Goal: Transaction & Acquisition: Purchase product/service

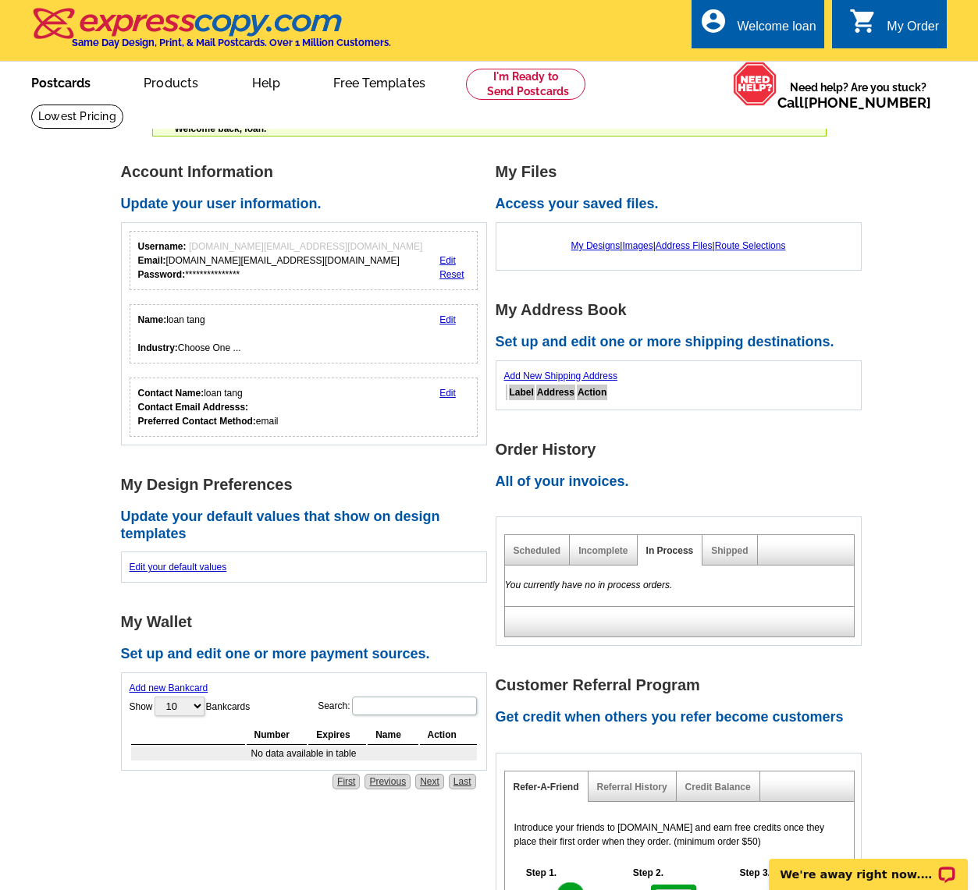
click at [72, 85] on link "Postcards" at bounding box center [60, 81] width 109 height 37
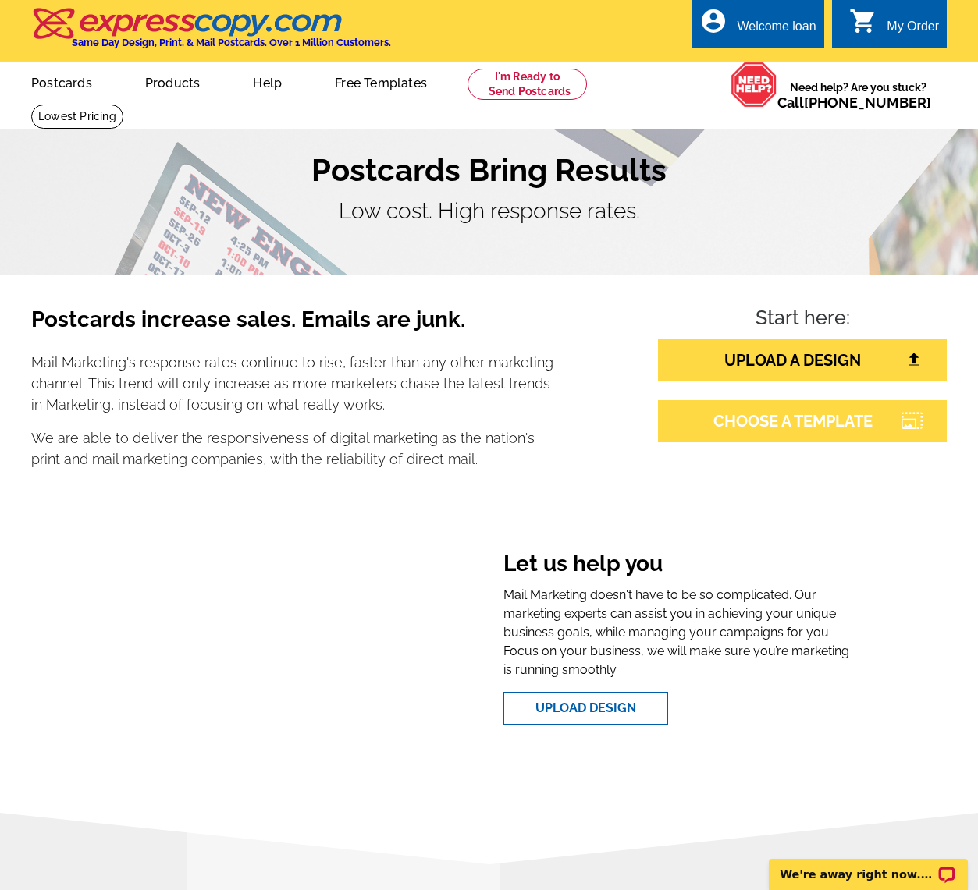
click at [751, 418] on link "CHOOSE A TEMPLATE" at bounding box center [802, 421] width 289 height 42
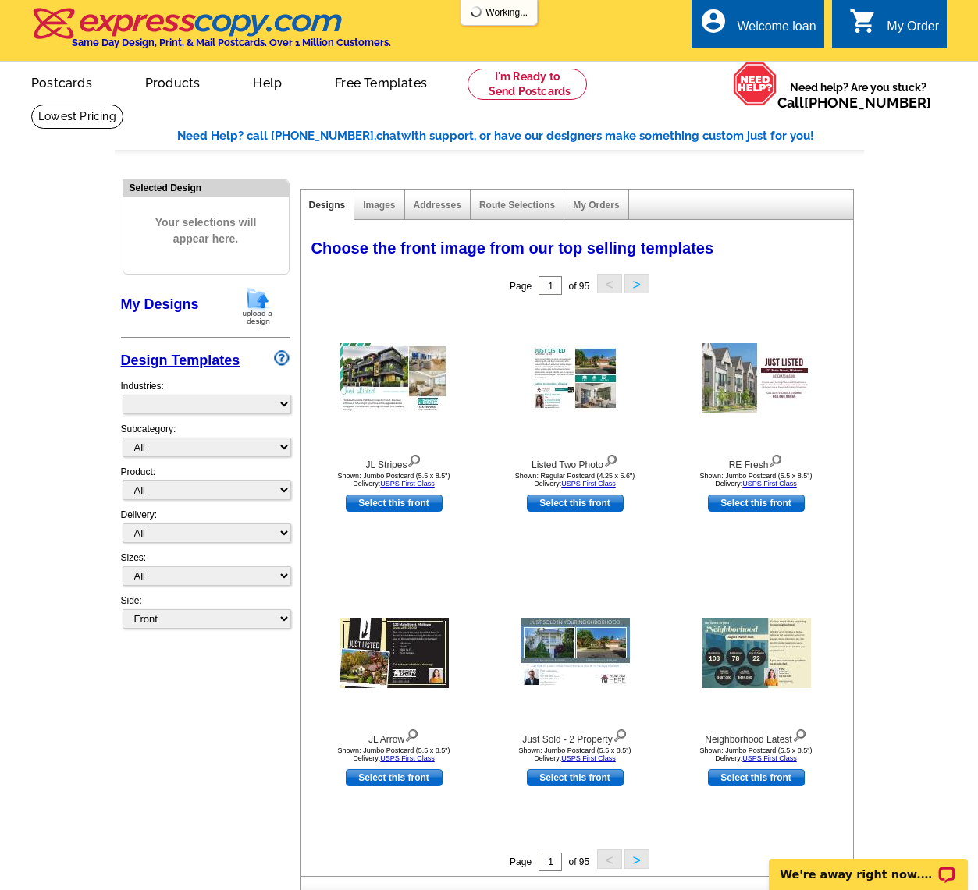
select select "785"
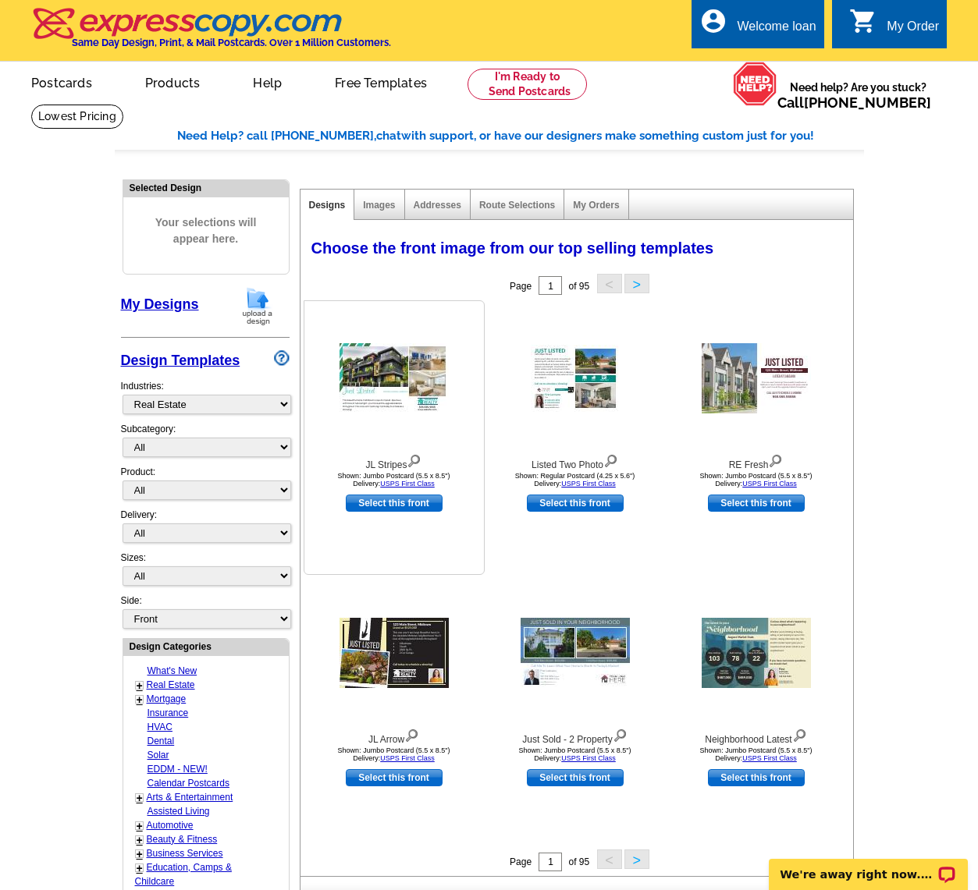
click at [396, 505] on link "Select this front" at bounding box center [394, 503] width 97 height 17
select select "2"
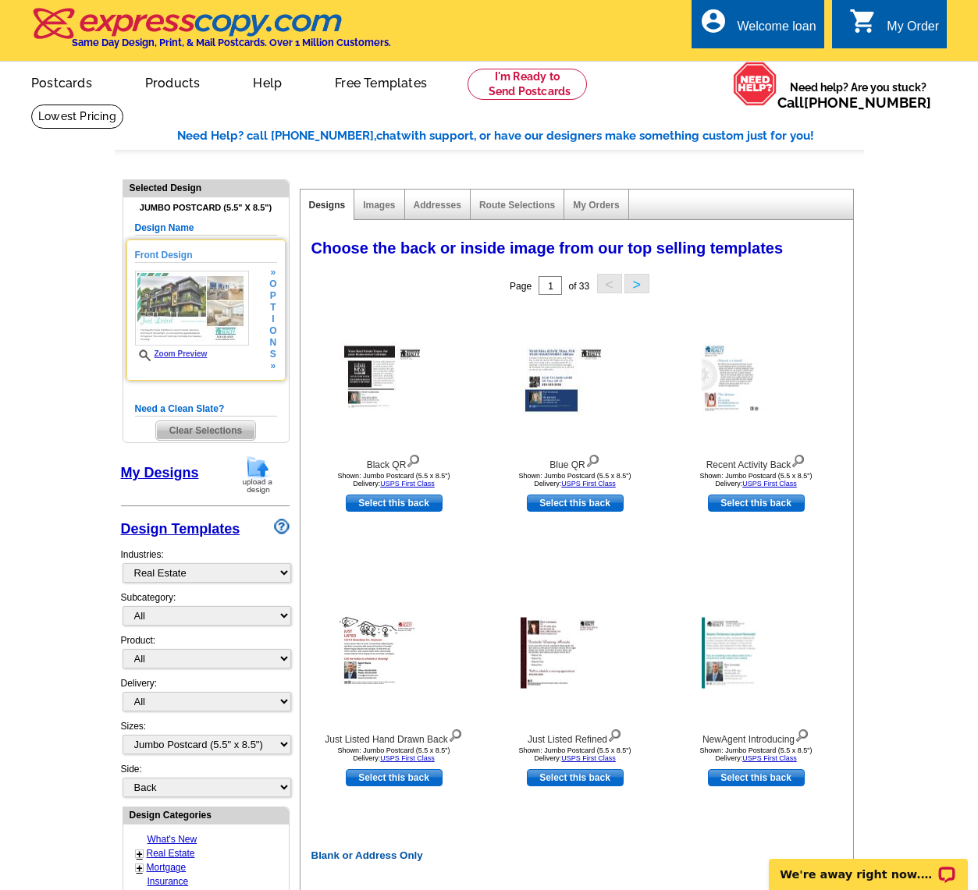
click at [204, 317] on img at bounding box center [192, 308] width 114 height 75
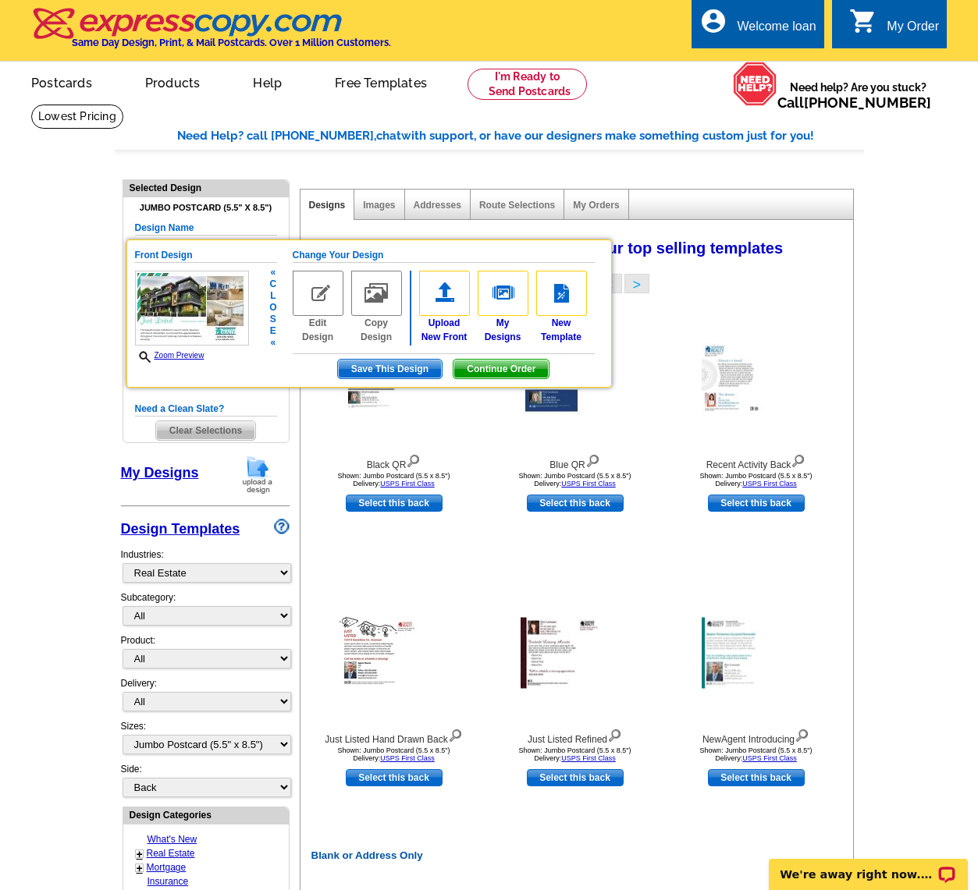
click at [324, 296] on img at bounding box center [318, 293] width 51 height 45
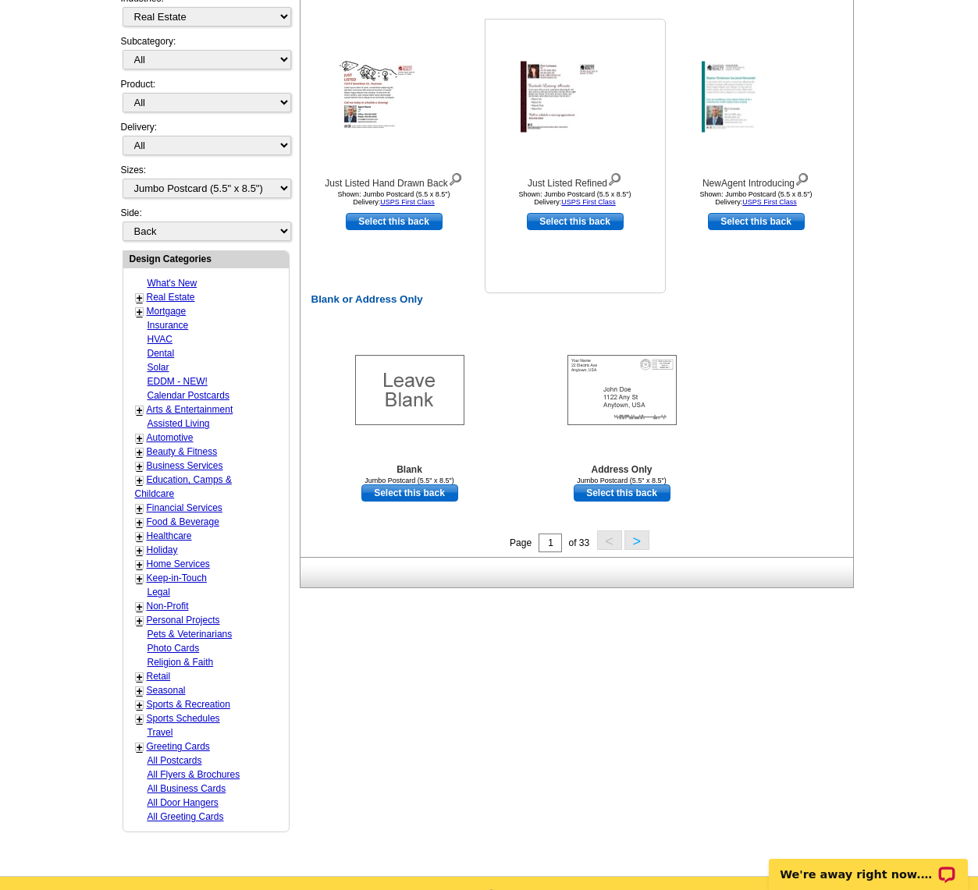
scroll to position [393, 0]
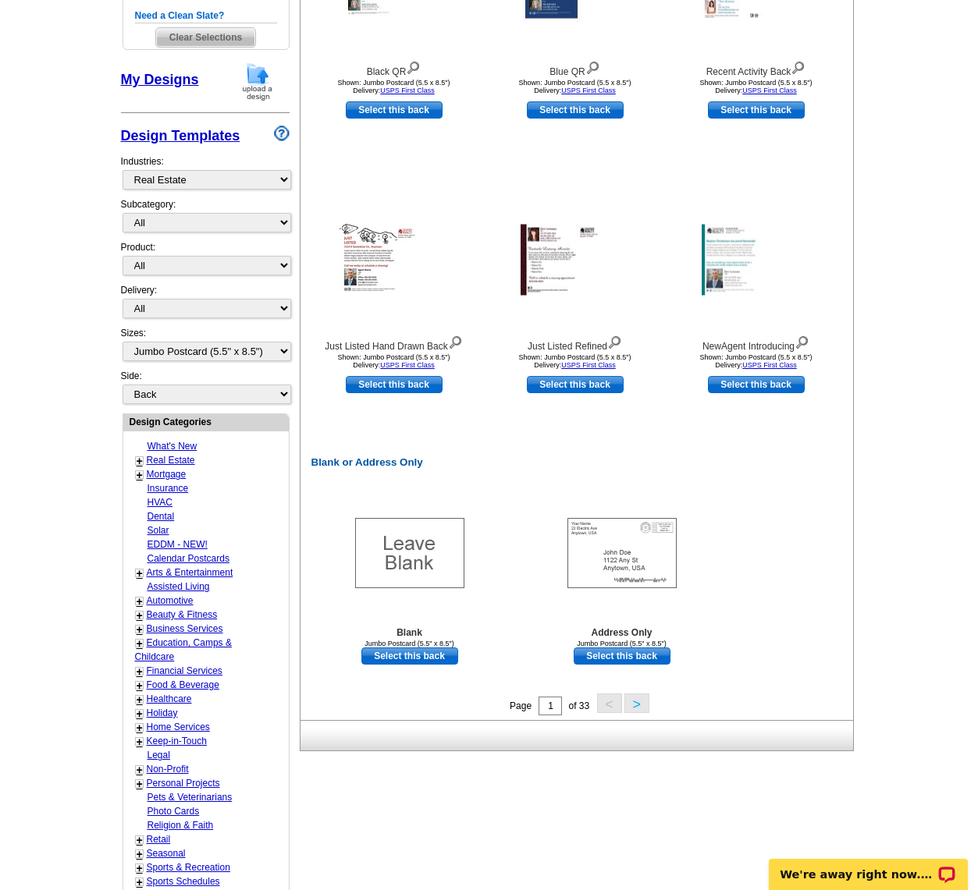
click at [634, 705] on button ">" at bounding box center [636, 704] width 25 height 20
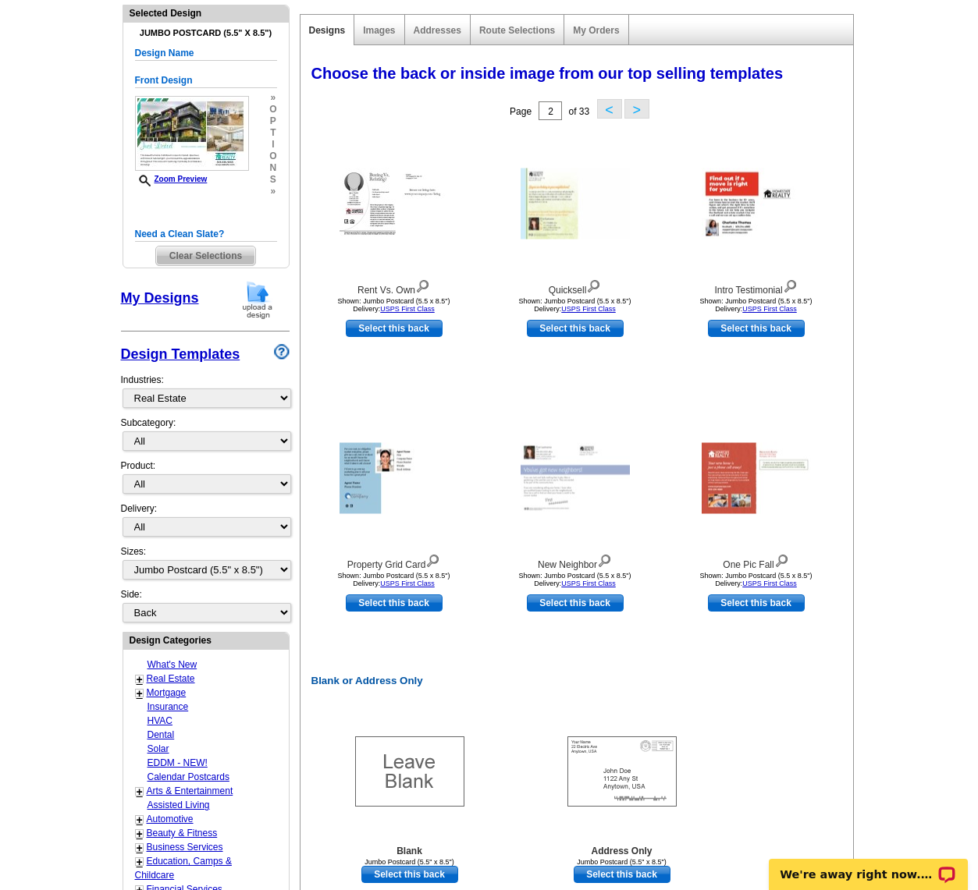
scroll to position [452, 0]
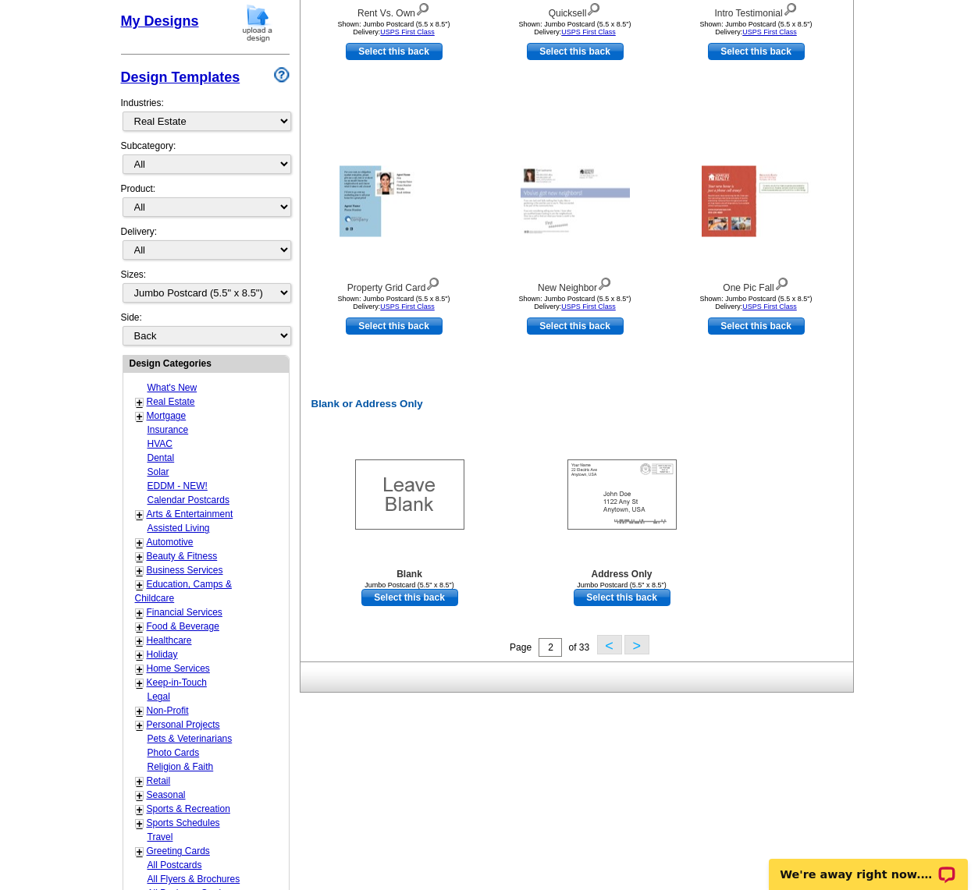
click at [612, 644] on button "<" at bounding box center [609, 645] width 25 height 20
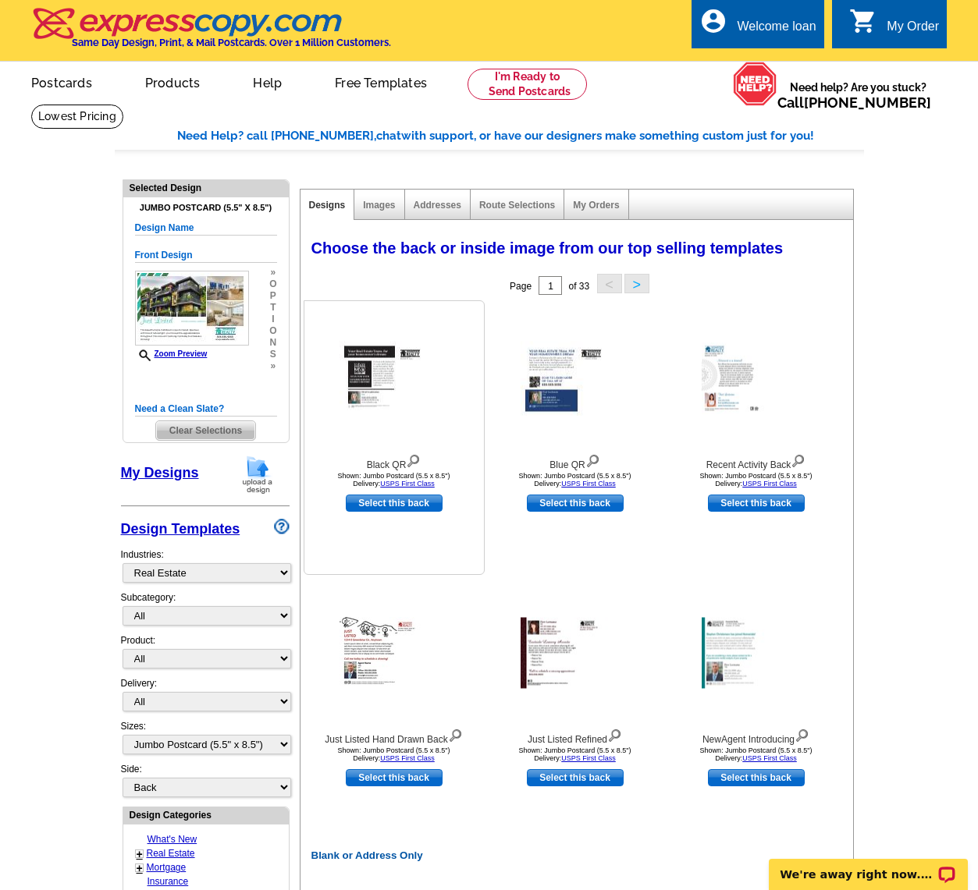
scroll to position [1, 0]
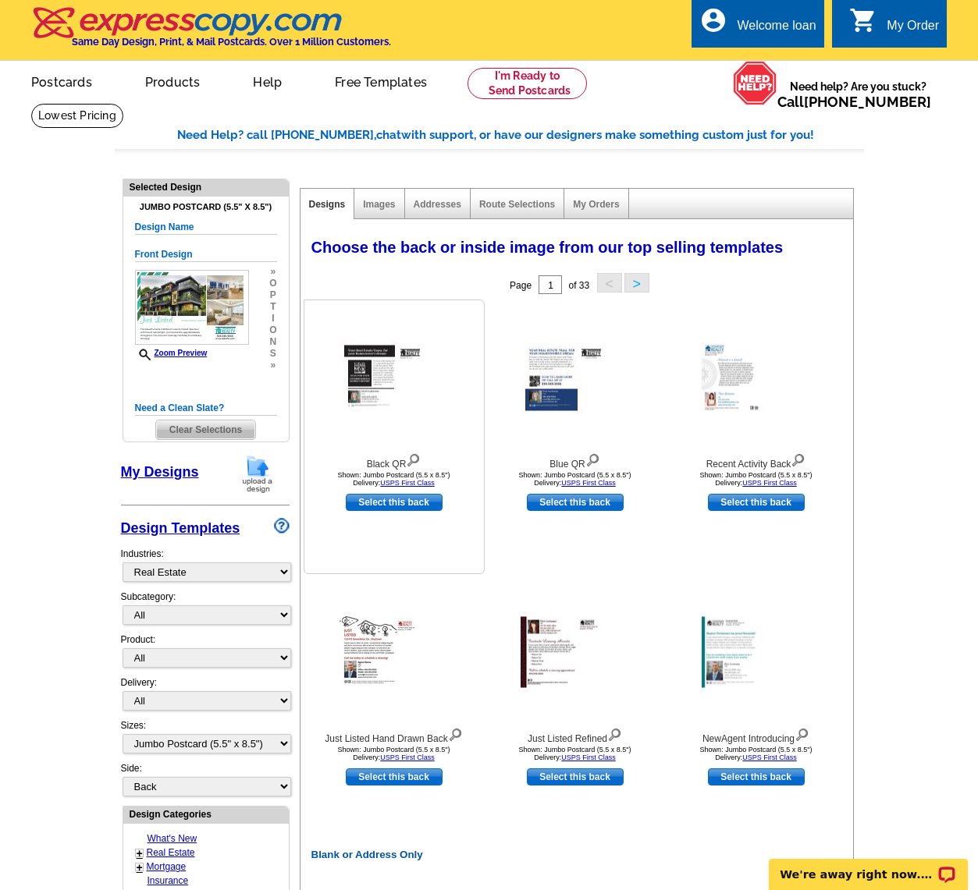
click at [397, 507] on link "Select this back" at bounding box center [394, 502] width 97 height 17
select select "front"
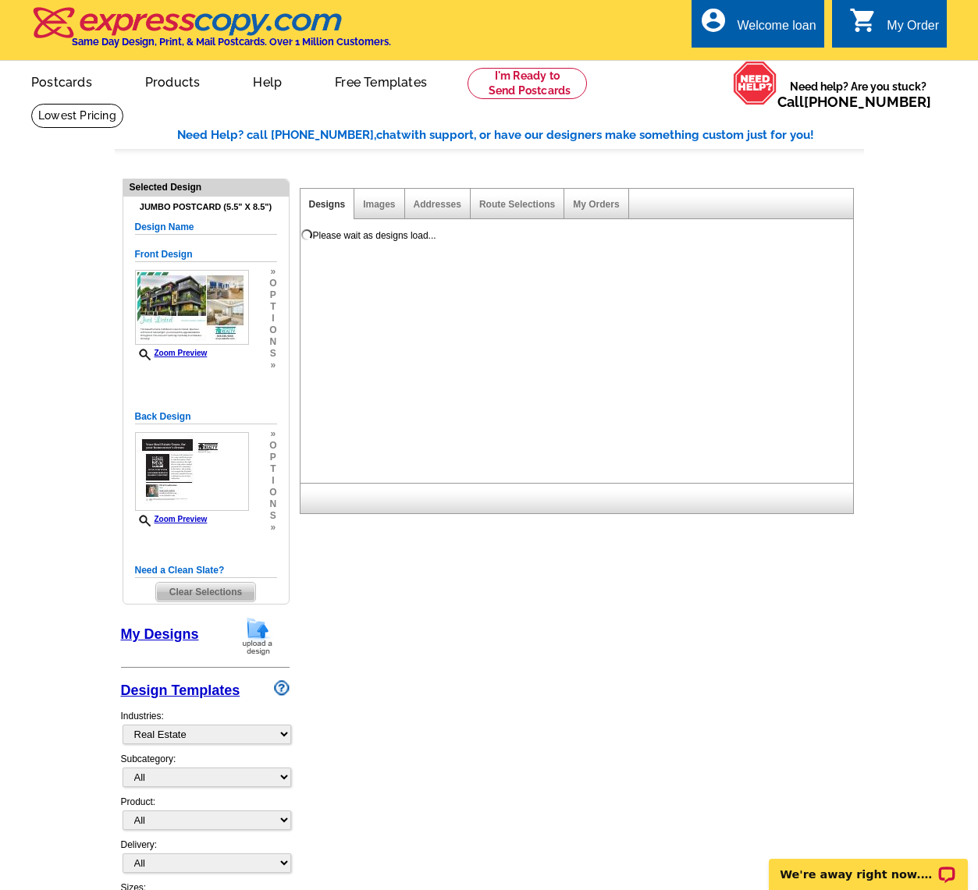
scroll to position [0, 0]
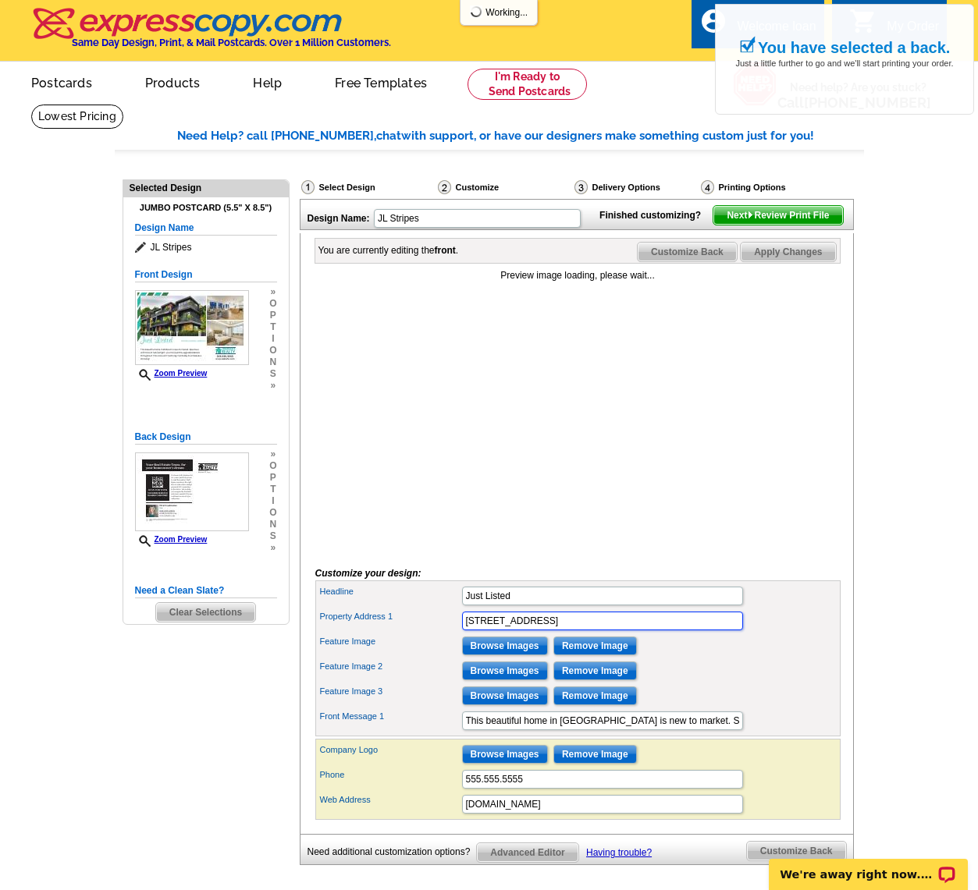
click at [598, 630] on input "123 Main Street, Midtown" at bounding box center [602, 621] width 281 height 19
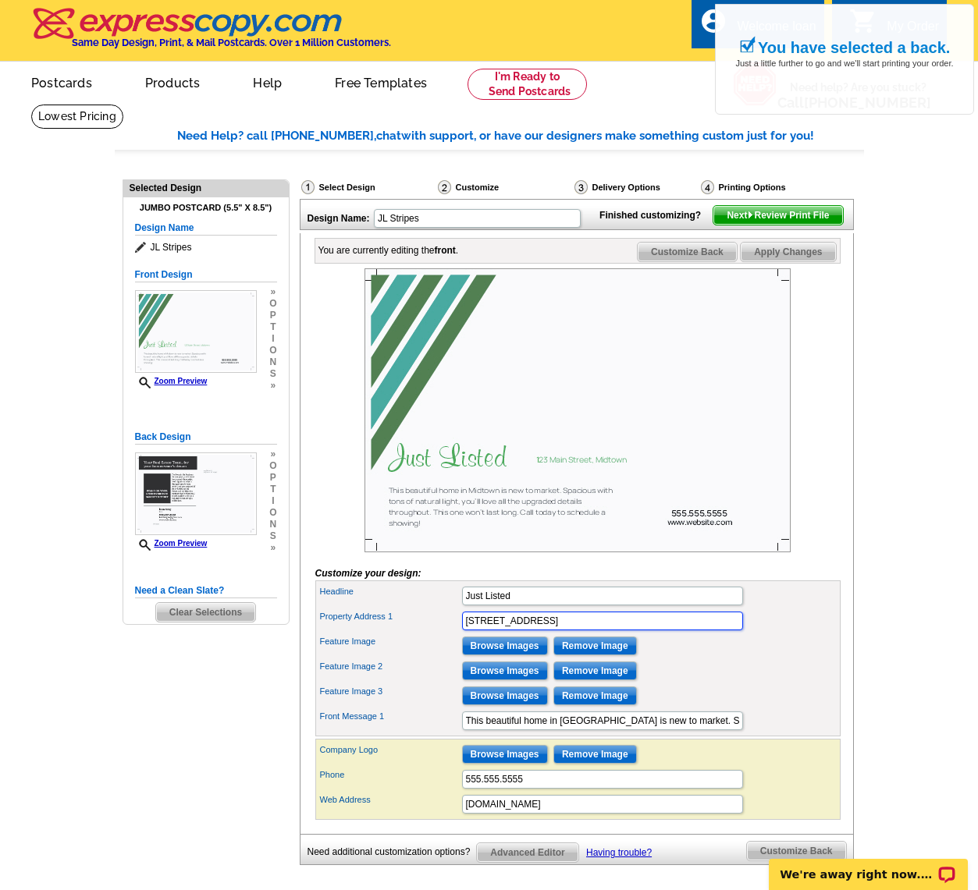
click at [598, 630] on input "123 Main Street, Midtown" at bounding box center [602, 621] width 281 height 19
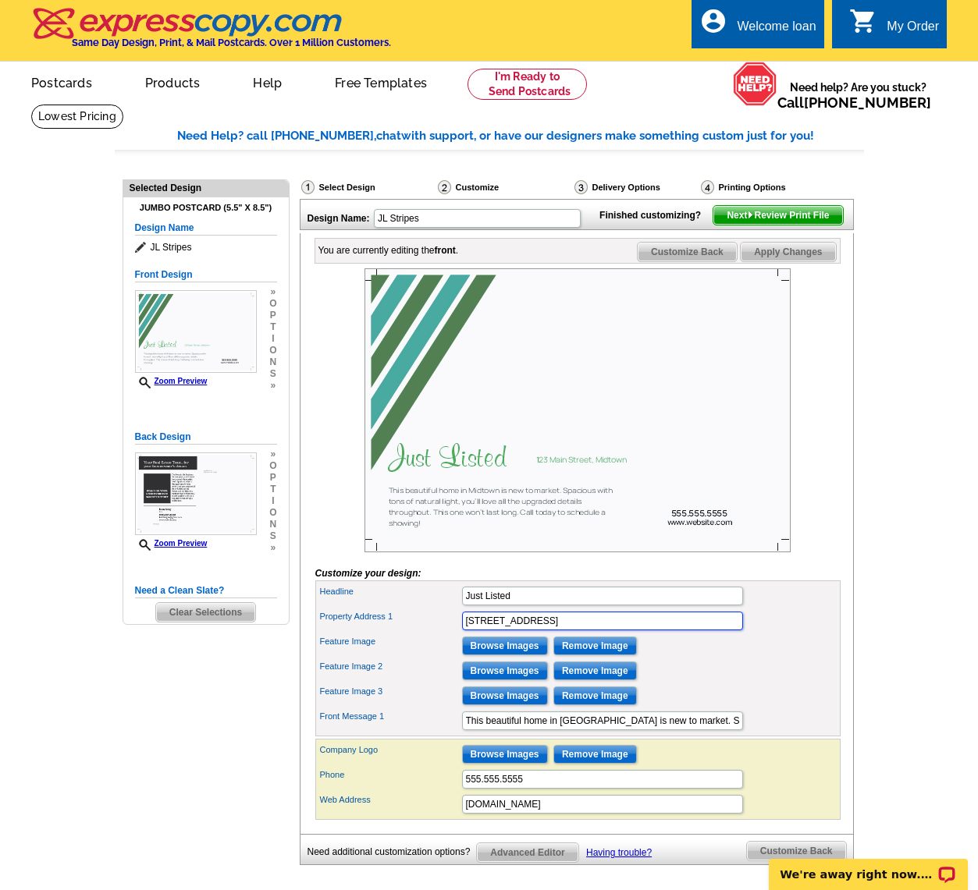
type input "1123 Cottage Oak Lane, Houston TX"
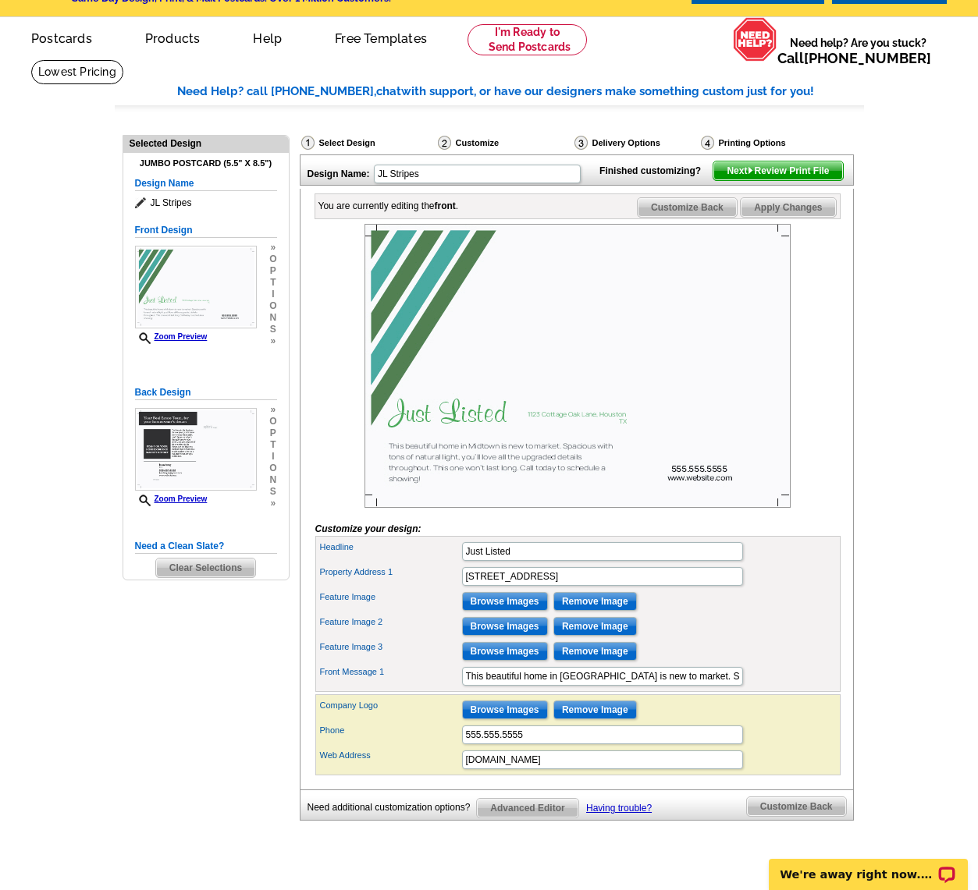
scroll to position [48, 0]
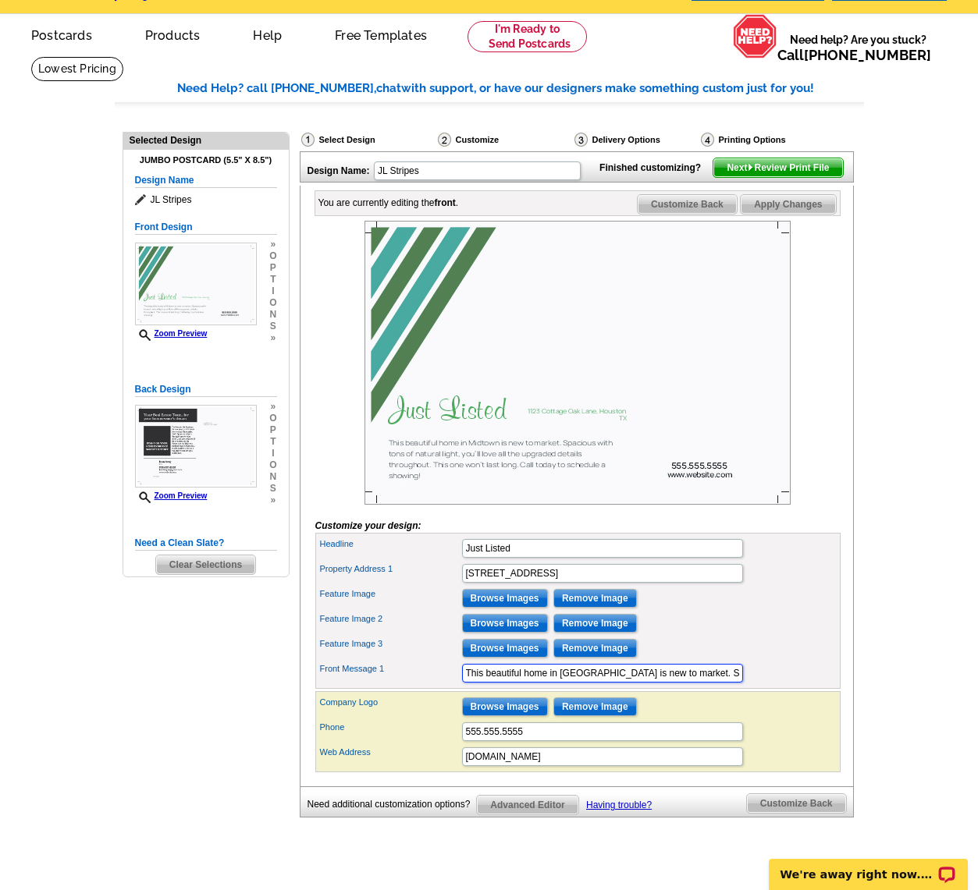
click at [527, 683] on input "This beautiful home in Midtown is new to market. Spacious with tons of natural …" at bounding box center [602, 673] width 281 height 19
paste input "Welcome to 1123 Cottage Oak Lane, a spacious 4-bedroom, 2-bath ranch-style home…"
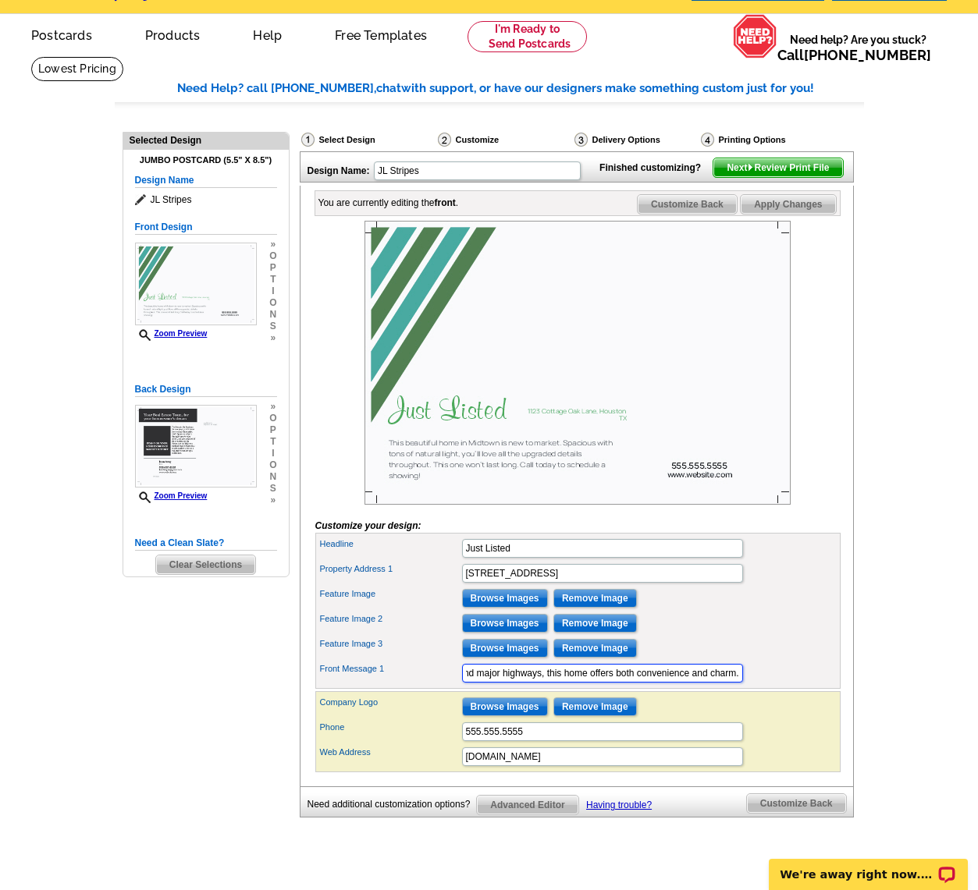
type input "Welcome to [STREET_ADDRESS], a spacious 4-bedroom, 2-bath ranch-style home with…"
click at [774, 661] on div "Feature Image 3 Browse Images Remove Image" at bounding box center [577, 648] width 519 height 25
click at [513, 608] on input "Browse Images" at bounding box center [505, 598] width 86 height 19
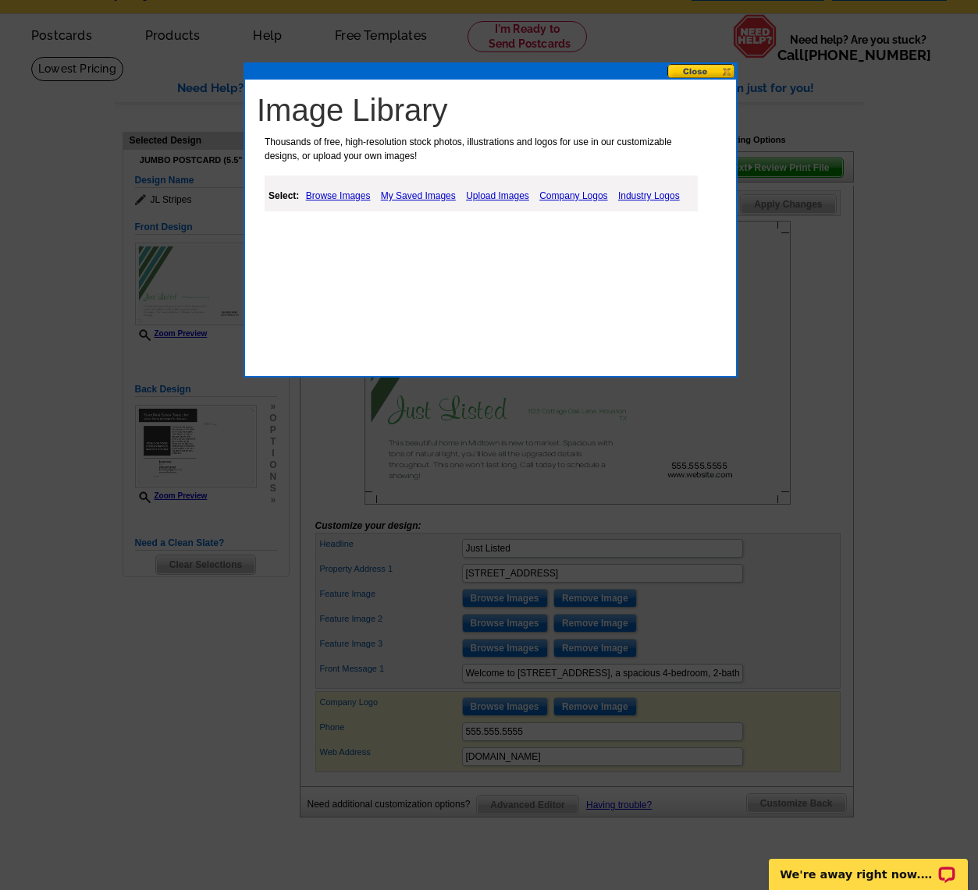
click at [481, 196] on link "Upload Images" at bounding box center [497, 195] width 71 height 19
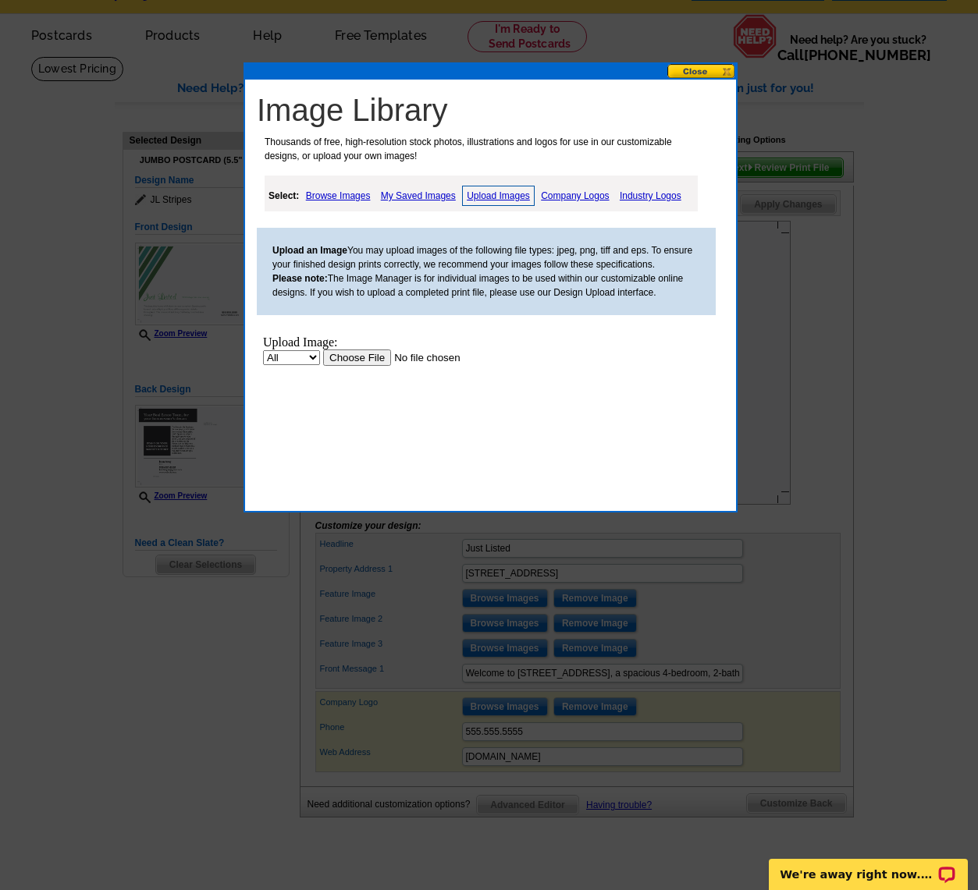
click at [353, 351] on input "file" at bounding box center [421, 358] width 197 height 16
click at [356, 359] on input "file" at bounding box center [421, 358] width 197 height 16
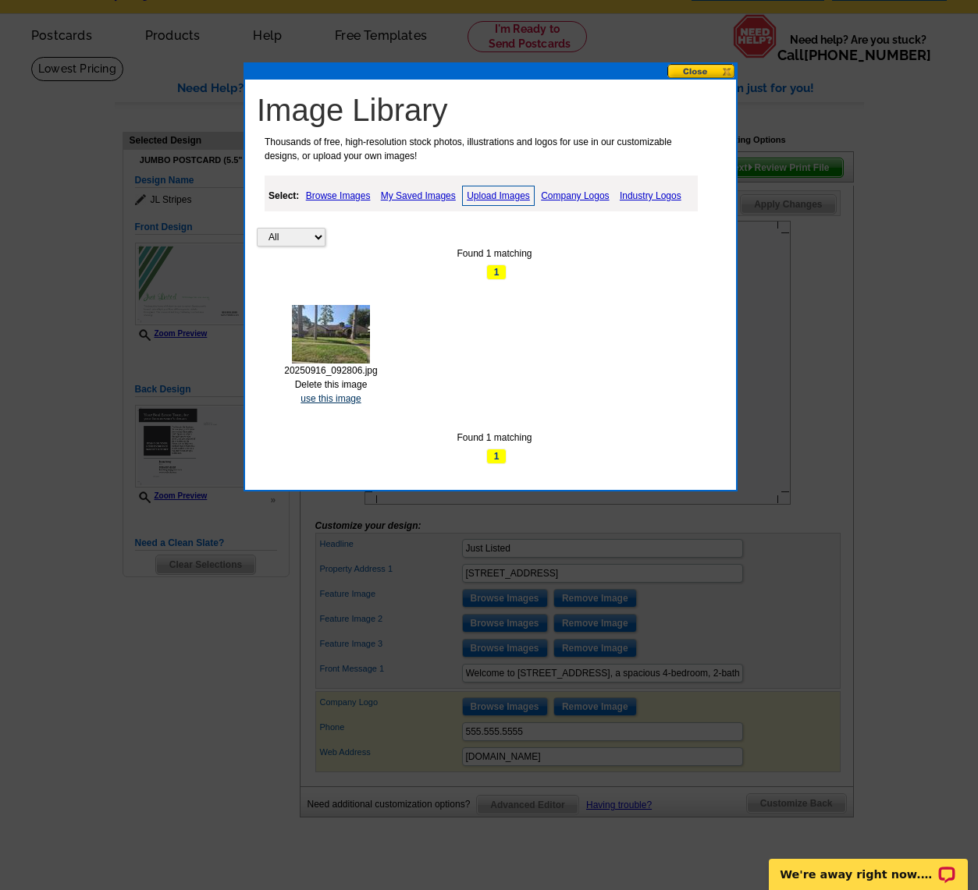
click at [321, 398] on link "use this image" at bounding box center [330, 398] width 60 height 11
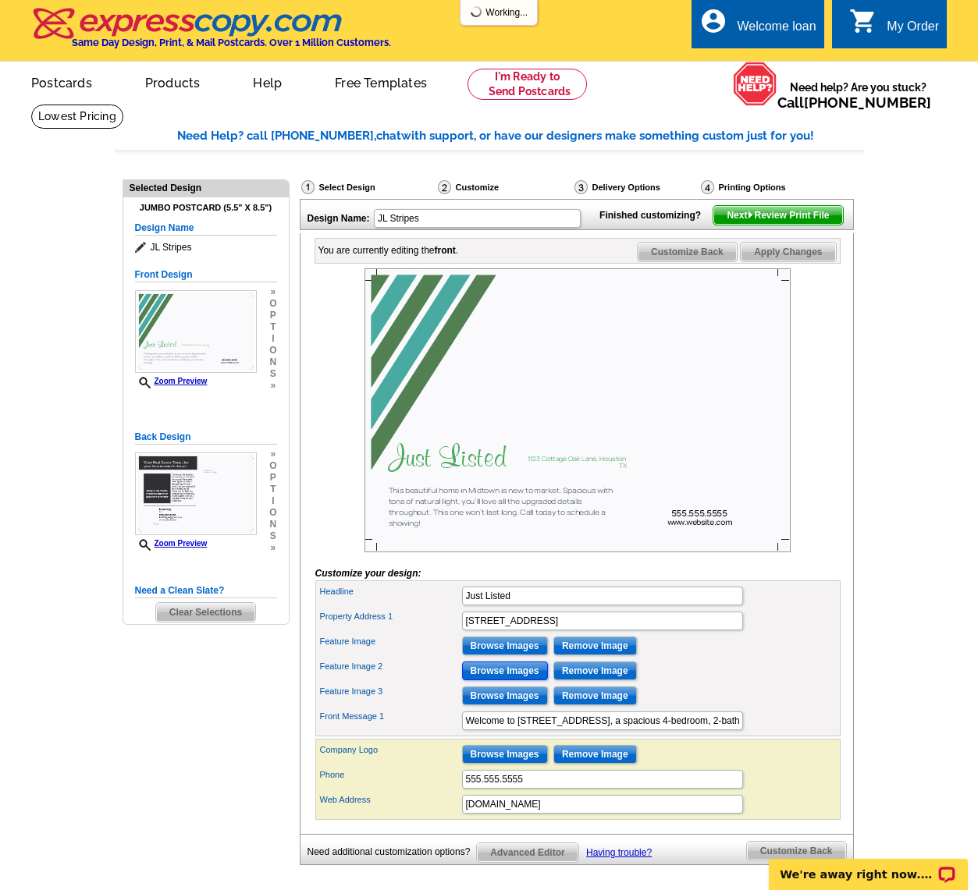
click at [506, 680] on input "Browse Images" at bounding box center [505, 671] width 86 height 19
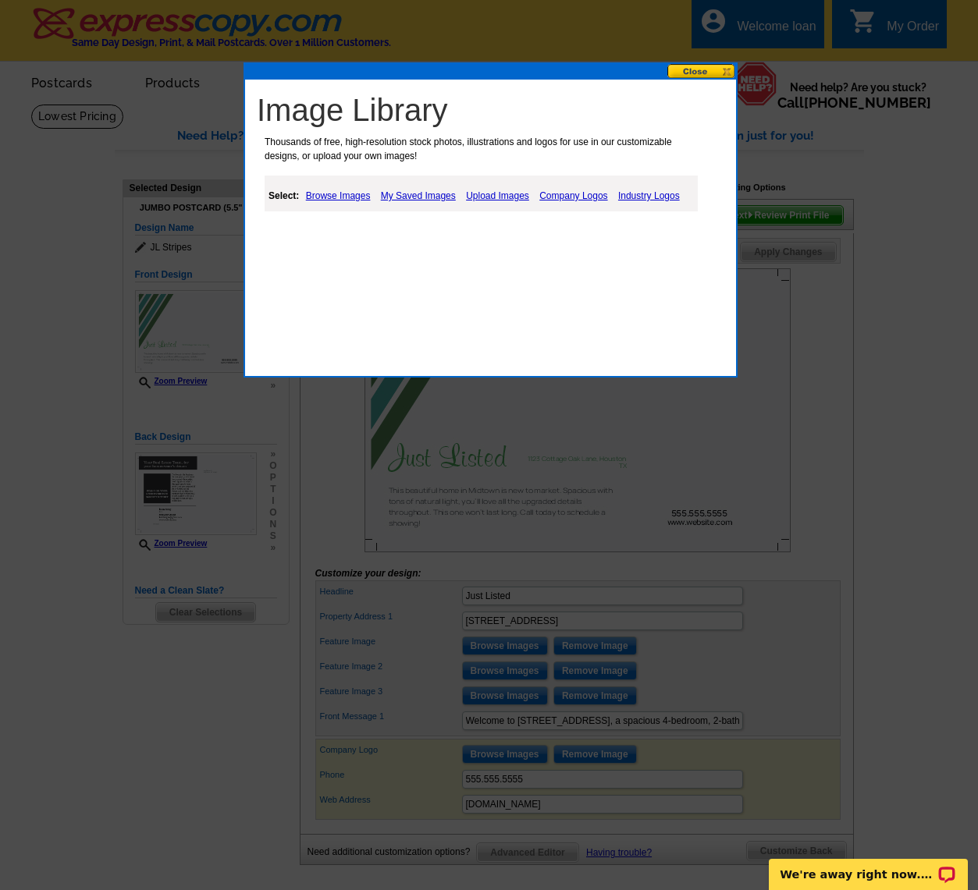
click at [431, 193] on link "My Saved Images" at bounding box center [418, 195] width 83 height 19
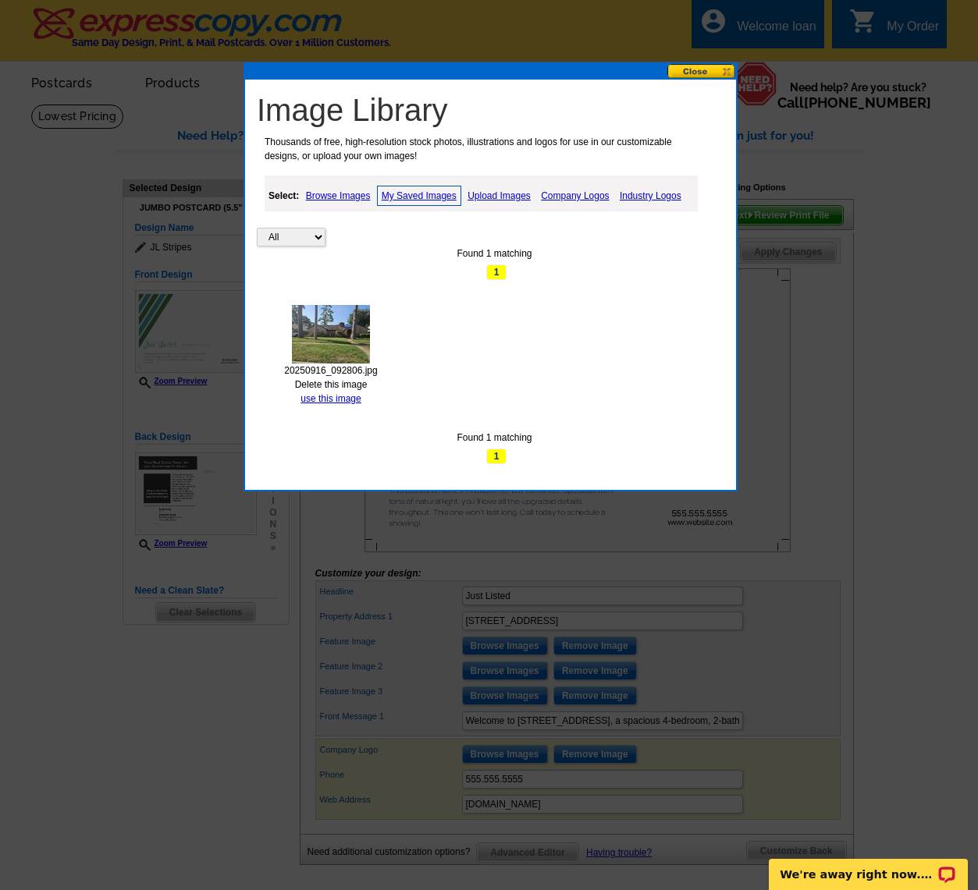
scroll to position [1, 0]
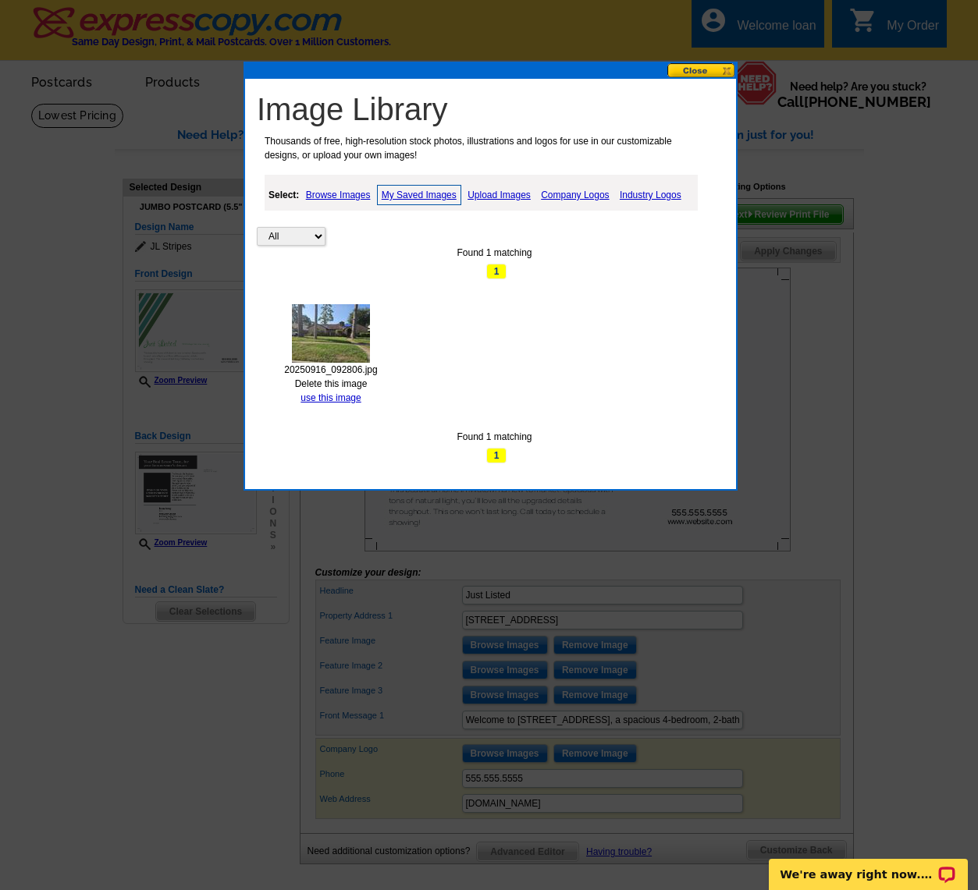
click at [512, 194] on link "Upload Images" at bounding box center [498, 195] width 71 height 19
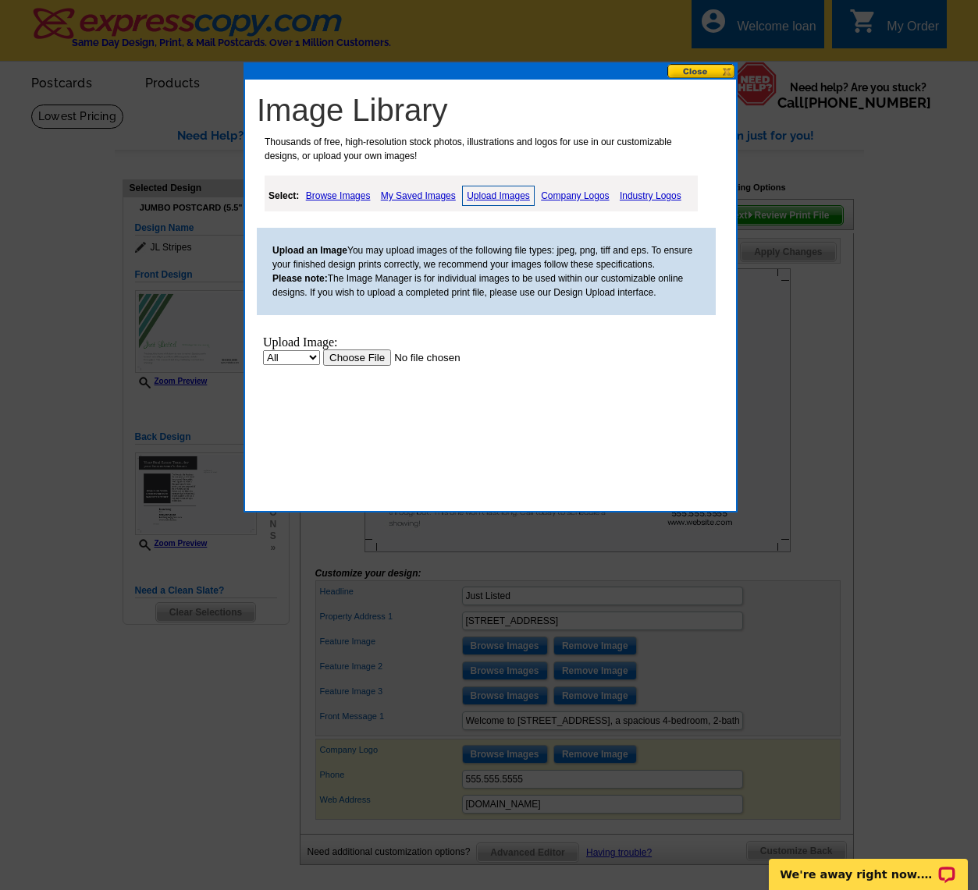
scroll to position [0, 0]
click at [410, 191] on link "My Saved Images" at bounding box center [418, 195] width 83 height 19
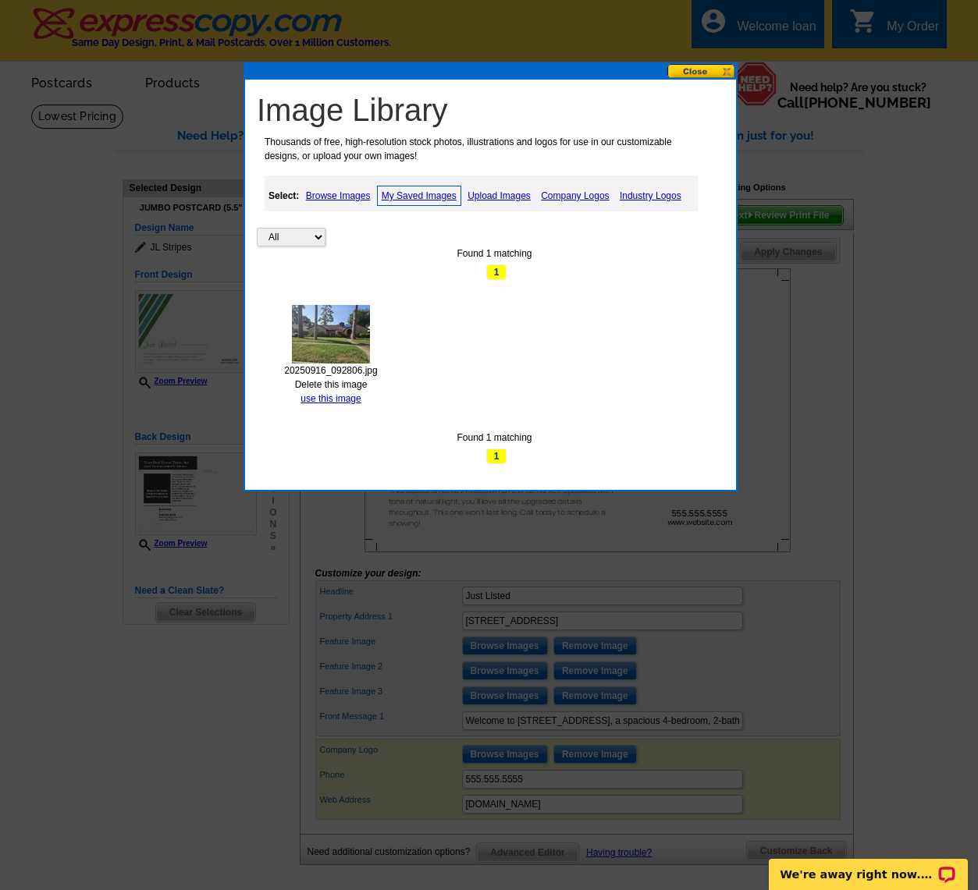
click at [488, 315] on div "All Property Found 1 matching 1 20250916_092806.jpg Delete this image use this …" at bounding box center [494, 320] width 475 height 289
click at [513, 195] on link "Upload Images" at bounding box center [498, 195] width 71 height 19
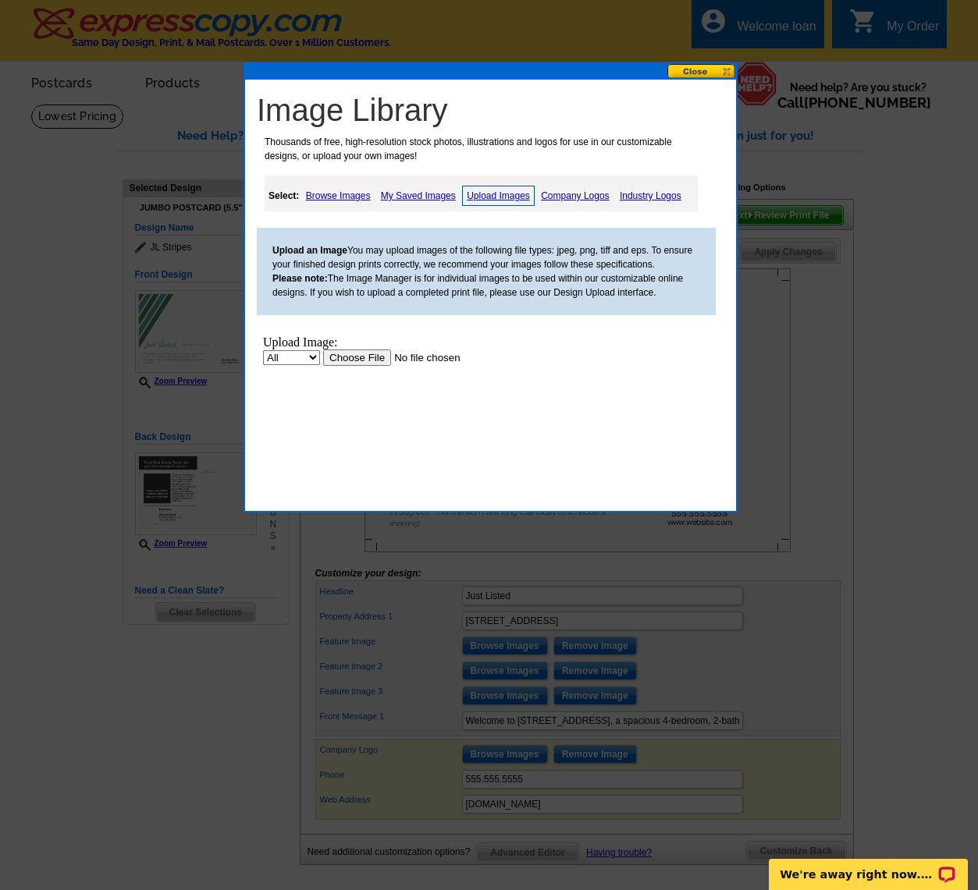
click at [362, 363] on input "file" at bounding box center [421, 358] width 197 height 16
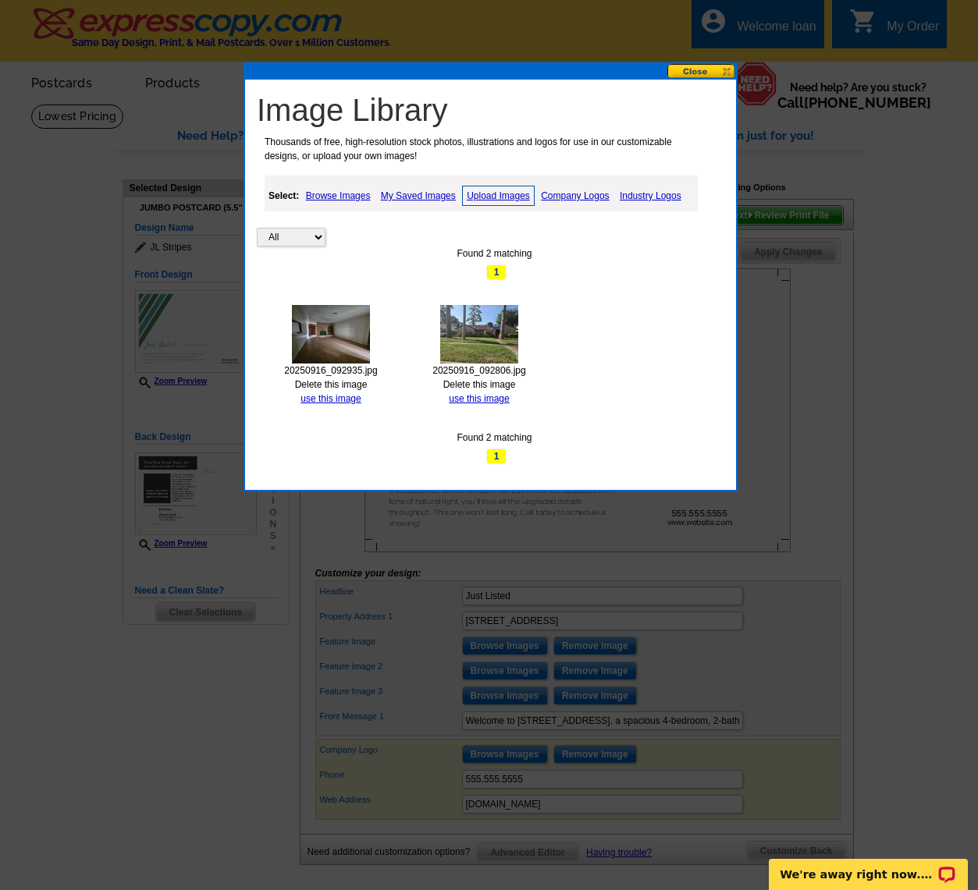
click at [492, 195] on link "Upload Images" at bounding box center [498, 196] width 73 height 20
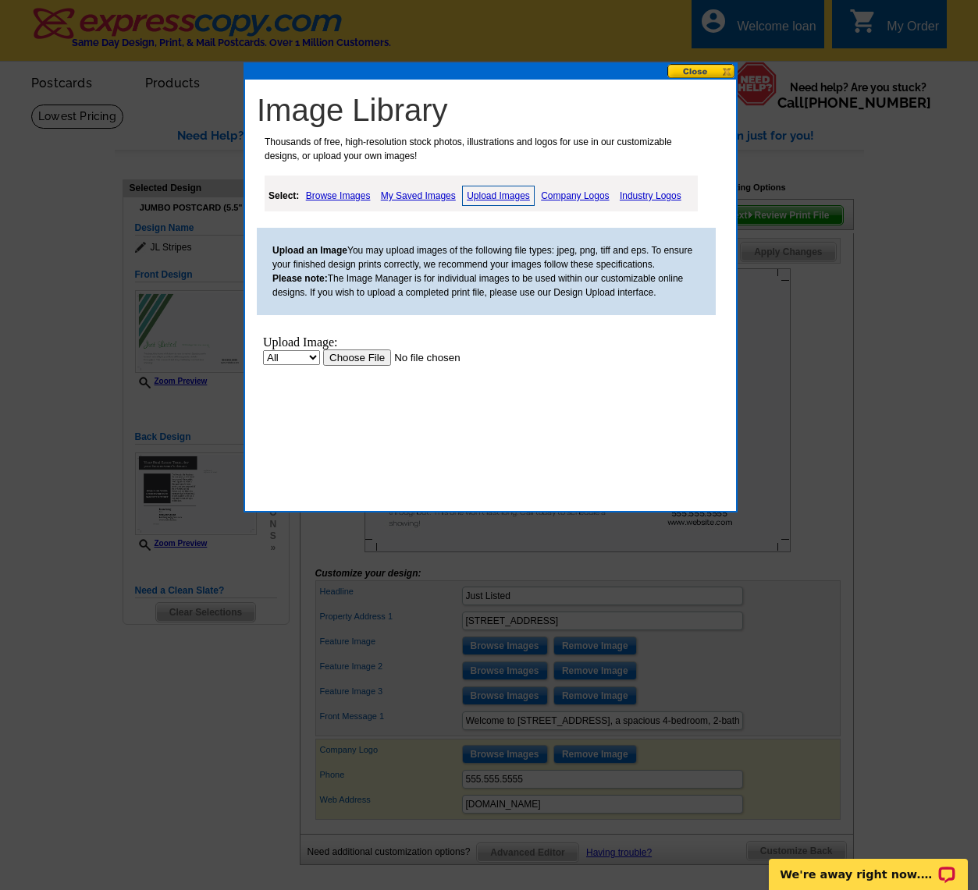
click at [364, 359] on input "file" at bounding box center [421, 358] width 197 height 16
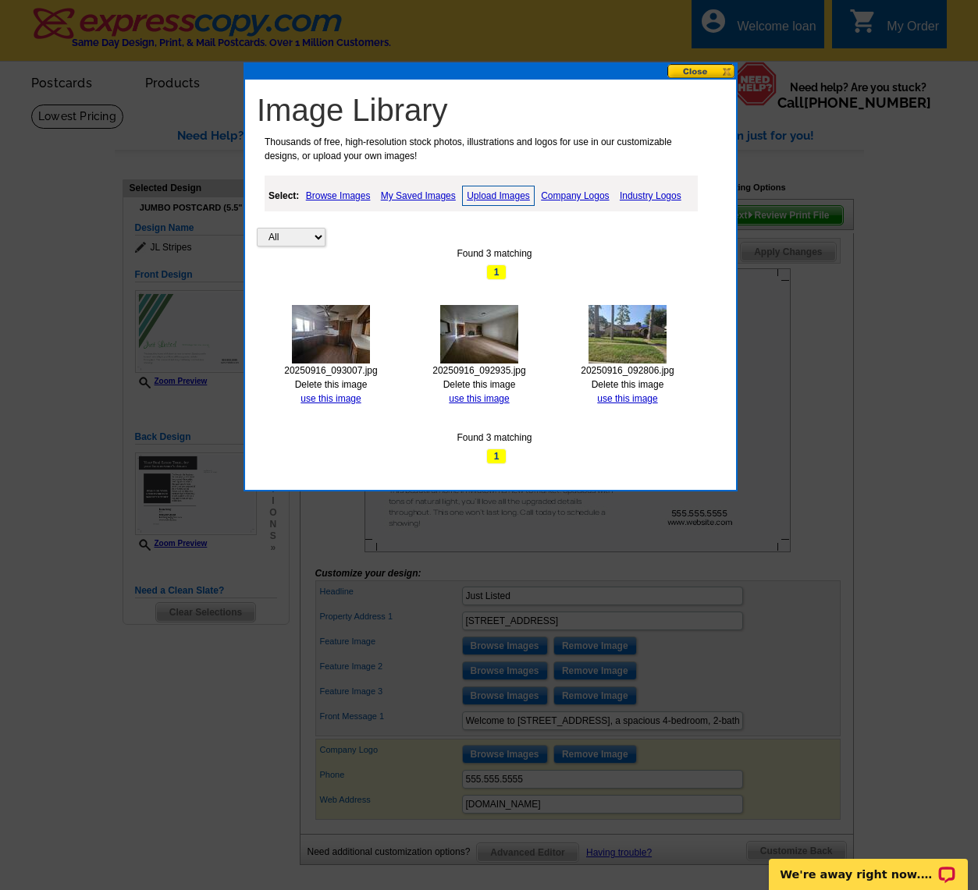
click at [498, 198] on link "Upload Images" at bounding box center [498, 196] width 73 height 20
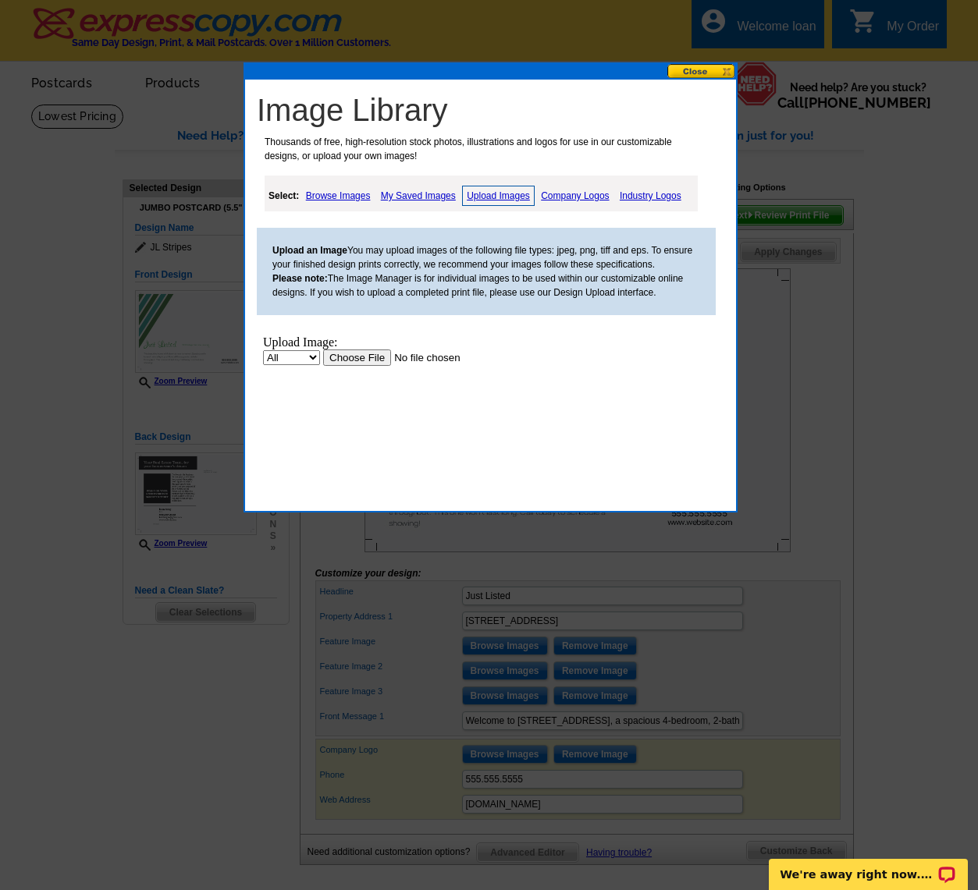
click at [378, 351] on input "file" at bounding box center [421, 358] width 197 height 16
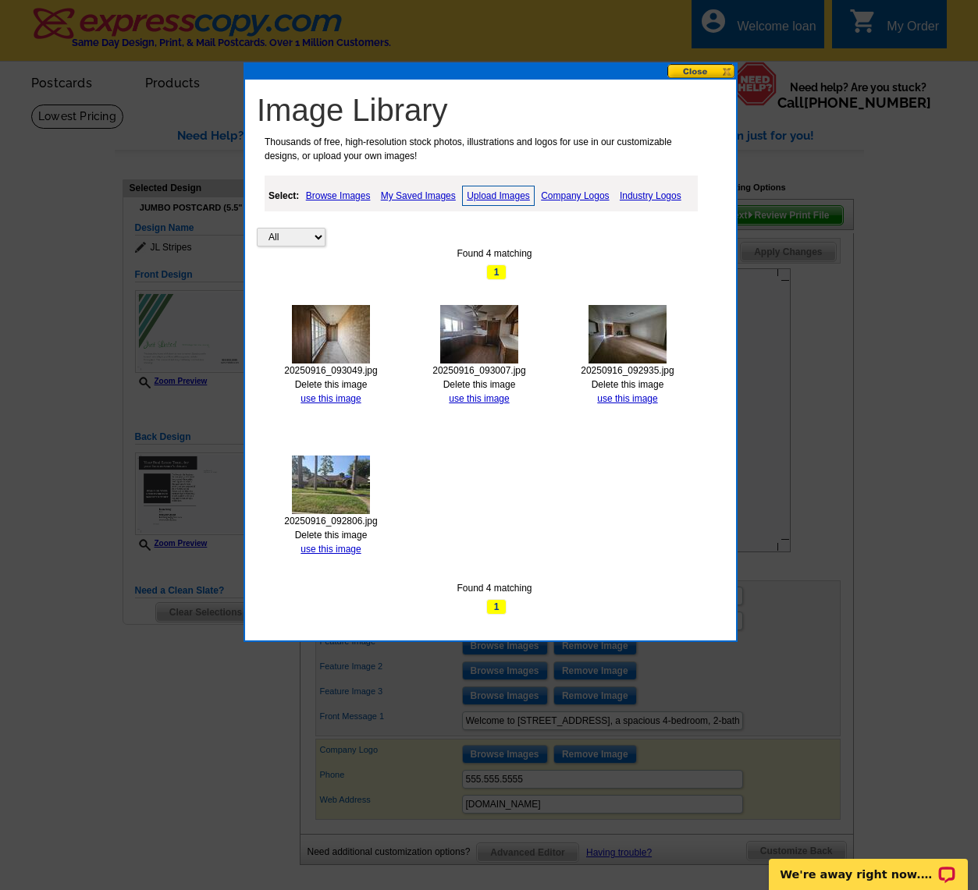
scroll to position [5, 0]
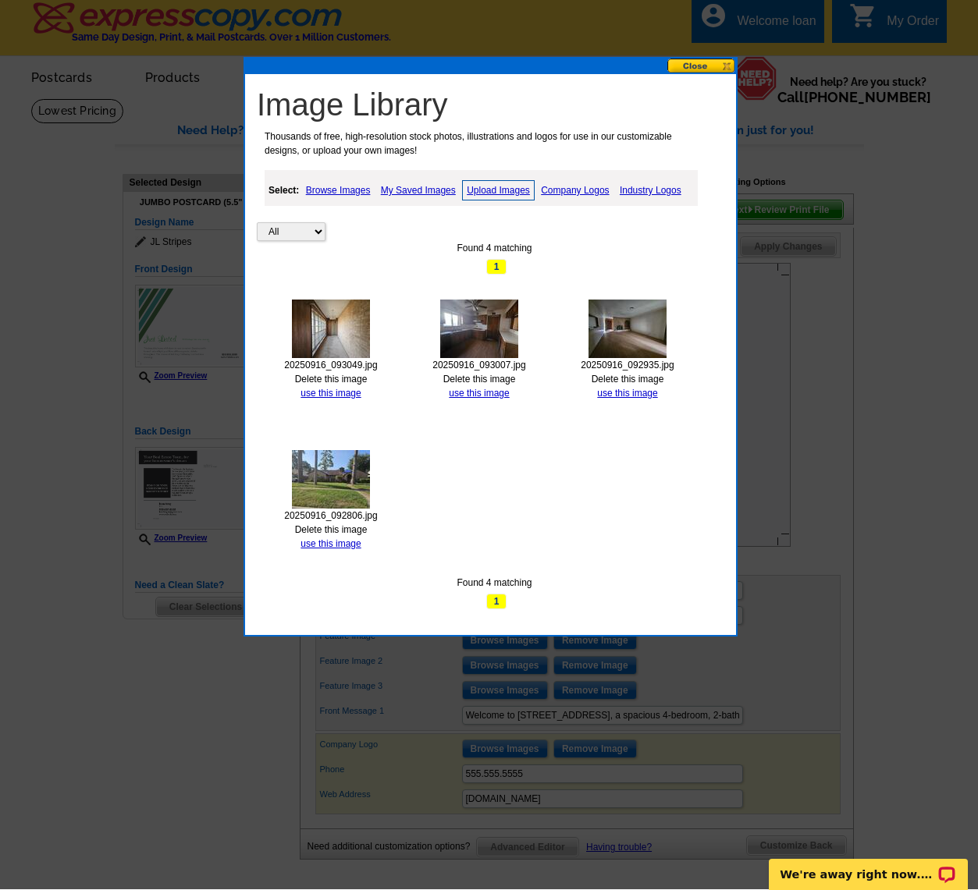
click at [488, 197] on link "Upload Images" at bounding box center [498, 190] width 73 height 20
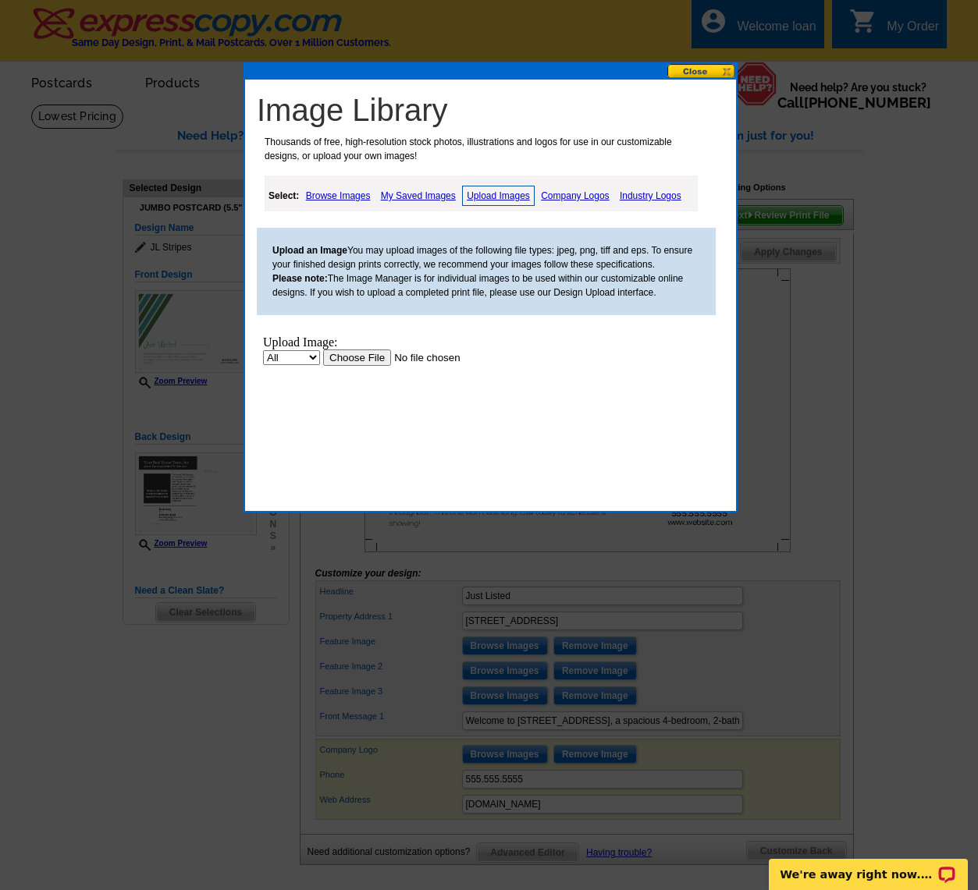
scroll to position [0, 0]
click at [372, 360] on input "file" at bounding box center [421, 358] width 197 height 16
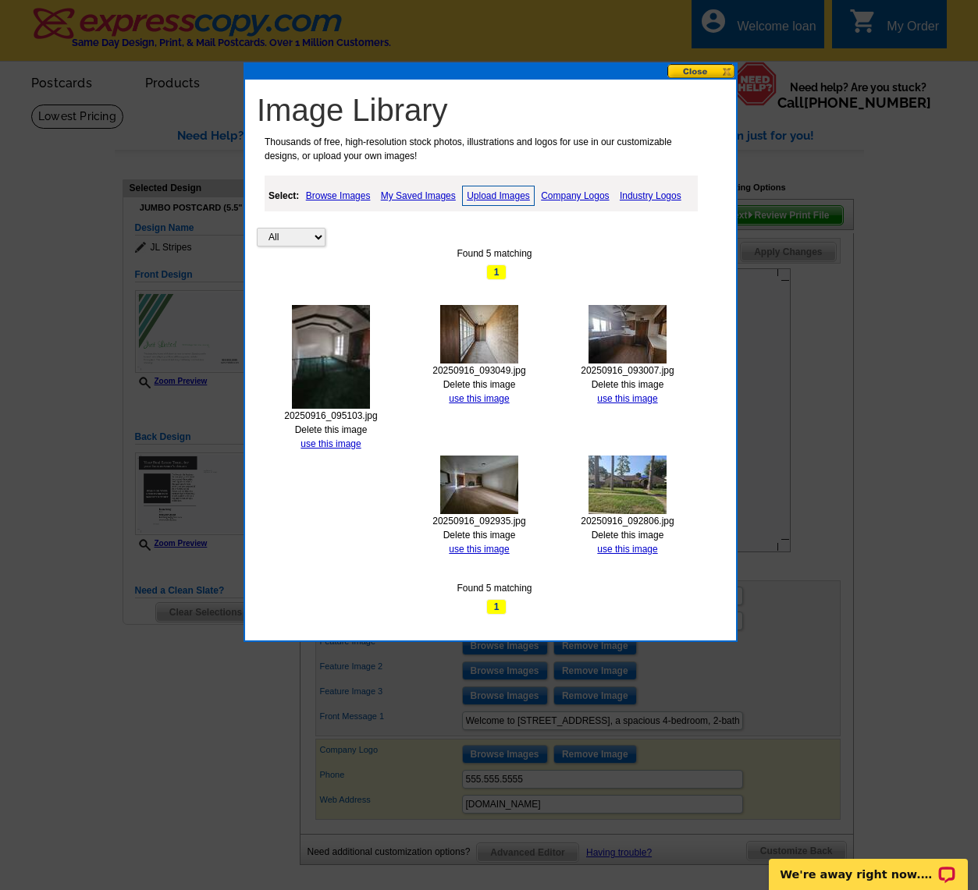
click at [645, 343] on img at bounding box center [627, 334] width 78 height 59
click at [624, 399] on link "use this image" at bounding box center [627, 398] width 60 height 11
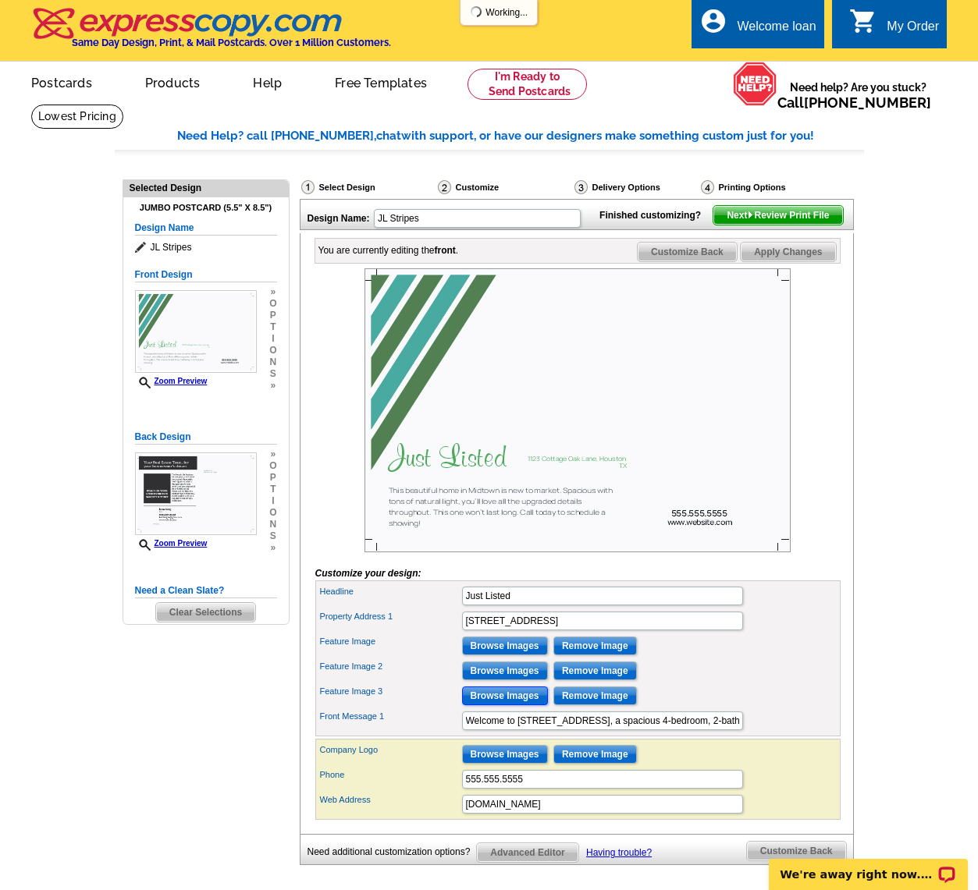
click at [490, 705] on input "Browse Images" at bounding box center [505, 696] width 86 height 19
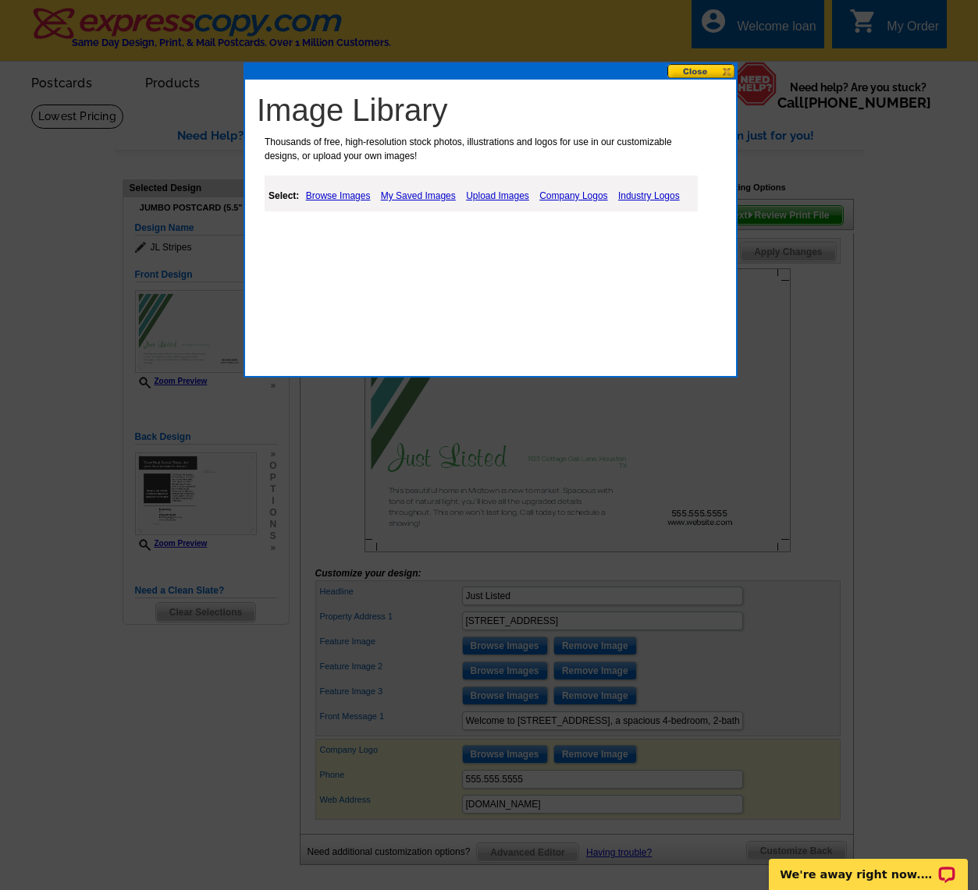
click at [477, 196] on link "Upload Images" at bounding box center [497, 195] width 71 height 19
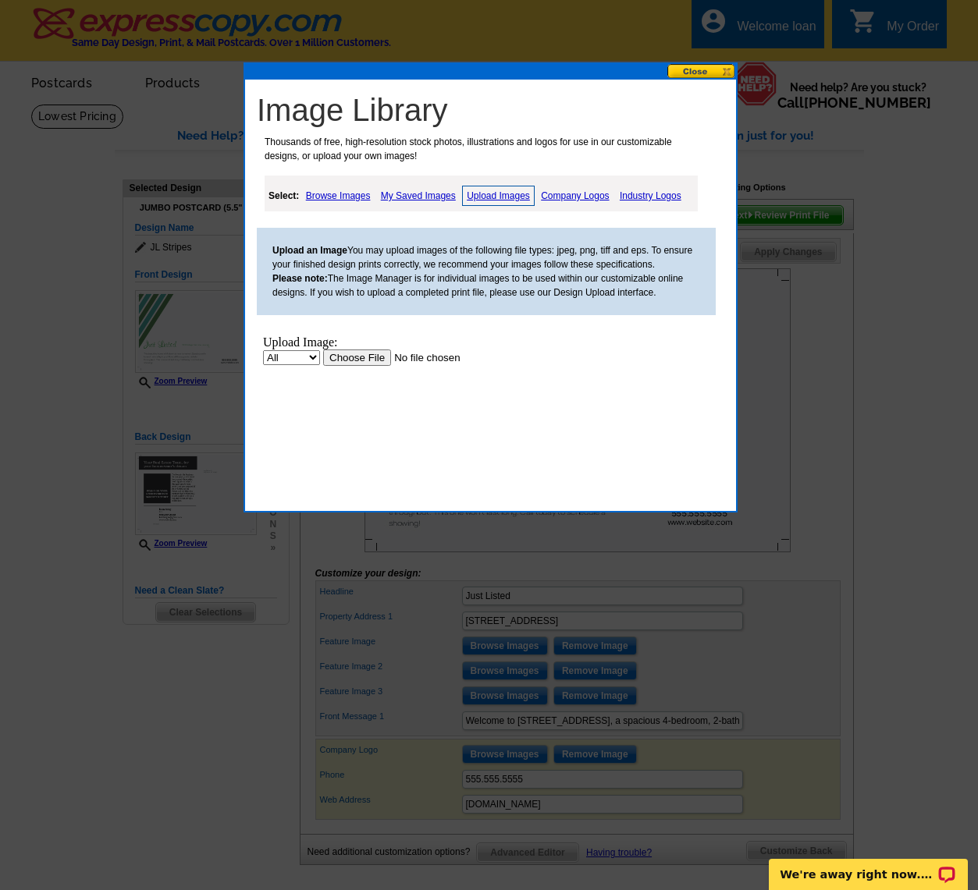
click at [427, 197] on link "My Saved Images" at bounding box center [418, 195] width 83 height 19
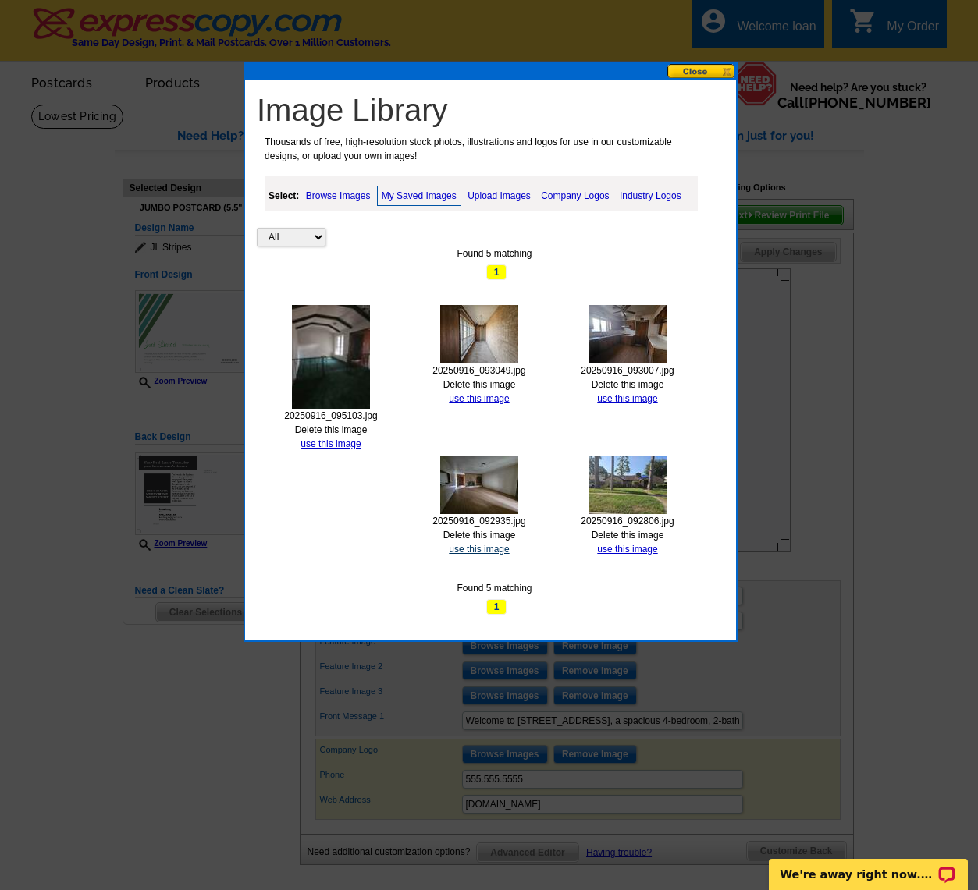
click at [480, 551] on link "use this image" at bounding box center [479, 549] width 60 height 11
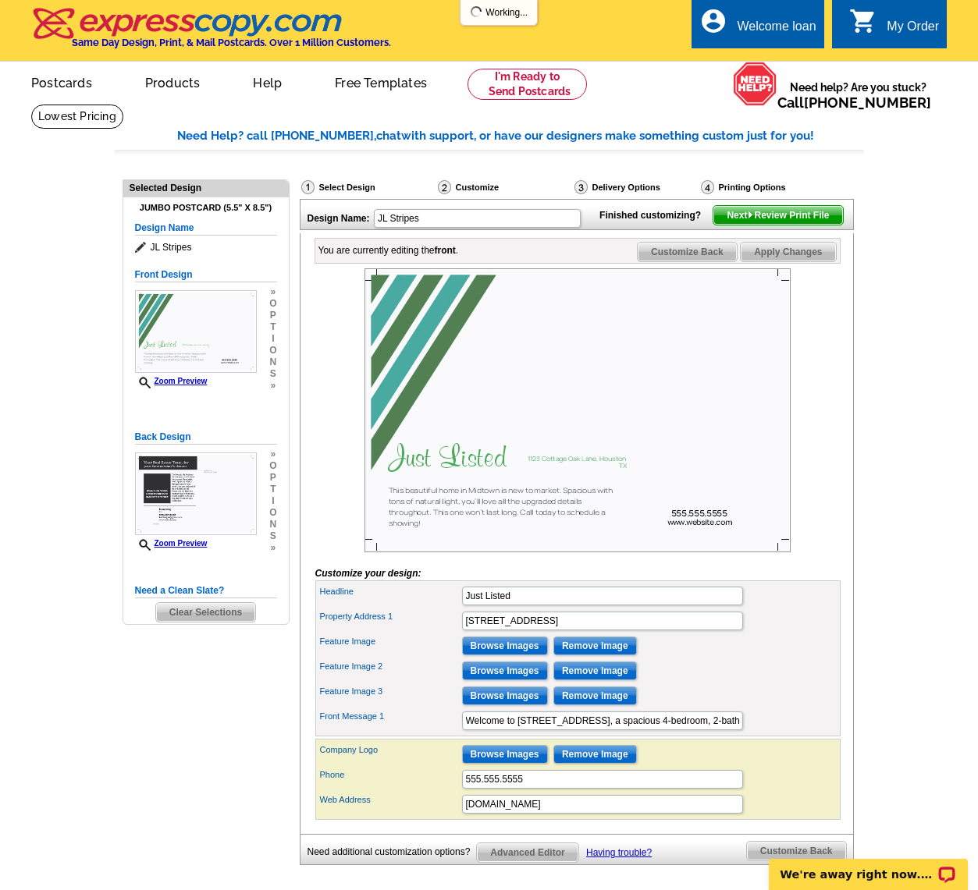
click at [501, 495] on img at bounding box center [577, 410] width 426 height 284
click at [497, 655] on input "Browse Images" at bounding box center [505, 646] width 86 height 19
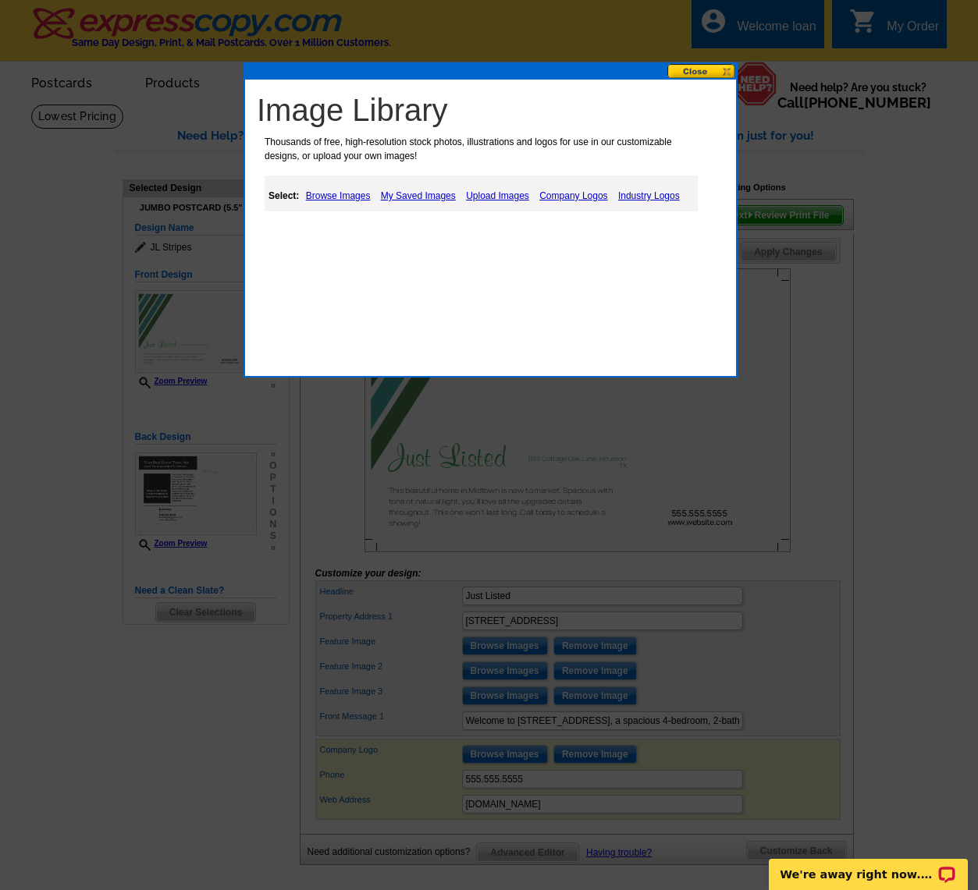
click at [404, 192] on link "My Saved Images" at bounding box center [418, 195] width 83 height 19
click at [407, 197] on link "My Saved Images" at bounding box center [418, 195] width 83 height 19
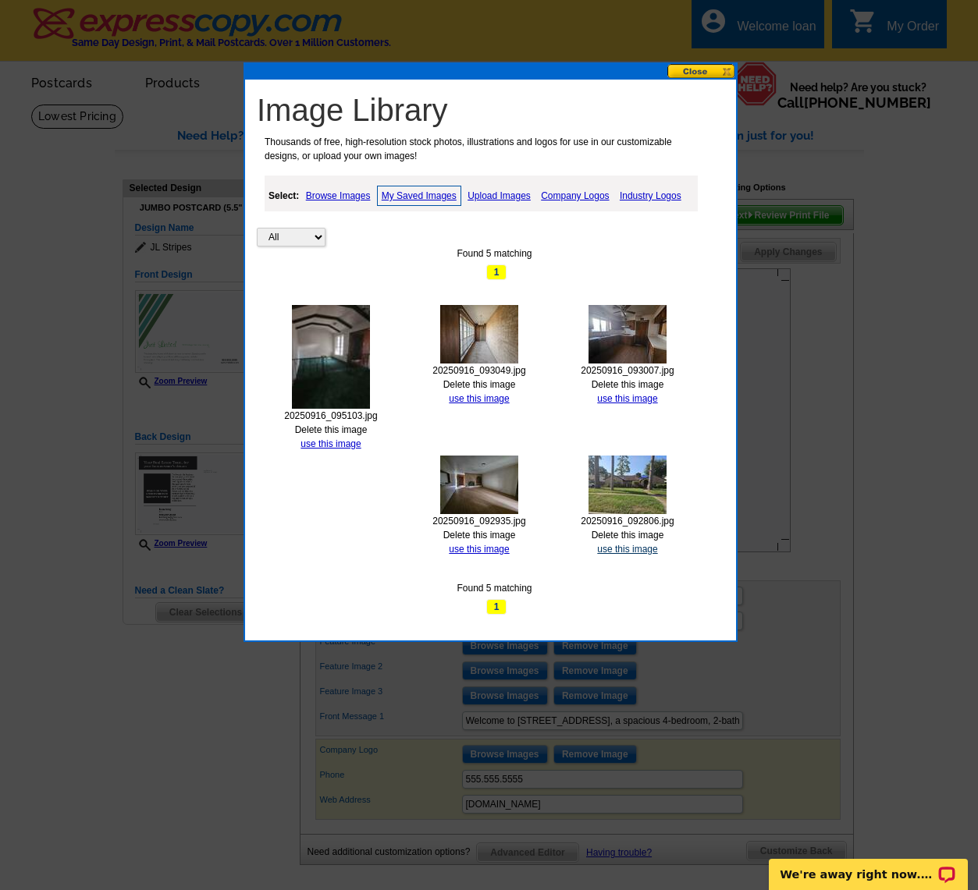
click at [639, 550] on link "use this image" at bounding box center [627, 549] width 60 height 11
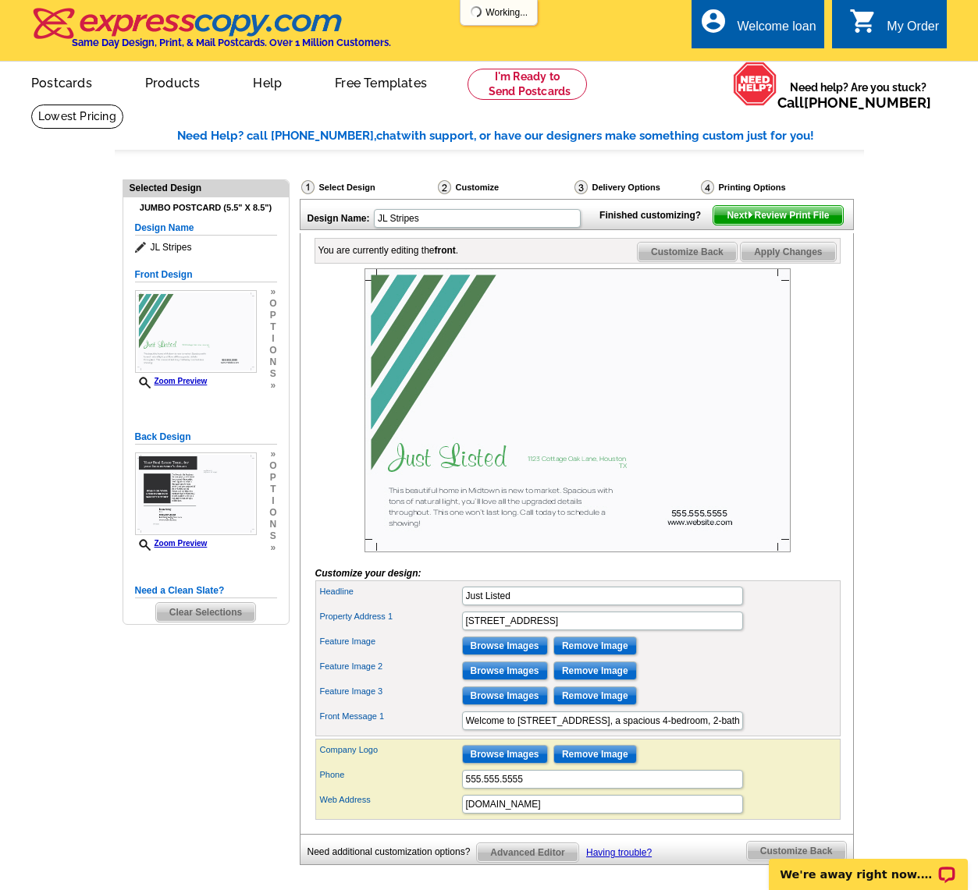
click at [513, 410] on img at bounding box center [577, 410] width 426 height 284
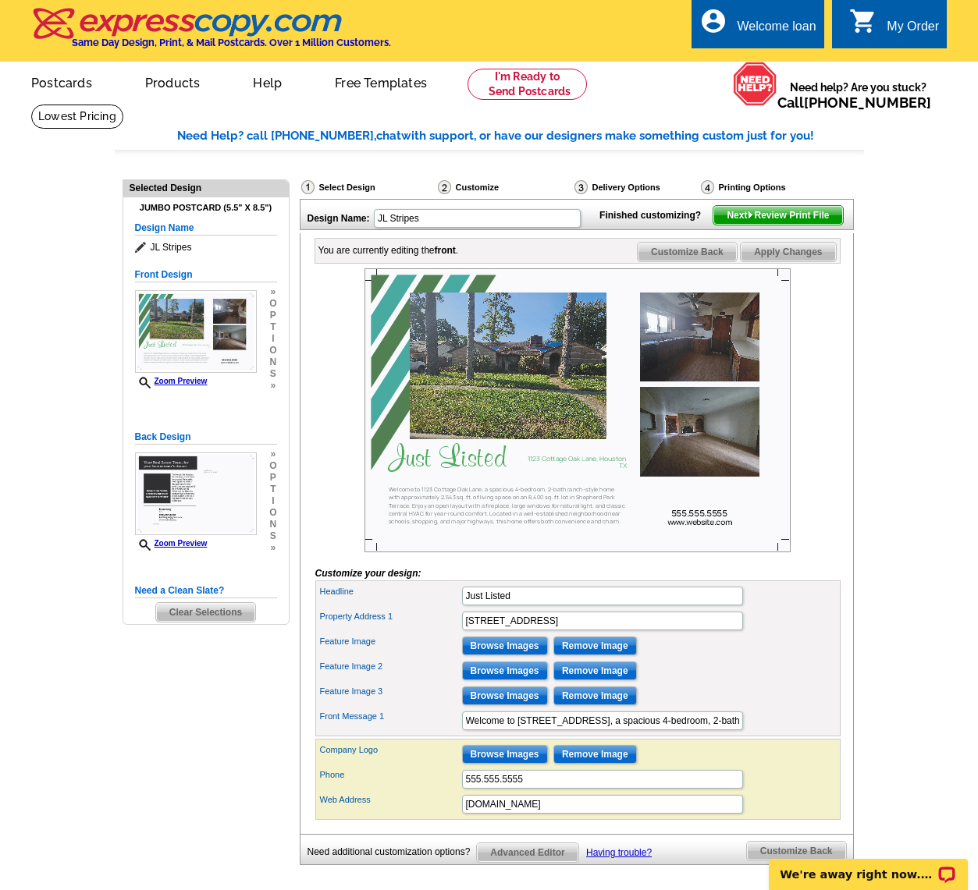
click at [489, 414] on img at bounding box center [577, 410] width 426 height 284
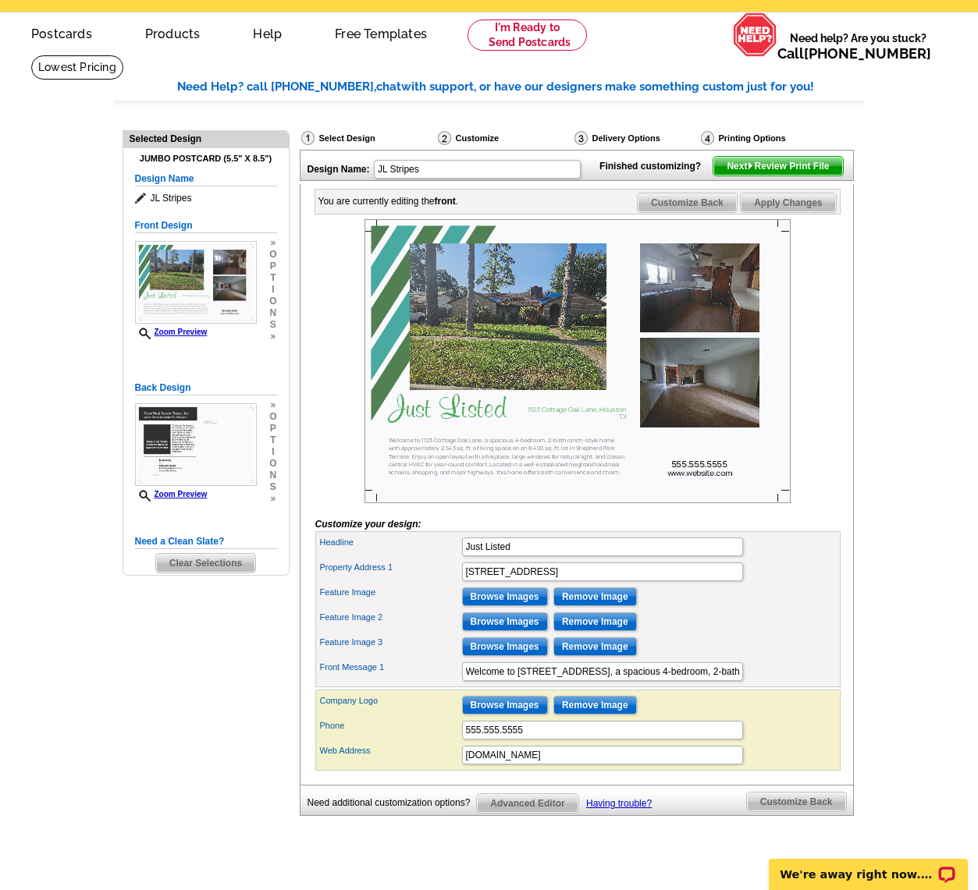
scroll to position [53, 0]
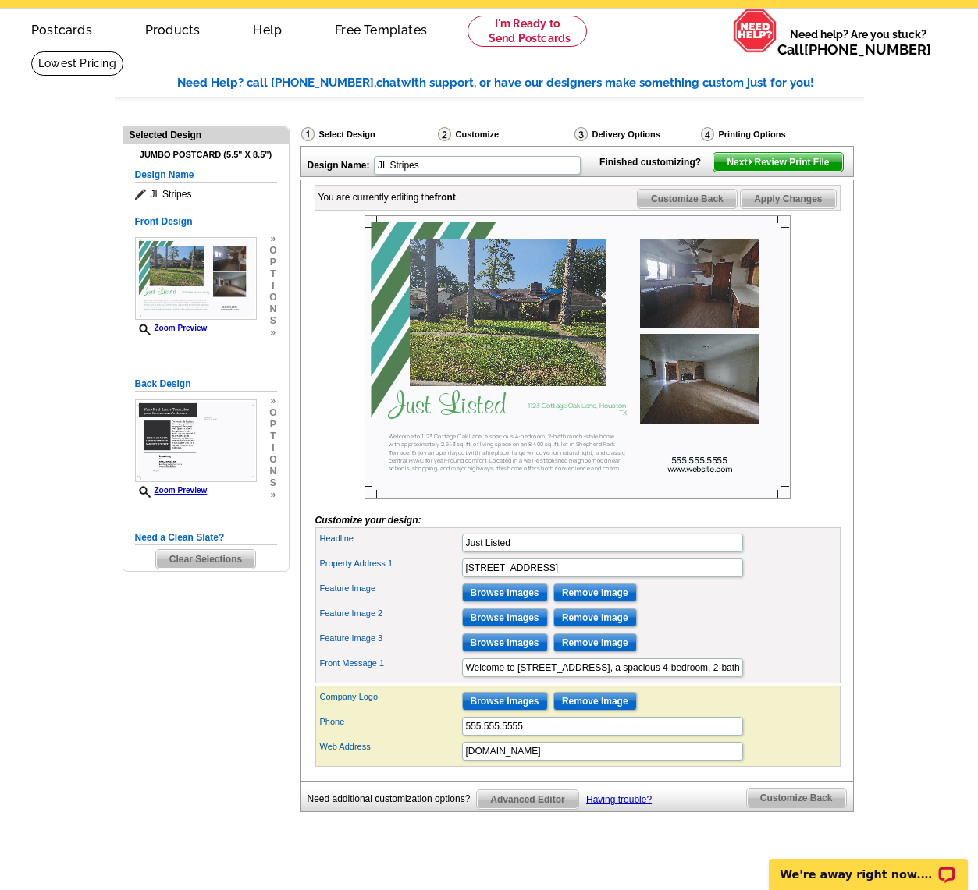
click at [682, 497] on img at bounding box center [577, 357] width 426 height 284
click at [553, 761] on input "www.website.com" at bounding box center [602, 751] width 281 height 19
drag, startPoint x: 558, startPoint y: 779, endPoint x: 453, endPoint y: 779, distance: 105.3
click at [453, 764] on div "Web Address www.website.com" at bounding box center [577, 751] width 519 height 25
drag, startPoint x: 552, startPoint y: 754, endPoint x: 416, endPoint y: 751, distance: 135.8
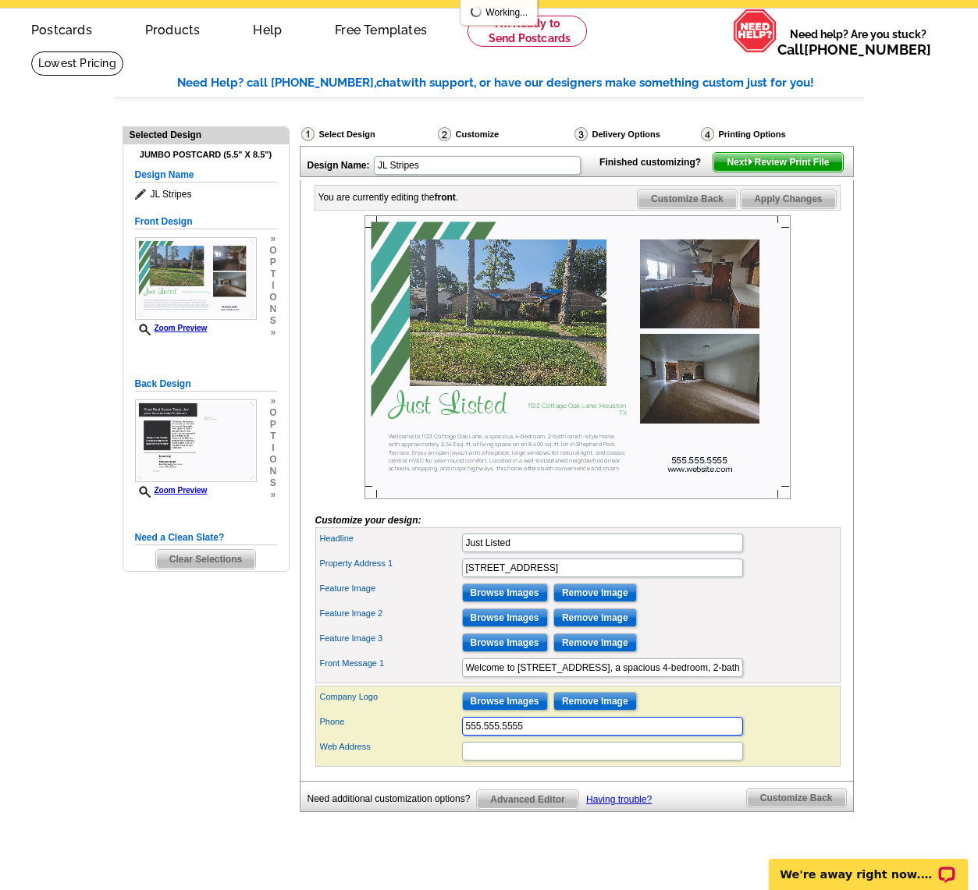
click at [416, 739] on div "Phone 555.555.5555" at bounding box center [577, 726] width 519 height 25
type input "620 640 9375"
click at [502, 761] on input "Web Address" at bounding box center [602, 751] width 281 height 19
type input "[DOMAIN_NAME][EMAIL_ADDRESS][DOMAIN_NAME]"
click at [760, 714] on div "Company Logo Browse Images Remove Image" at bounding box center [577, 701] width 519 height 25
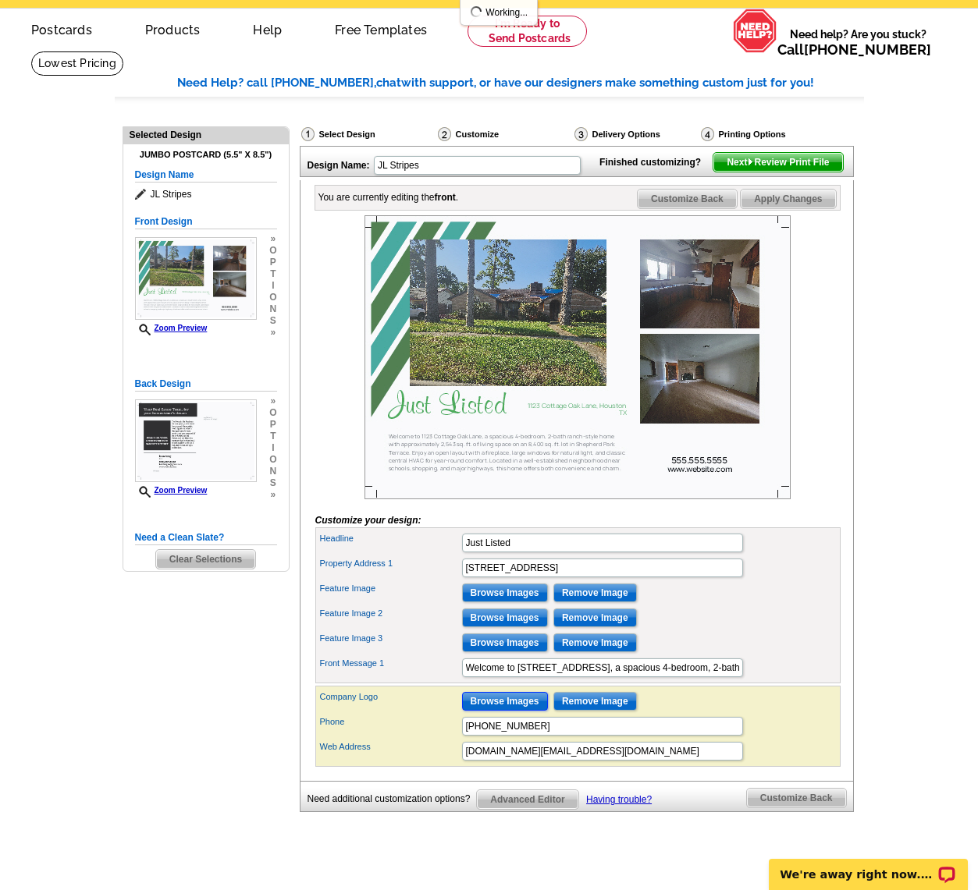
click at [502, 711] on input "Browse Images" at bounding box center [505, 701] width 86 height 19
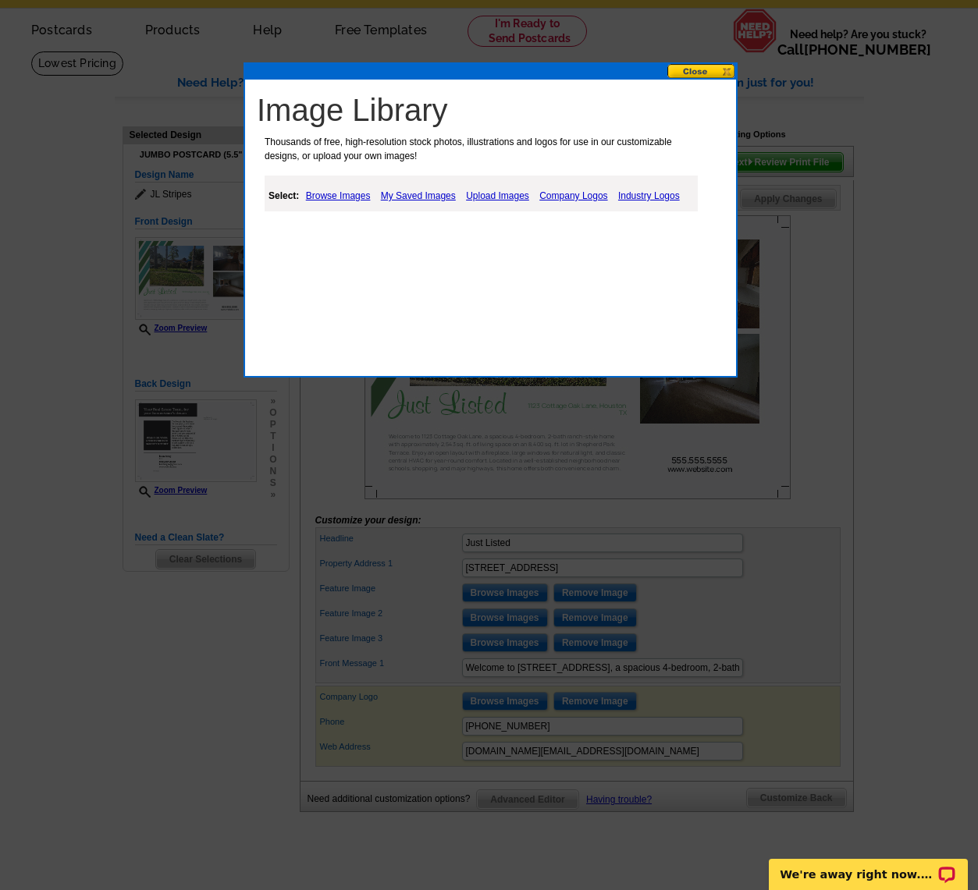
click at [490, 197] on link "Upload Images" at bounding box center [497, 195] width 71 height 19
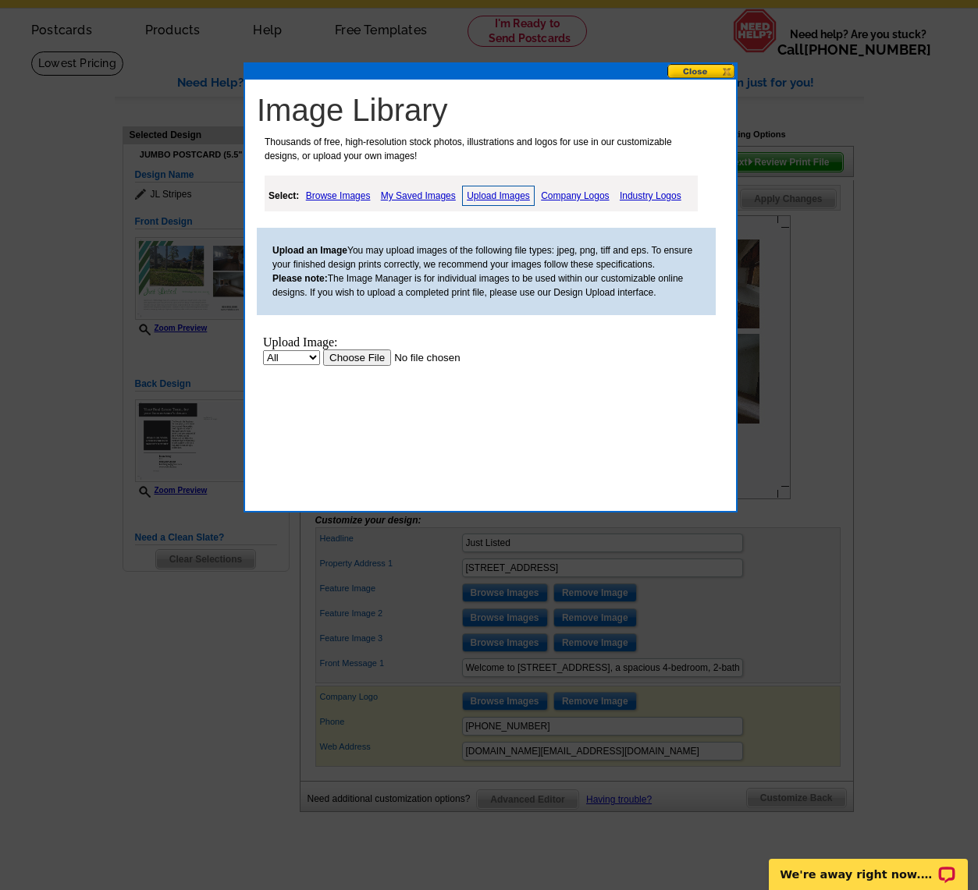
scroll to position [0, 0]
click at [357, 359] on input "file" at bounding box center [421, 358] width 197 height 16
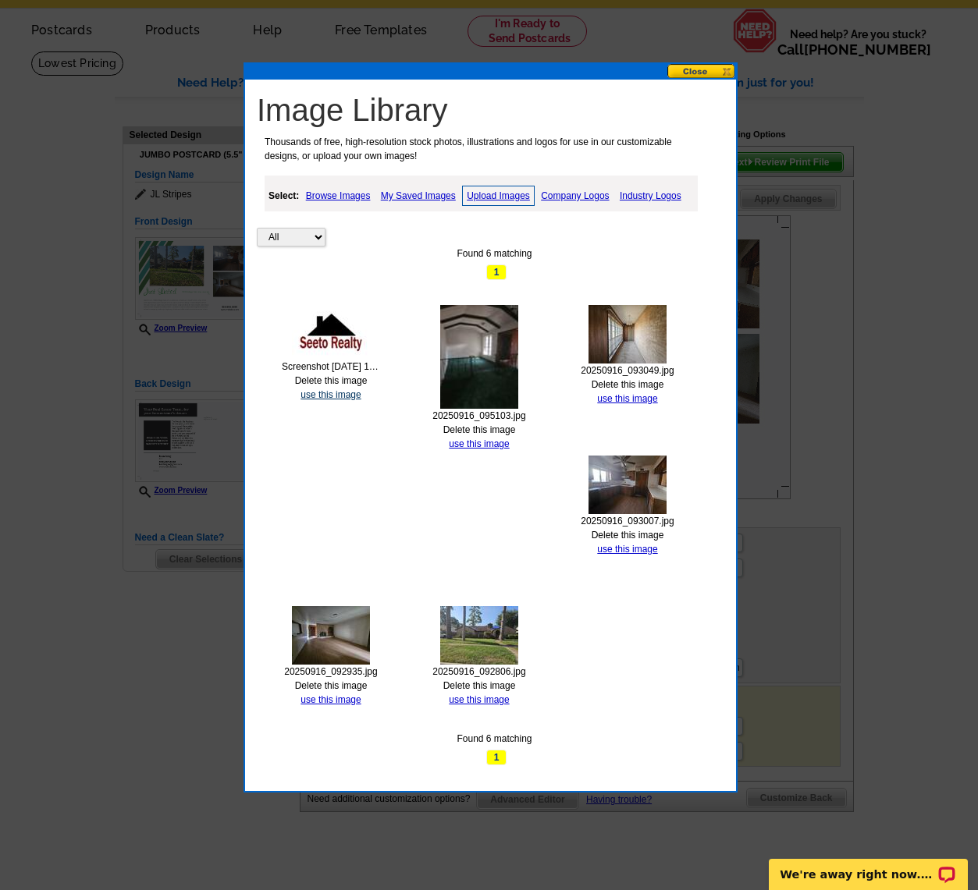
click at [314, 396] on link "use this image" at bounding box center [330, 394] width 60 height 11
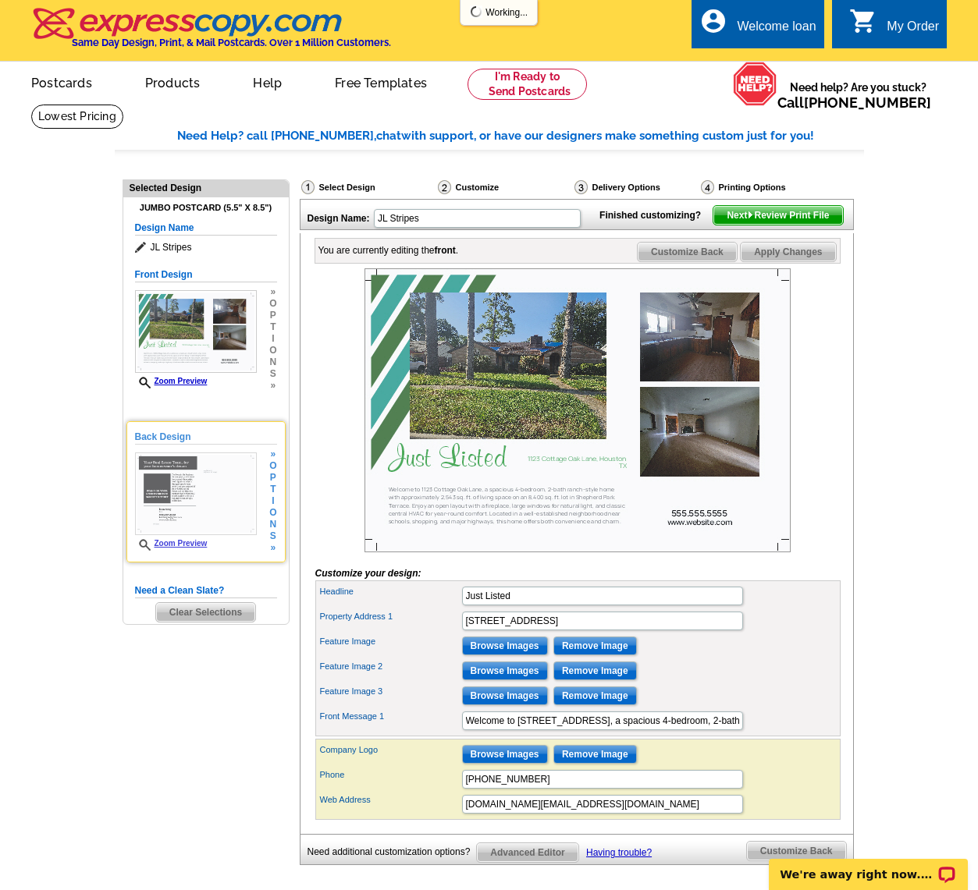
click at [184, 503] on img at bounding box center [196, 494] width 122 height 83
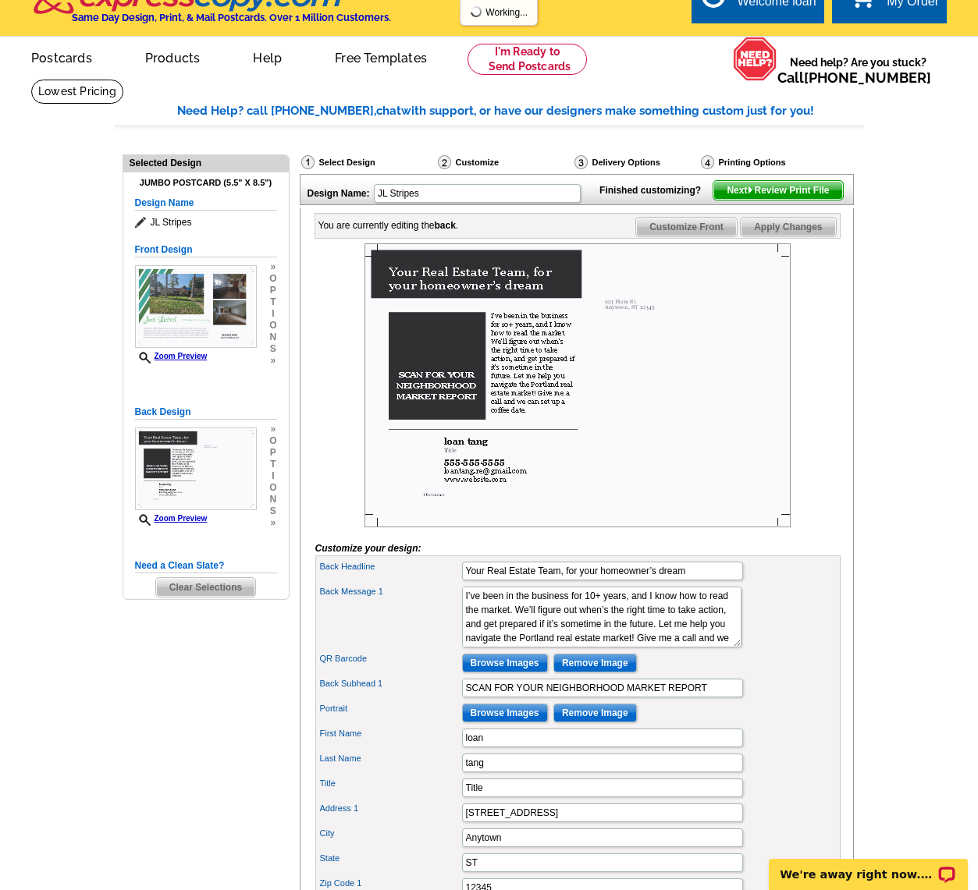
scroll to position [36, 0]
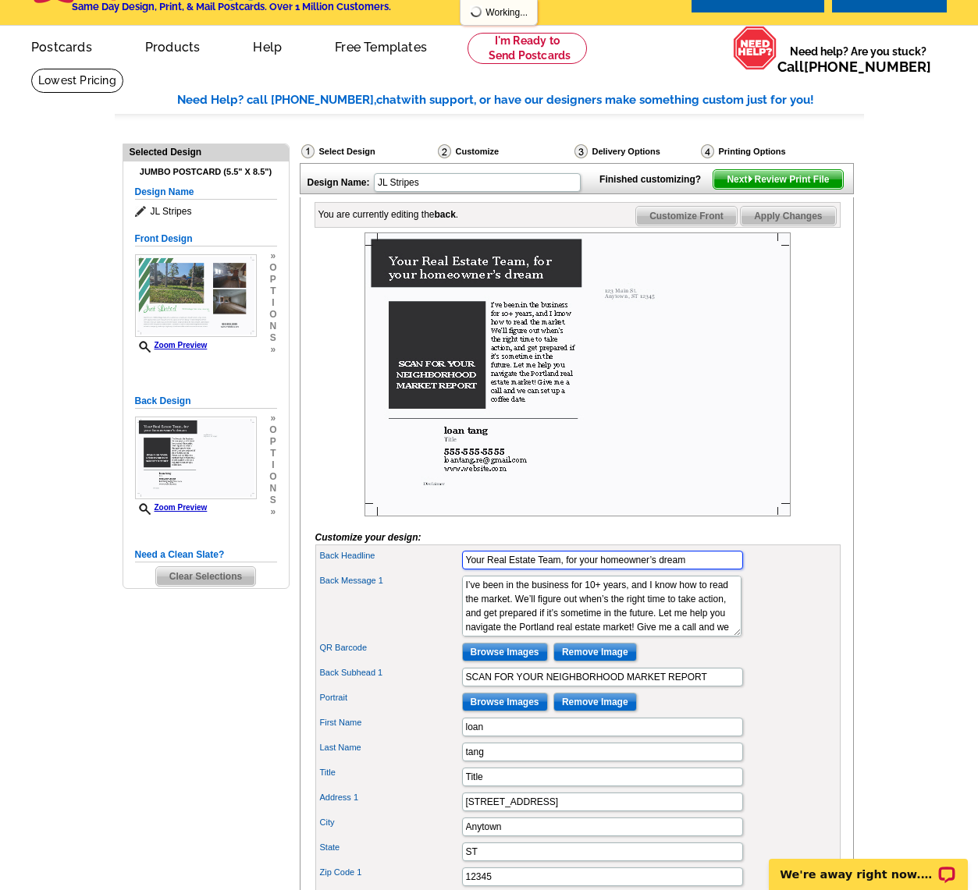
click at [515, 570] on input "Your Real Estate Team, for your homeowner’s dream" at bounding box center [602, 560] width 281 height 19
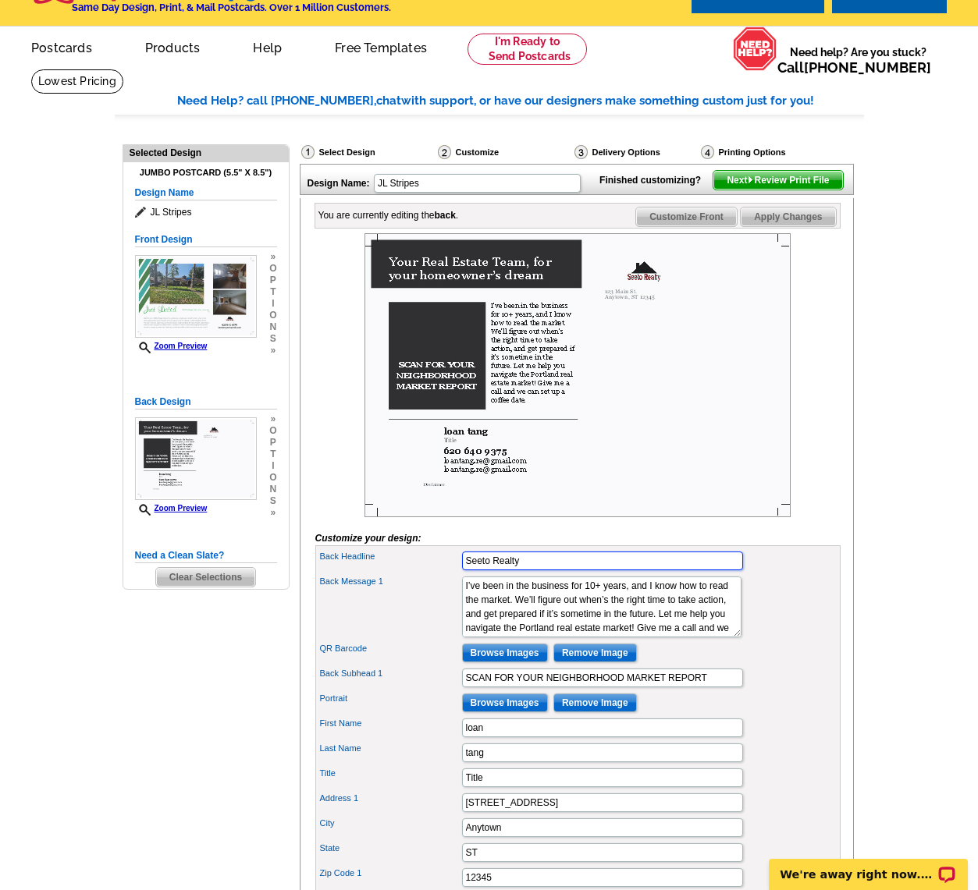
type input "Seeto Realty"
click at [549, 625] on textarea "I’ve been in the business for 10+ years, and I know how to read the market. We’…" at bounding box center [601, 607] width 279 height 61
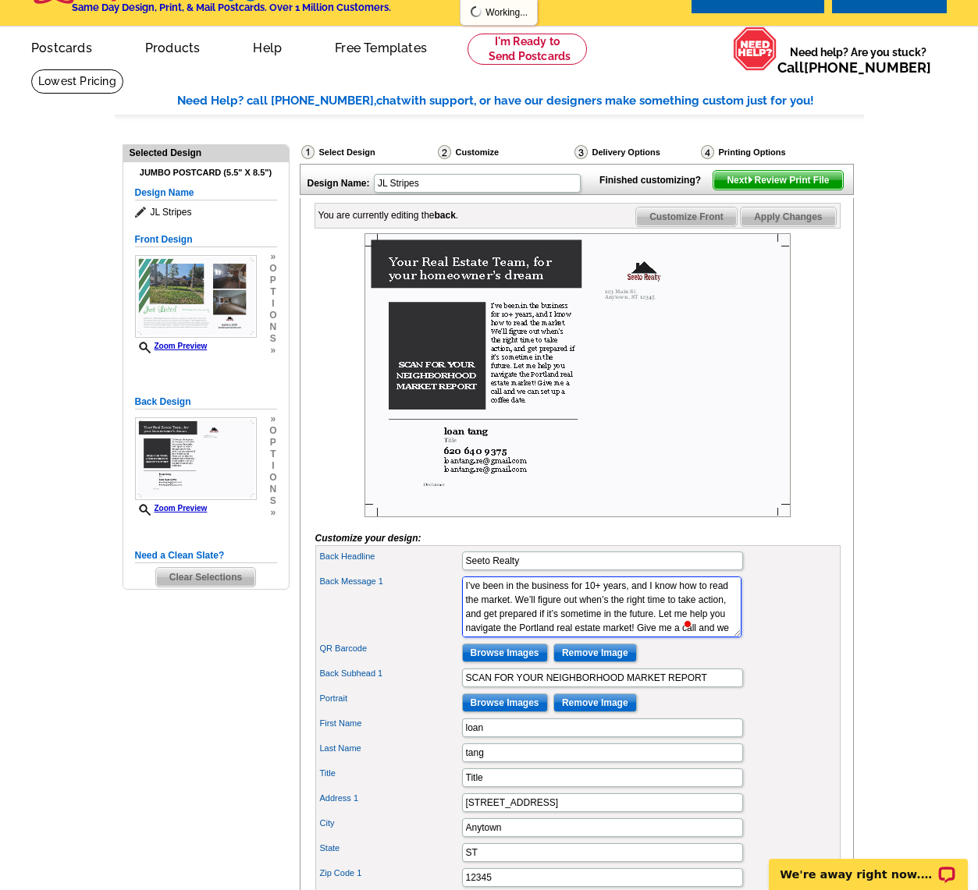
click at [520, 630] on textarea "I’ve been in the business for 10+ years, and I know how to read the market. We’…" at bounding box center [601, 607] width 279 height 61
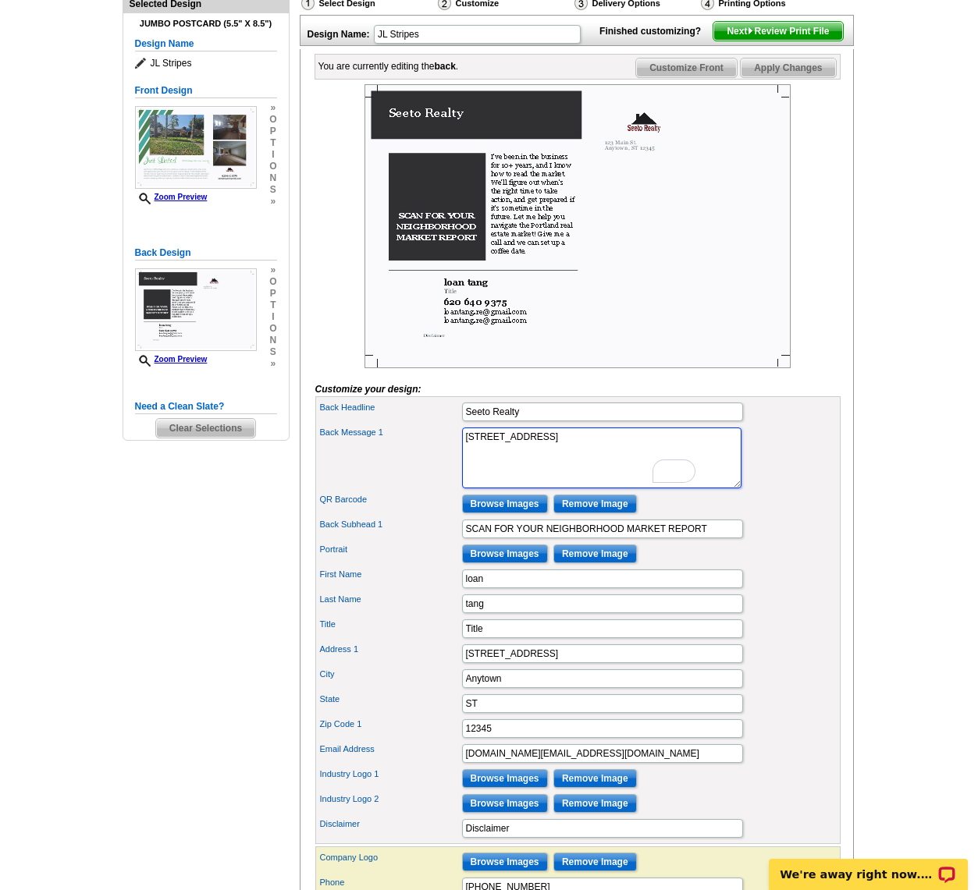
scroll to position [183, 0]
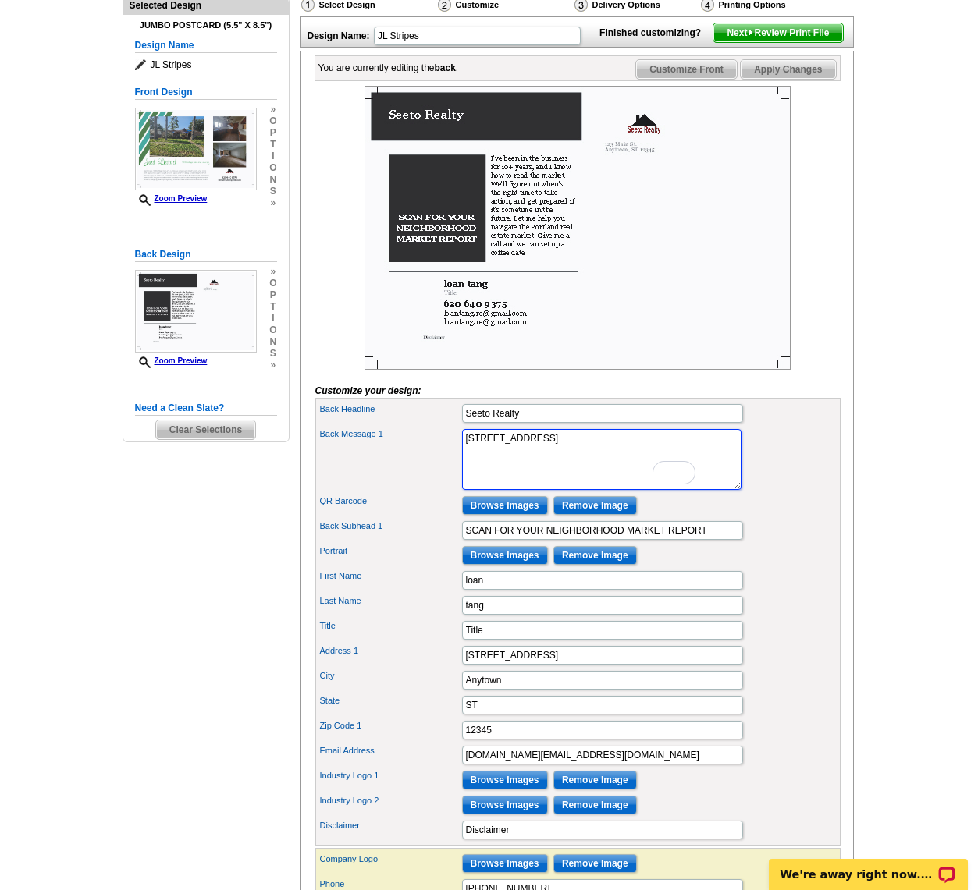
type textarea "6588 Corporate Dr. Ste 368 Houston, TX 77036"
click at [533, 590] on input "loan" at bounding box center [602, 580] width 281 height 19
click at [531, 590] on input "loan" at bounding box center [602, 580] width 281 height 19
type input "Loan"
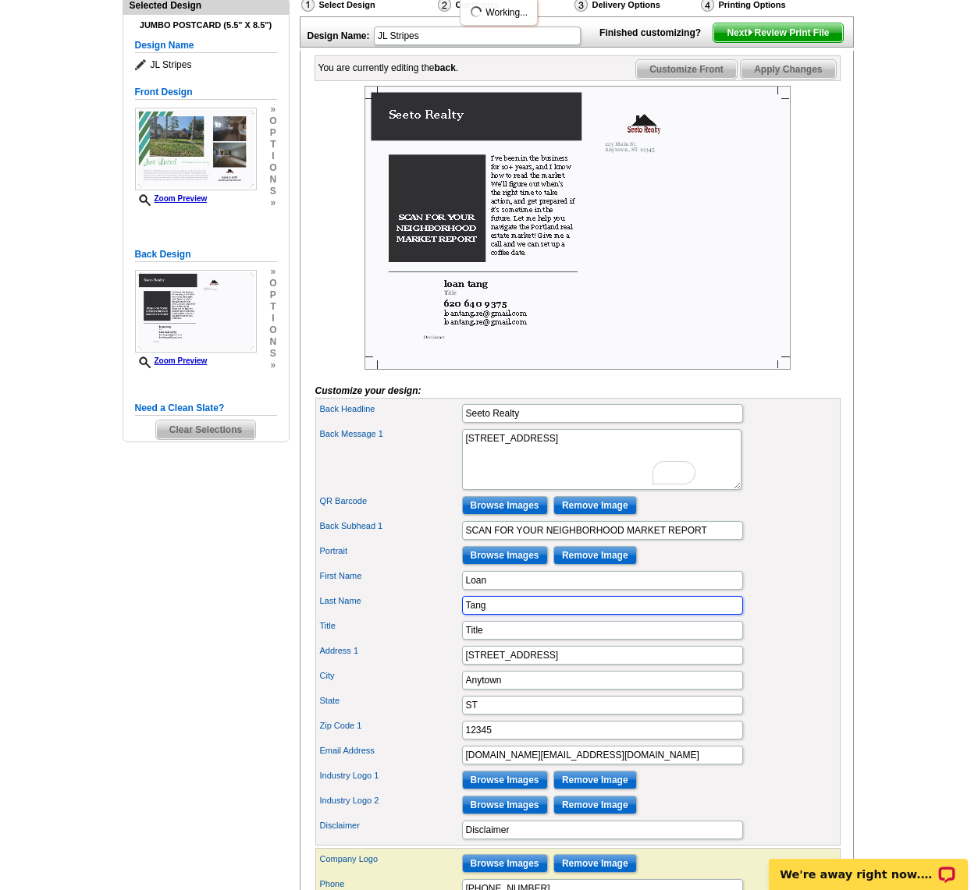
type input "Tang"
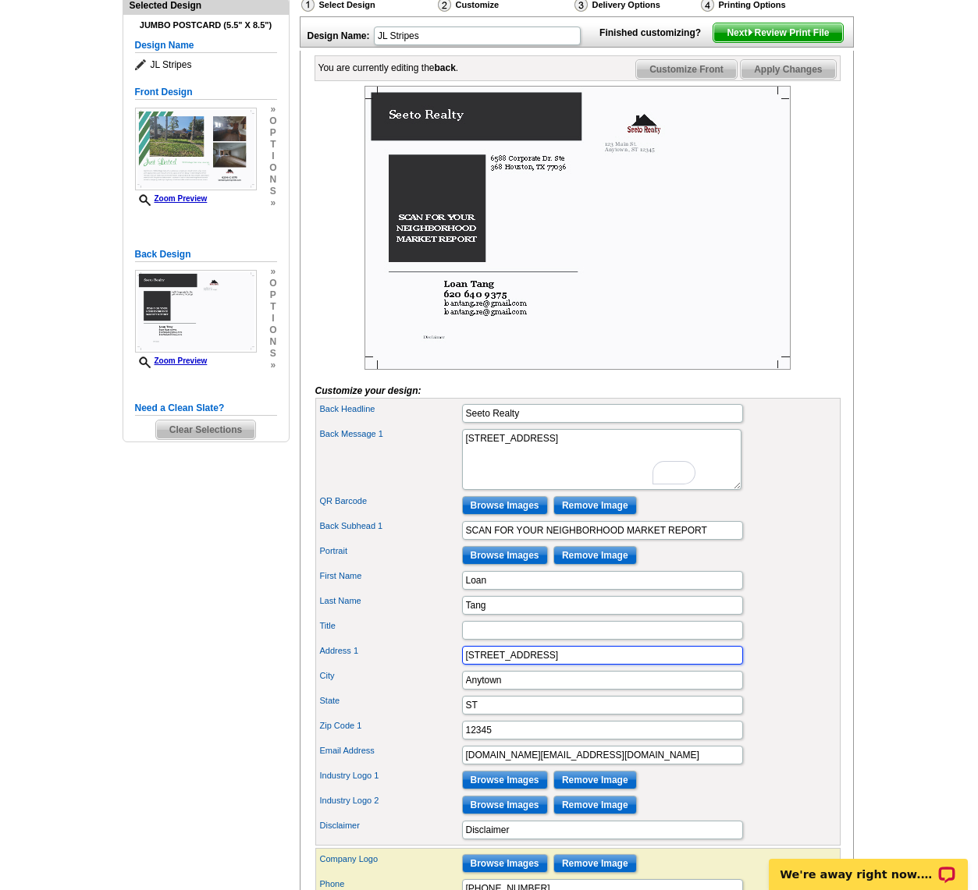
type input "[STREET_ADDRESS]"
type input "[GEOGRAPHIC_DATA]"
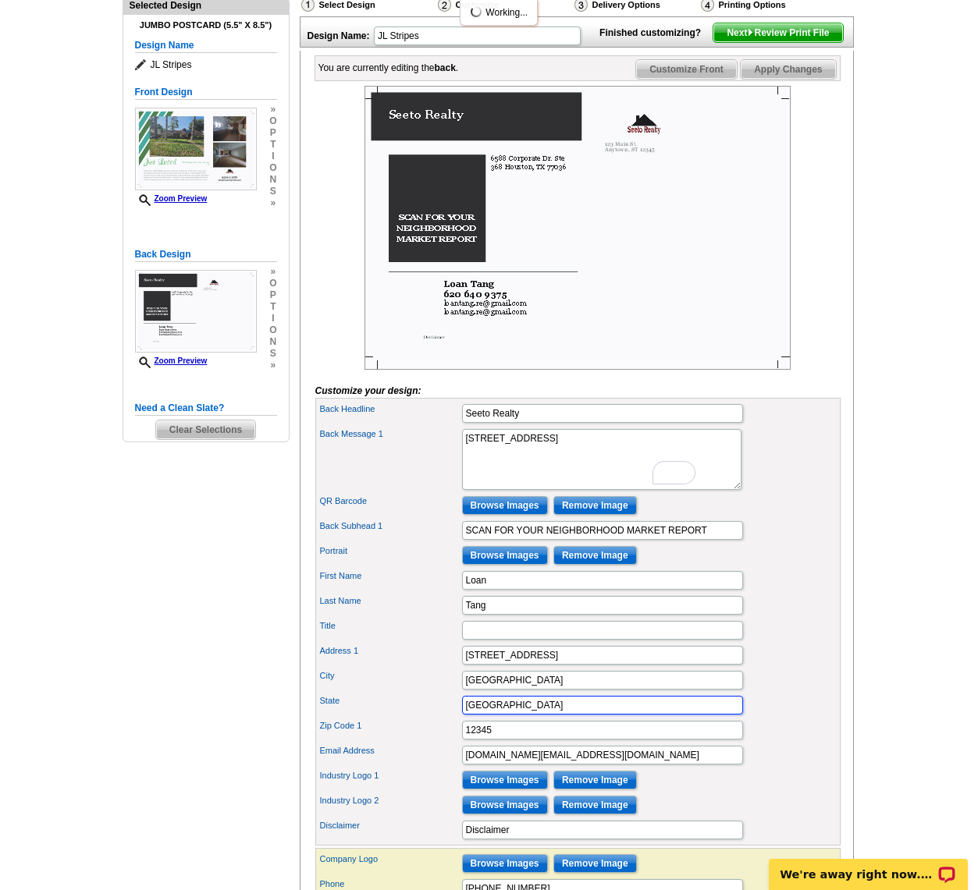
type input "TX"
type input "77036"
click at [402, 693] on div "City Houston" at bounding box center [577, 680] width 519 height 25
click at [515, 790] on input "Browse Images" at bounding box center [505, 780] width 86 height 19
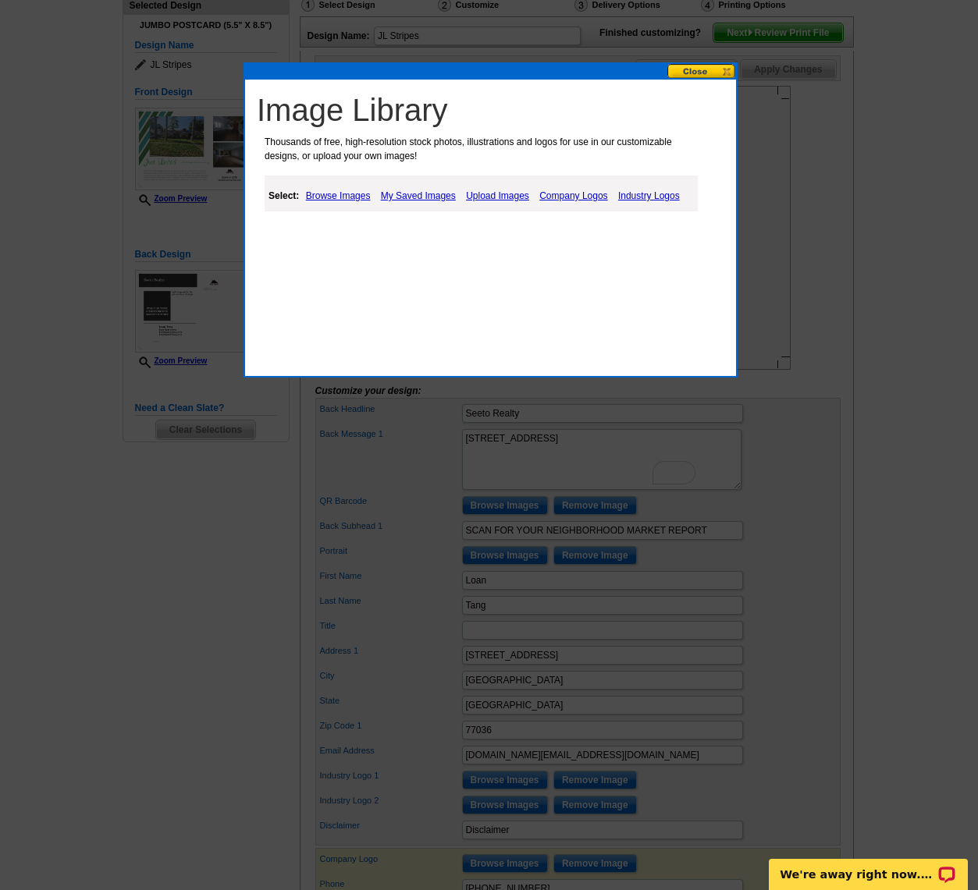
click at [437, 197] on link "My Saved Images" at bounding box center [418, 195] width 83 height 19
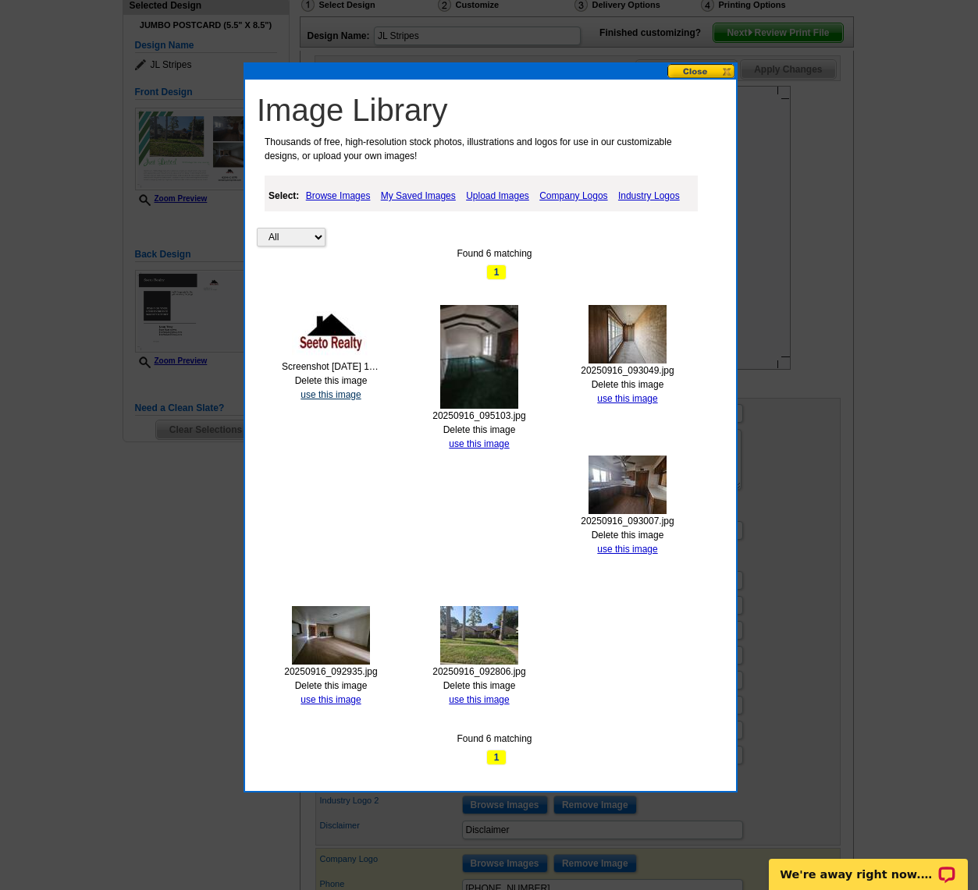
click at [327, 397] on link "use this image" at bounding box center [330, 394] width 60 height 11
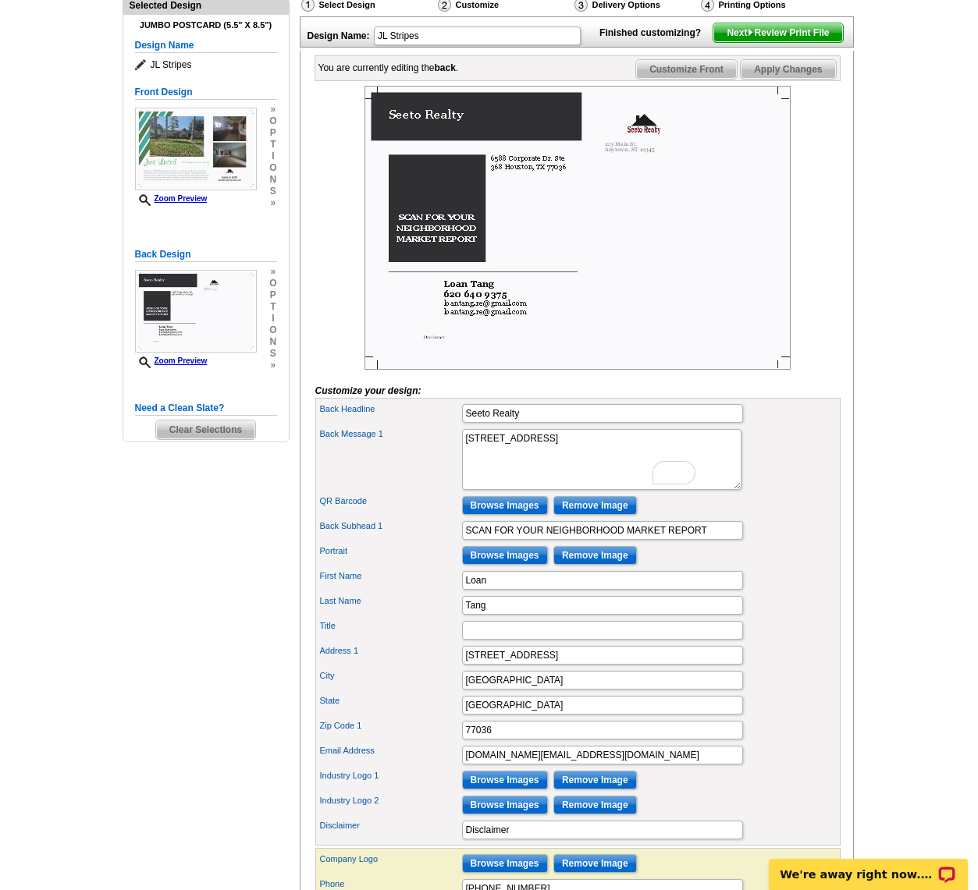
scroll to position [0, 0]
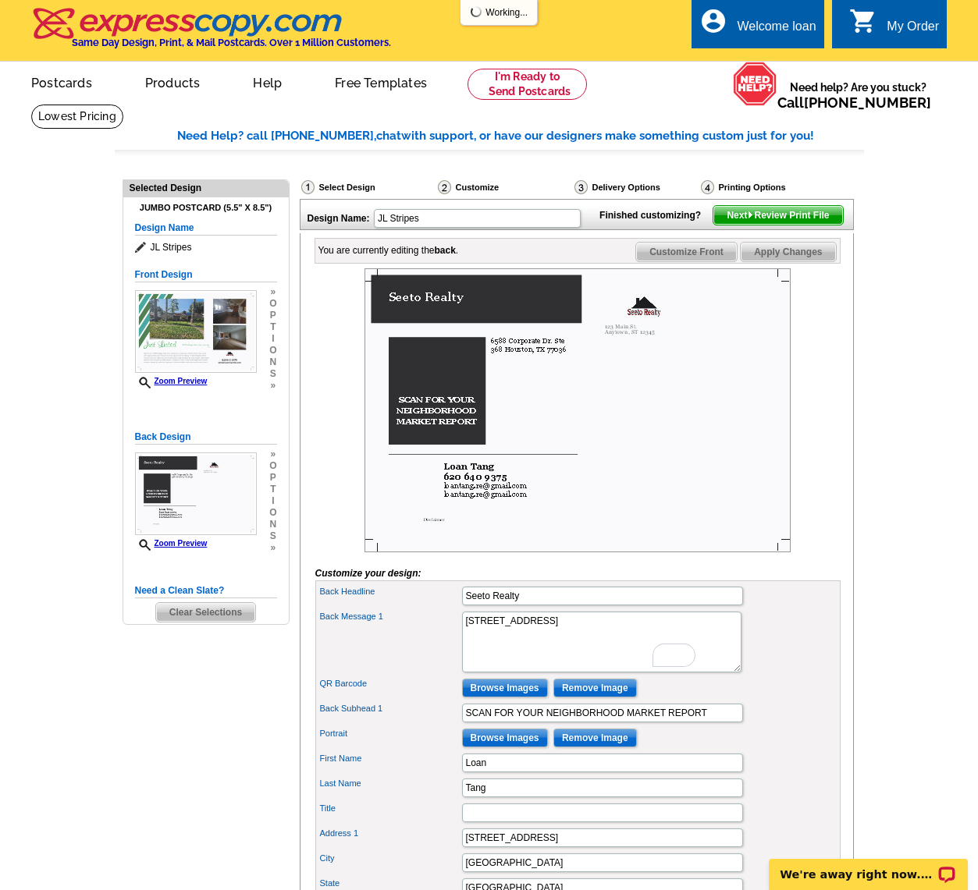
click at [821, 661] on div "Back Message 1 I’ve been in the business for 10+ years, and I know how to read …" at bounding box center [577, 642] width 519 height 67
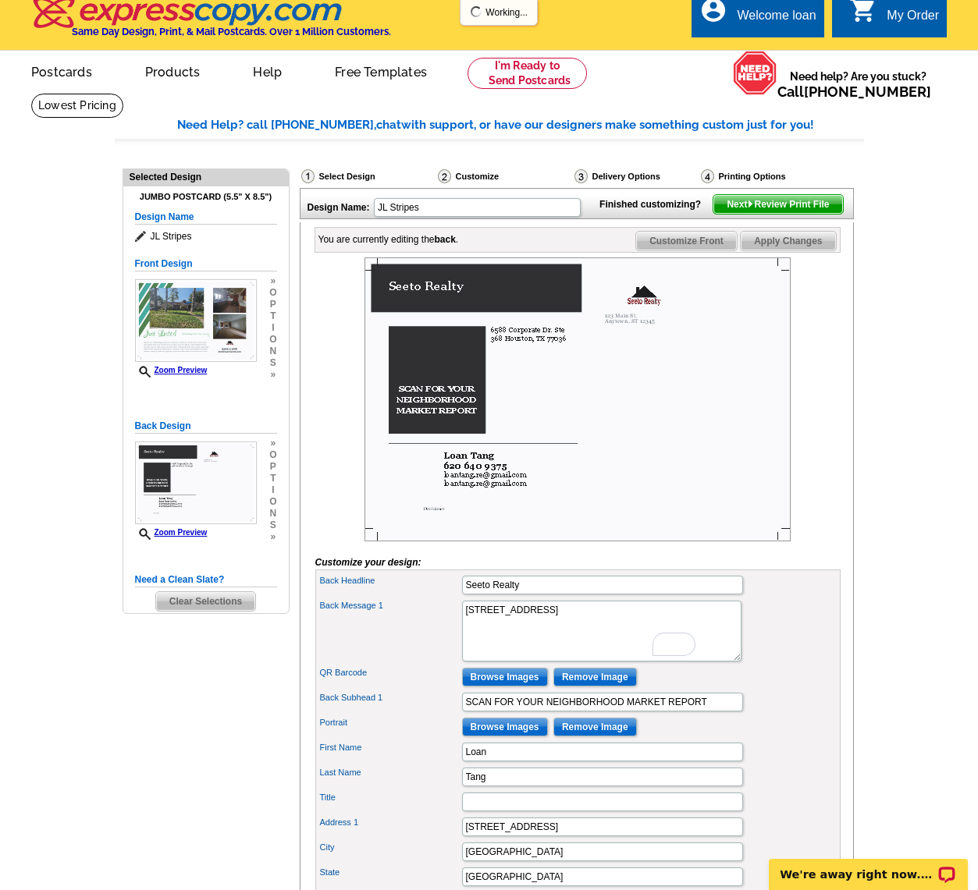
click at [435, 422] on img at bounding box center [577, 399] width 426 height 284
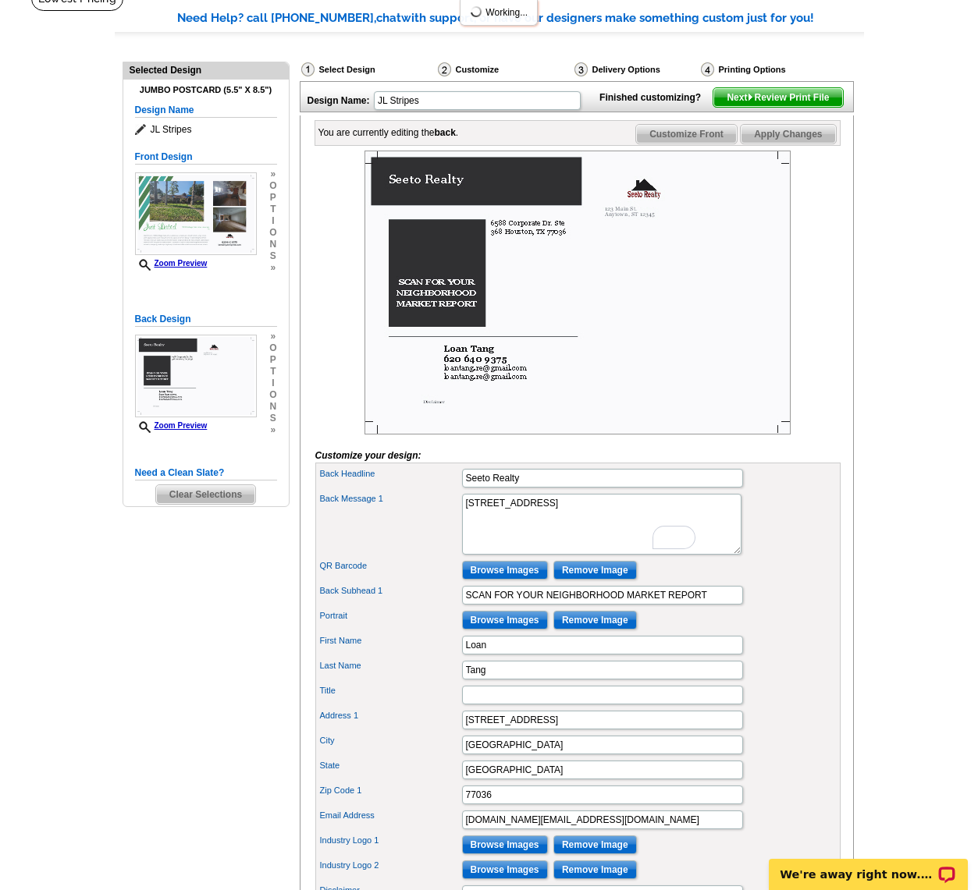
scroll to position [122, 0]
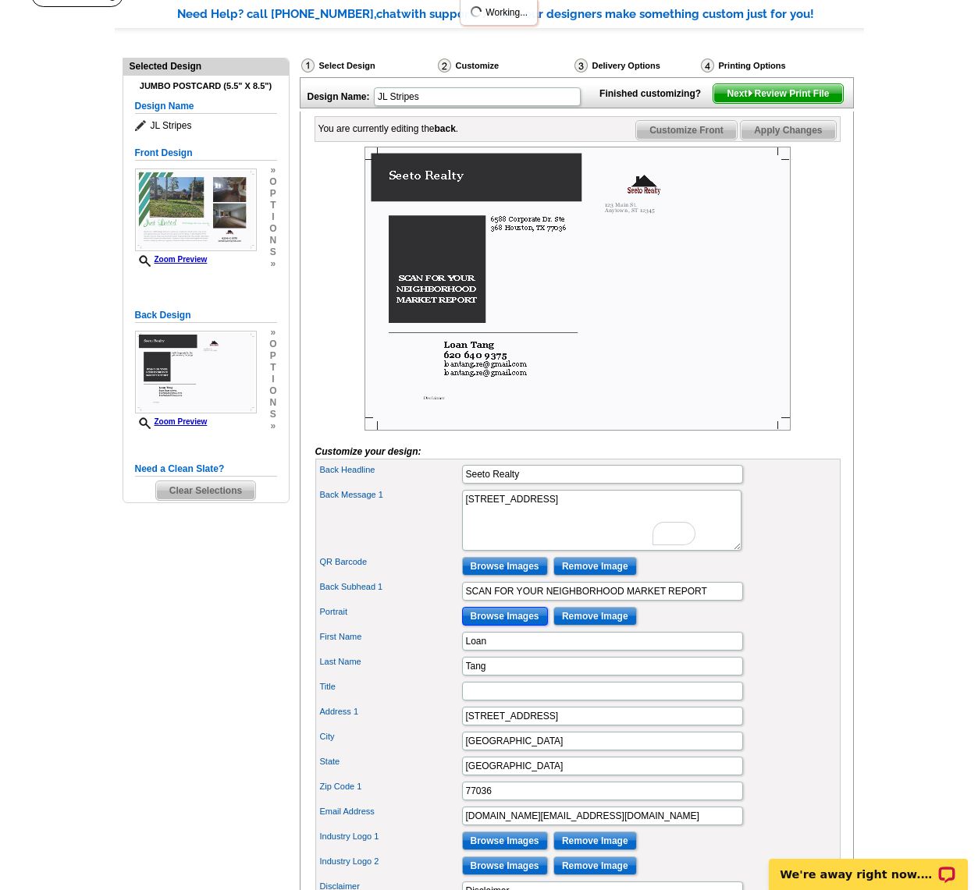
click at [474, 626] on input "Browse Images" at bounding box center [505, 616] width 86 height 19
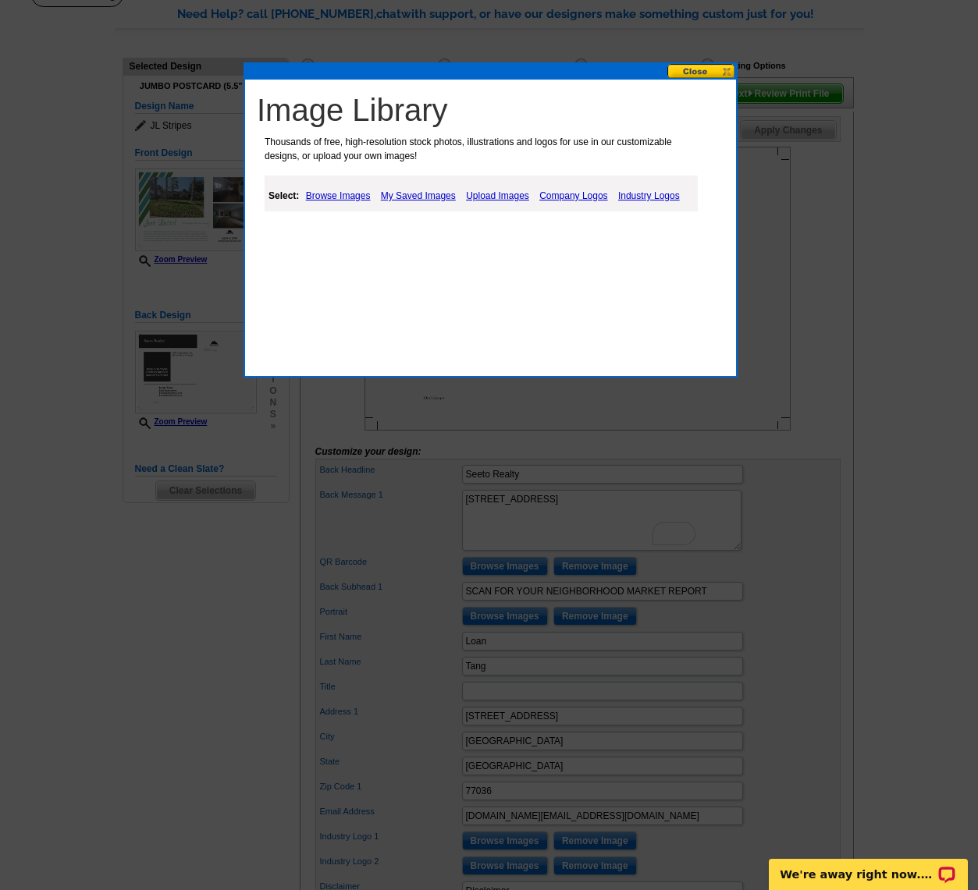
click at [495, 195] on link "Upload Images" at bounding box center [497, 195] width 71 height 19
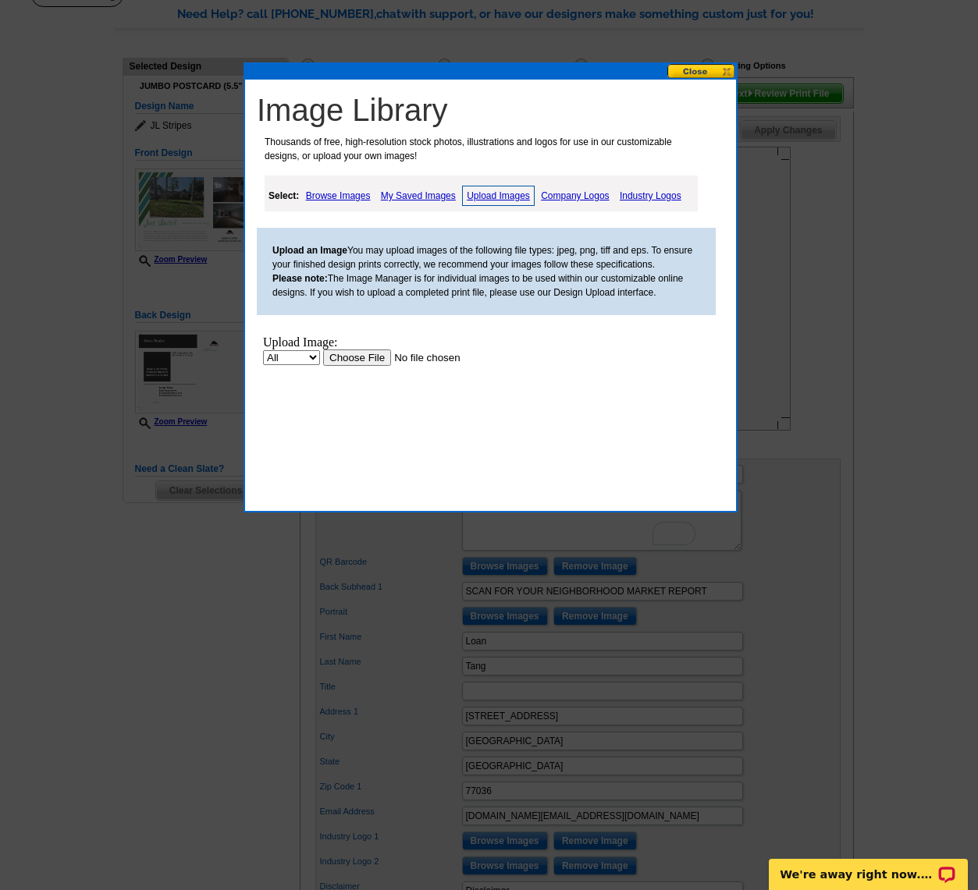
scroll to position [0, 0]
click at [359, 358] on input "file" at bounding box center [421, 358] width 197 height 16
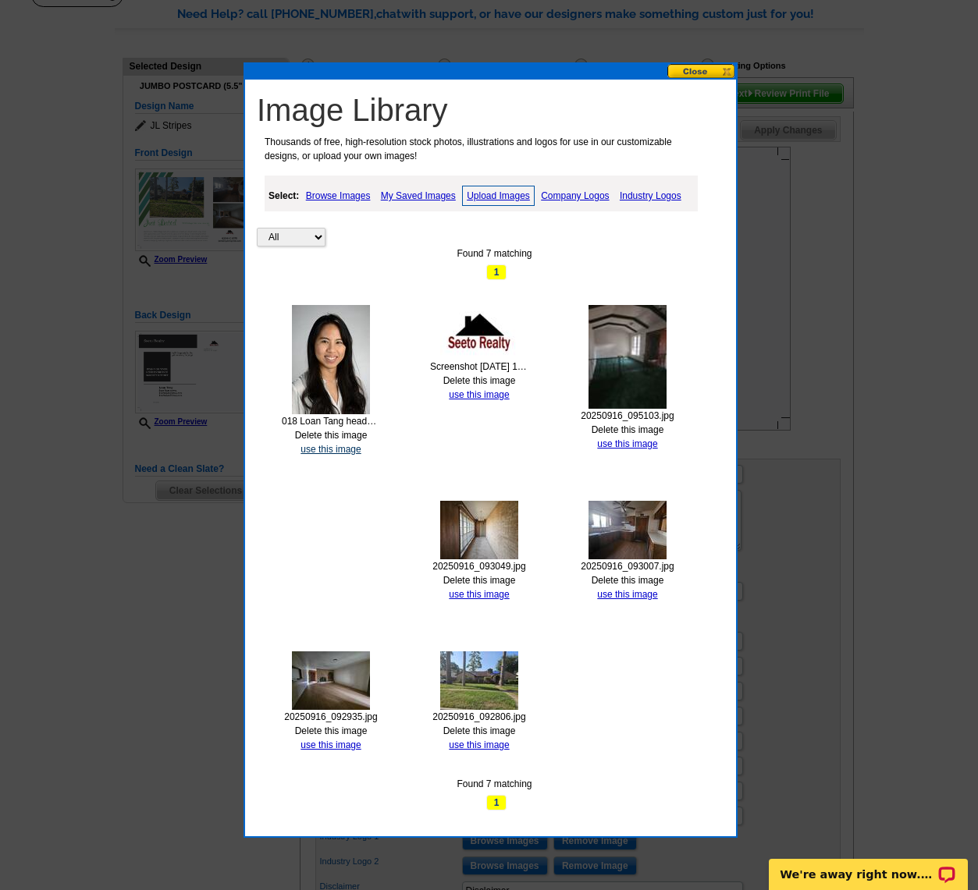
click at [326, 445] on link "use this image" at bounding box center [330, 449] width 60 height 11
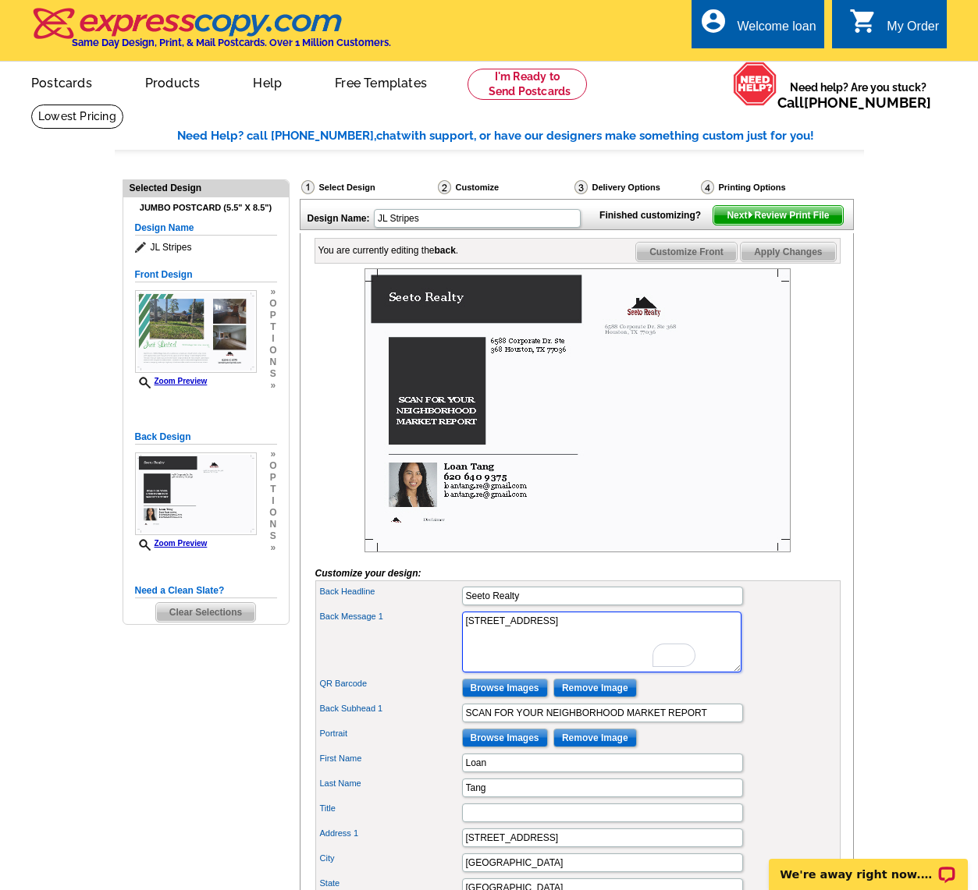
click at [563, 665] on textarea "I’ve been in the business for 10+ years, and I know how to read the market. We’…" at bounding box center [601, 642] width 279 height 61
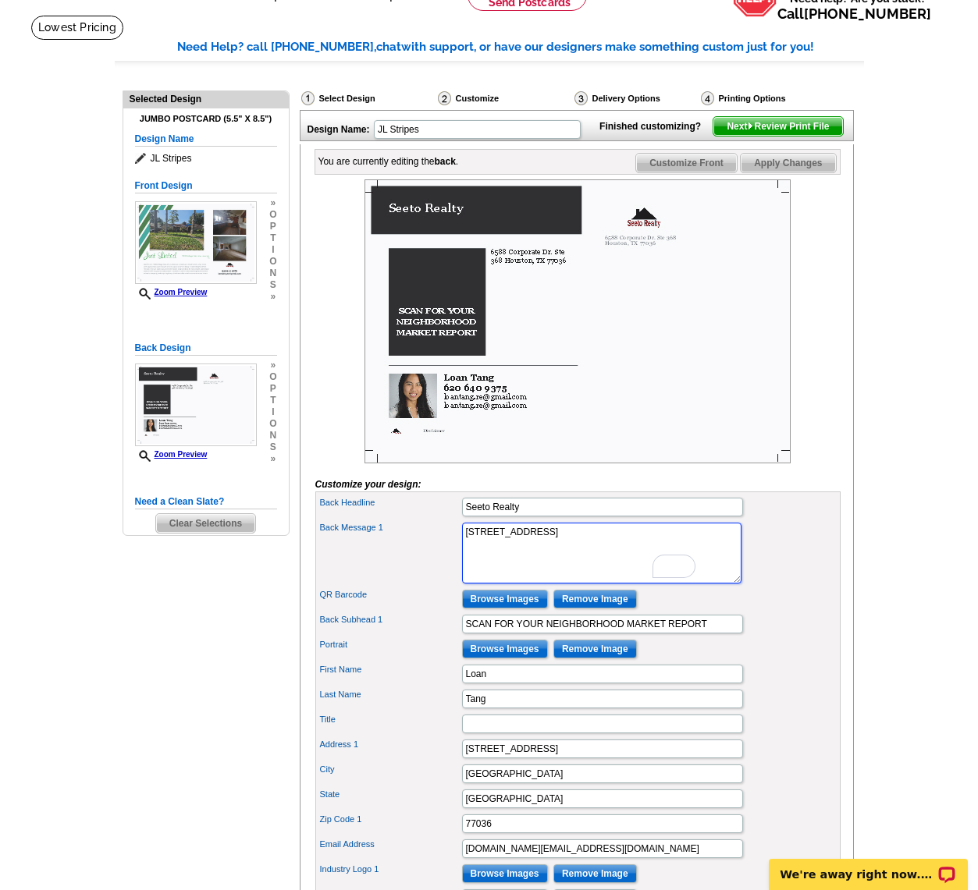
scroll to position [91, 0]
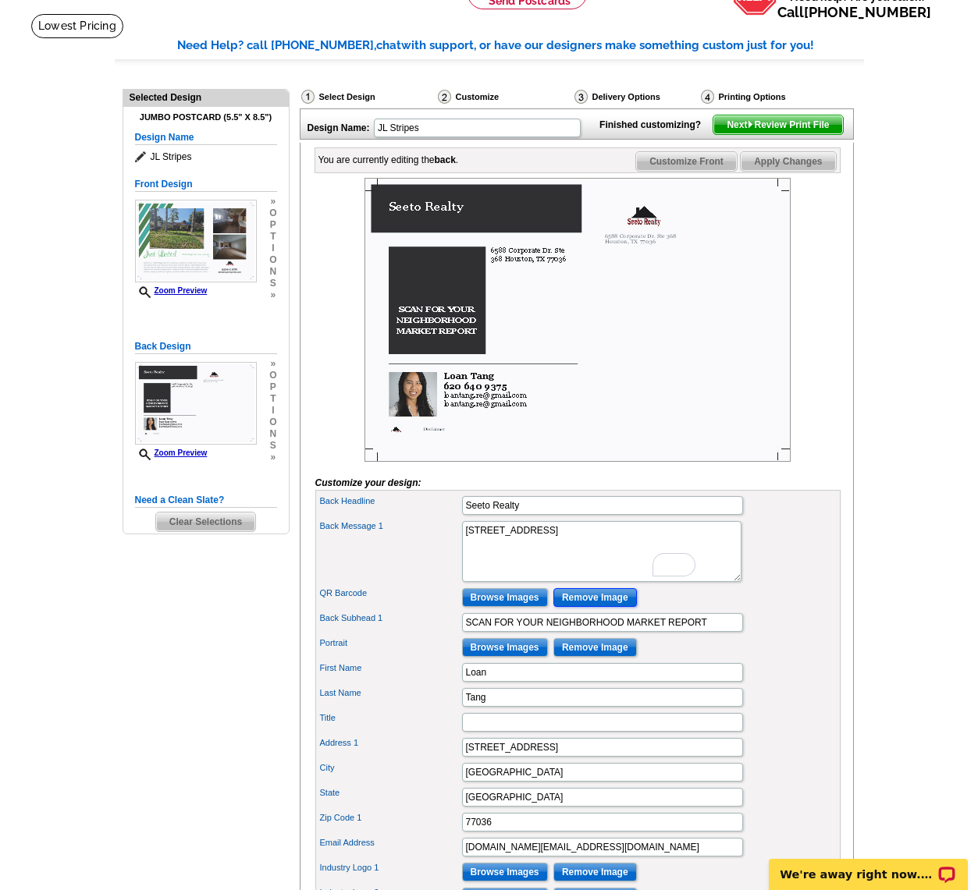
click at [583, 607] on input "Remove Image" at bounding box center [594, 597] width 83 height 19
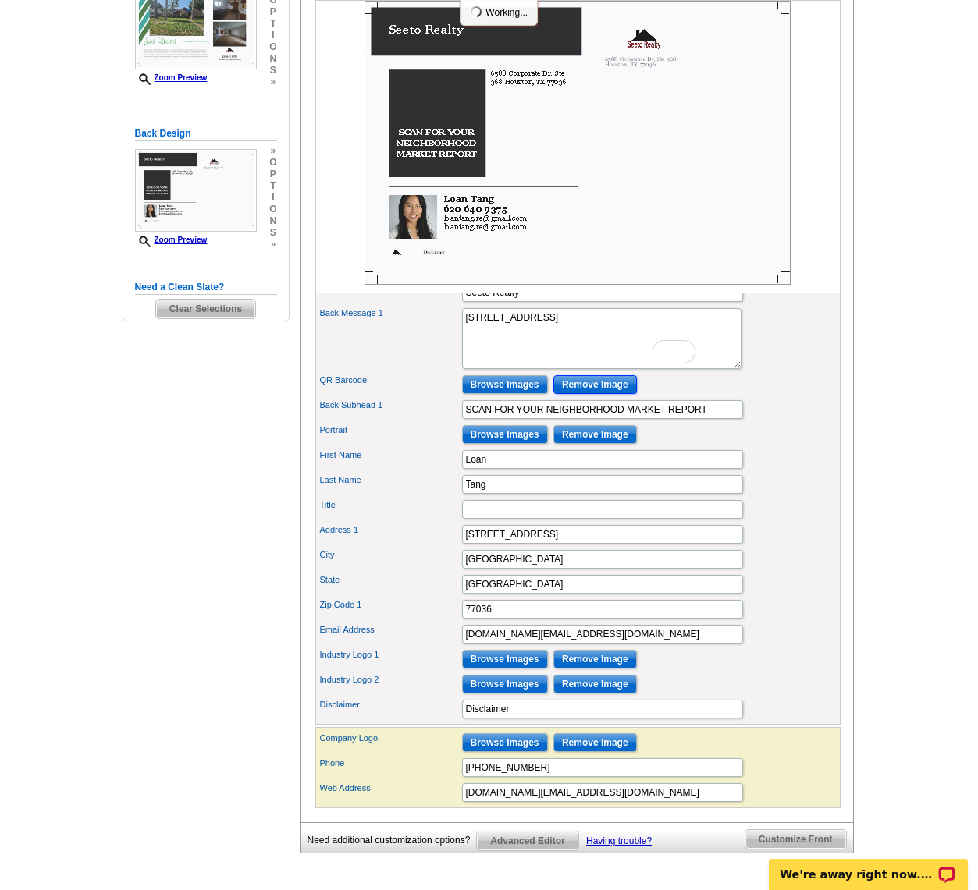
scroll to position [306, 0]
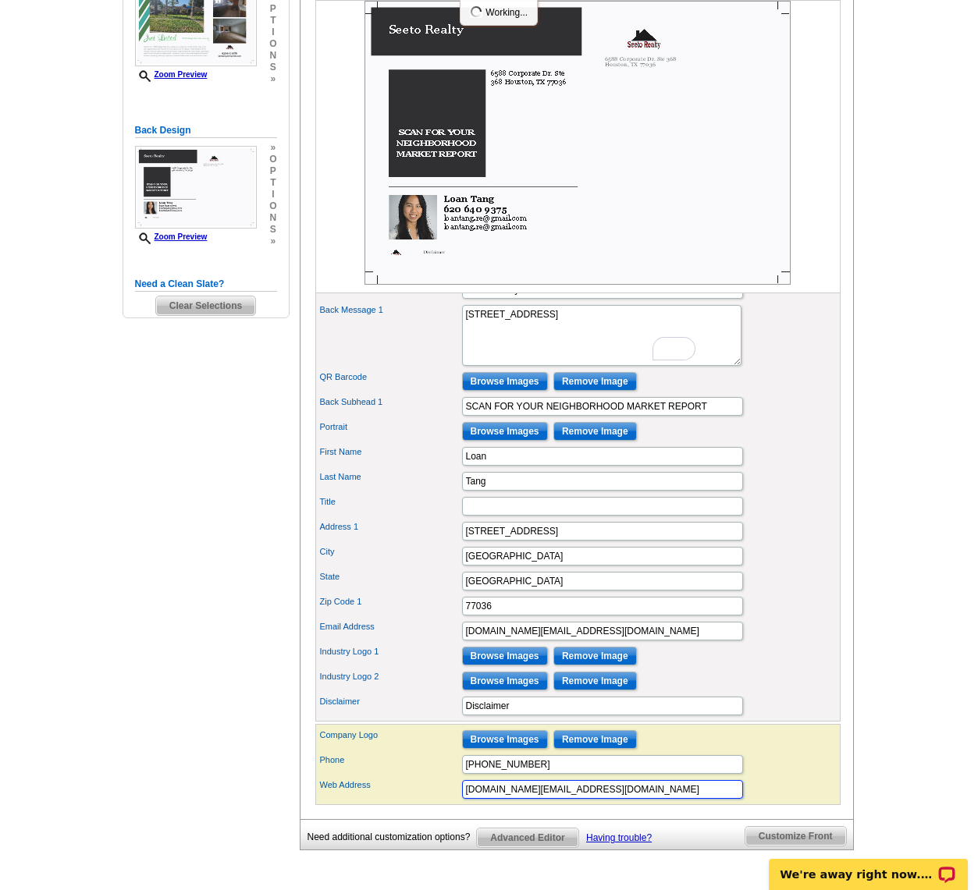
drag, startPoint x: 573, startPoint y: 817, endPoint x: 444, endPoint y: 813, distance: 128.8
click at [444, 802] on div "Web Address loantang.re@gmail.com" at bounding box center [577, 789] width 519 height 25
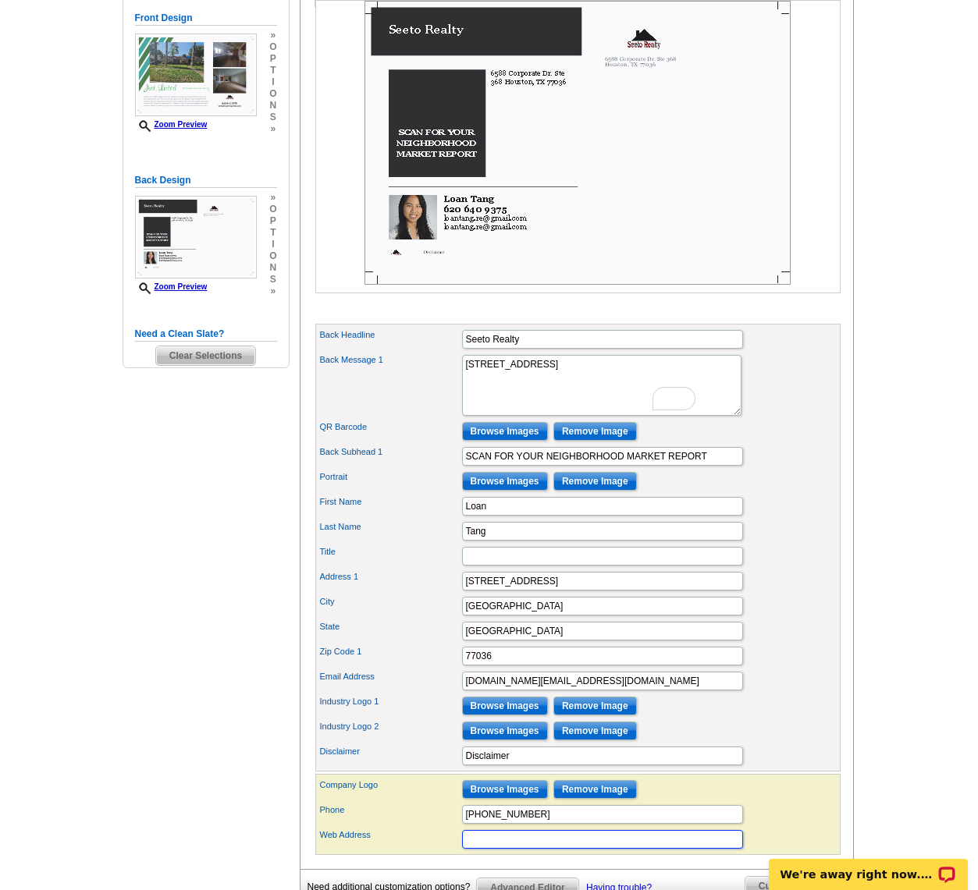
scroll to position [245, 0]
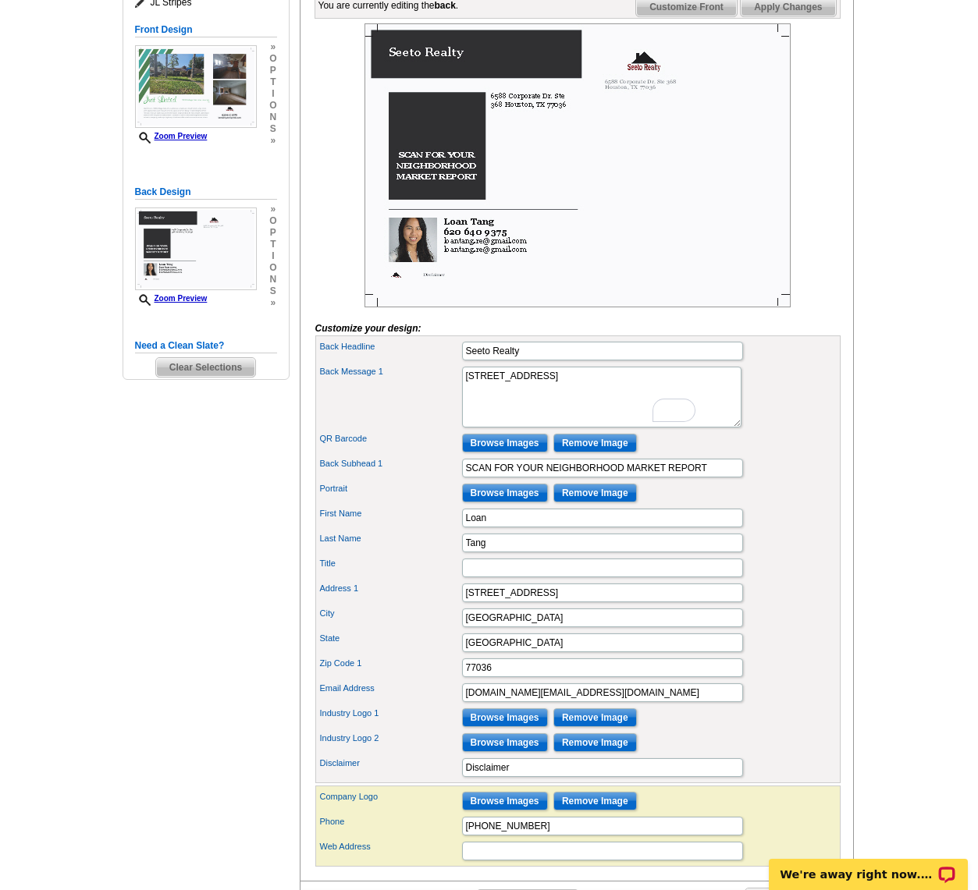
click at [392, 555] on div "Last Name Tang" at bounding box center [577, 543] width 519 height 25
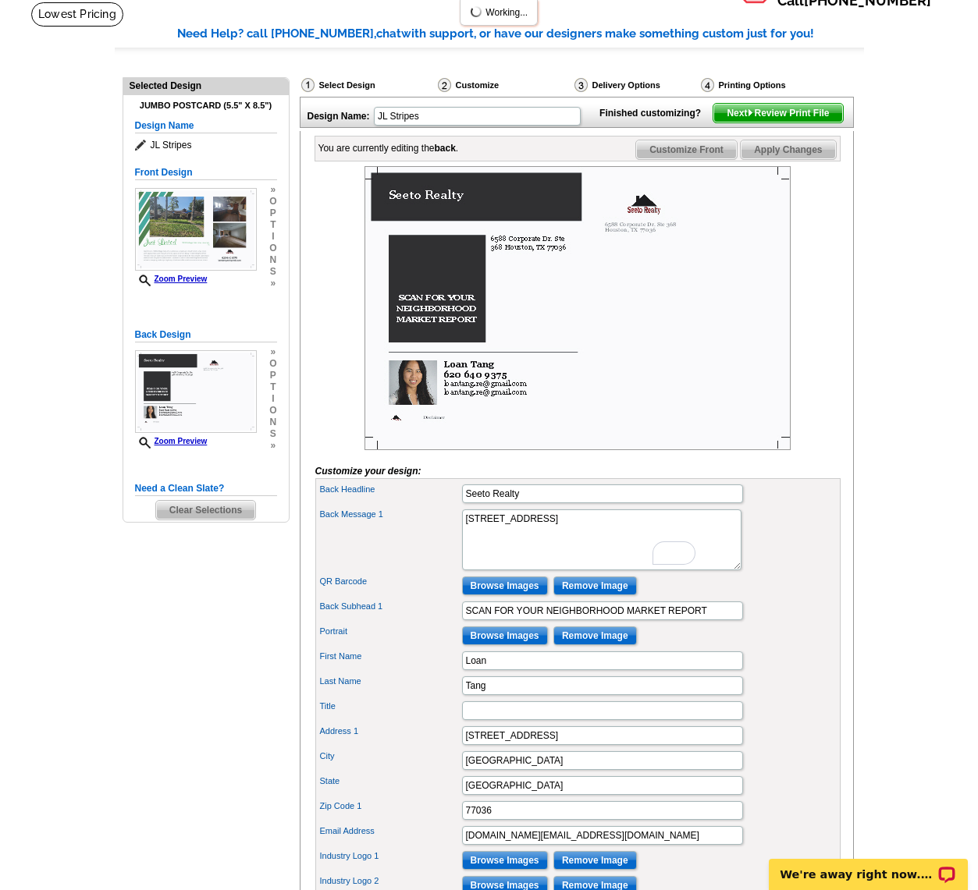
scroll to position [87, 0]
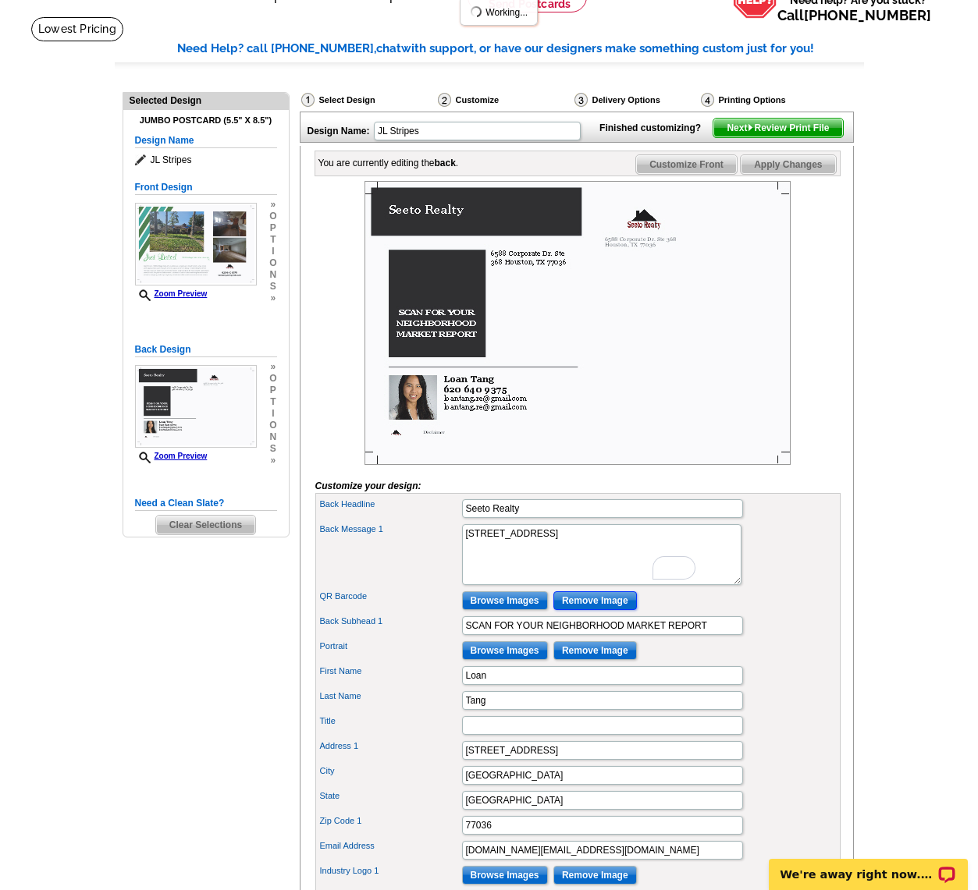
click at [591, 610] on input "Remove Image" at bounding box center [594, 600] width 83 height 19
click at [507, 610] on input "Browse Images" at bounding box center [505, 600] width 86 height 19
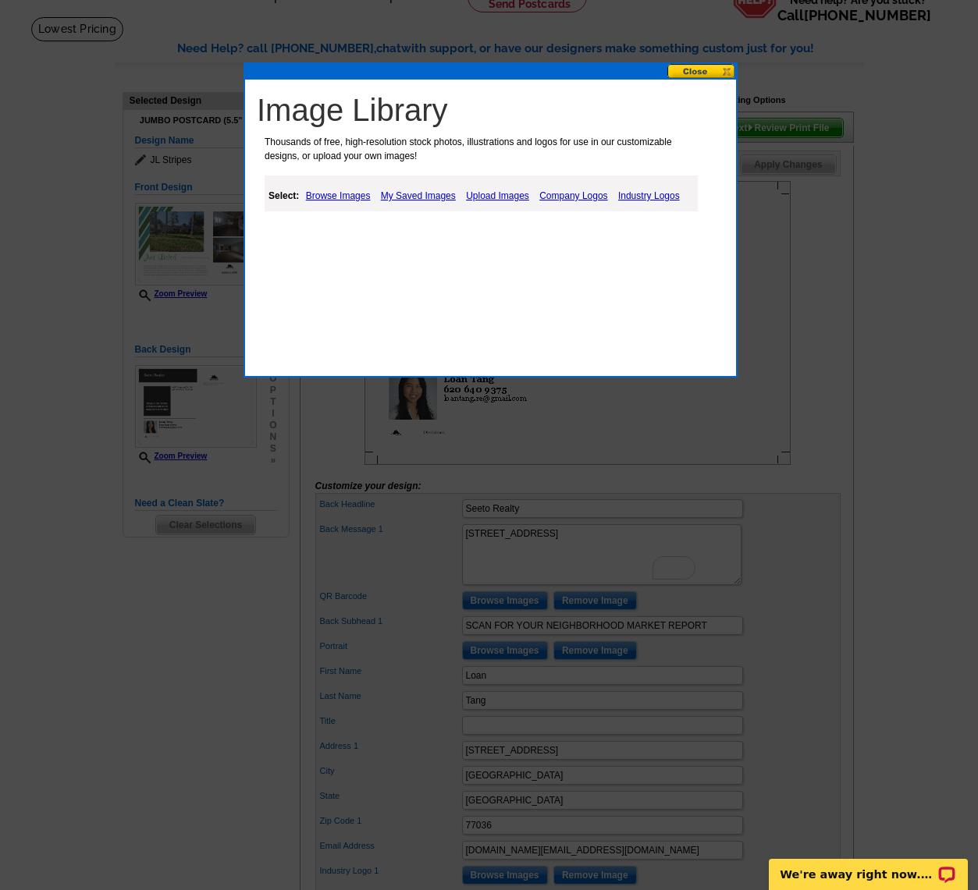
click at [419, 198] on link "My Saved Images" at bounding box center [418, 195] width 83 height 19
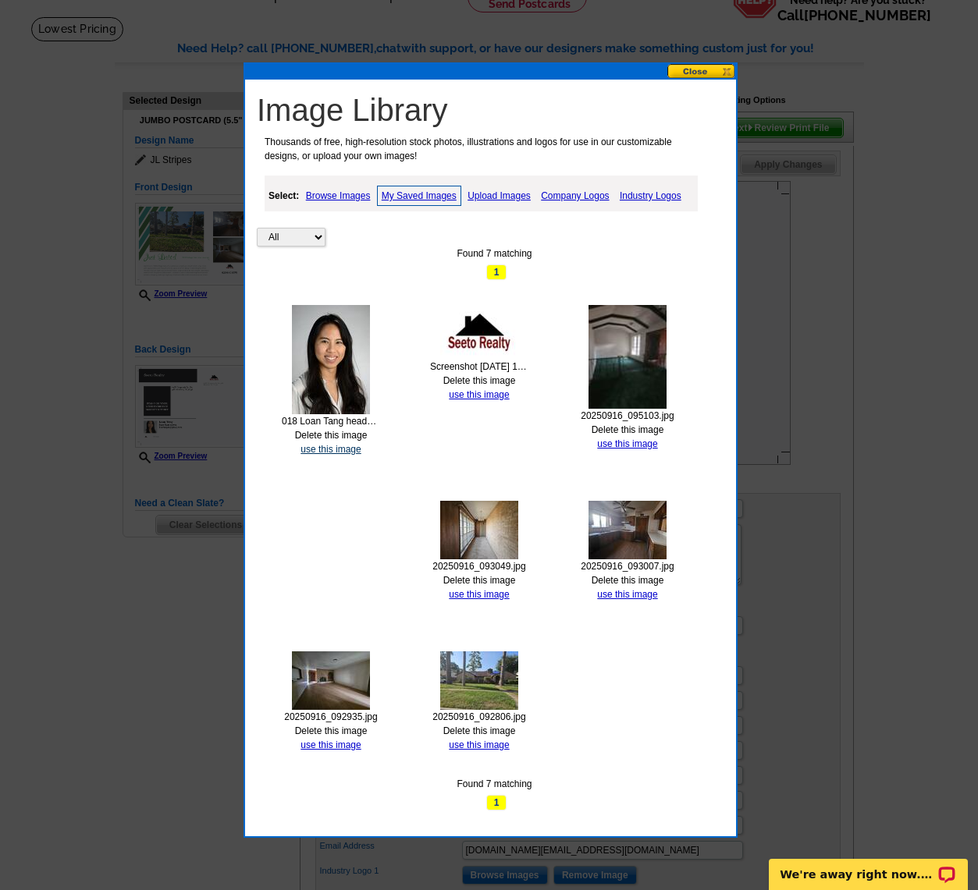
click at [339, 447] on link "use this image" at bounding box center [330, 449] width 60 height 11
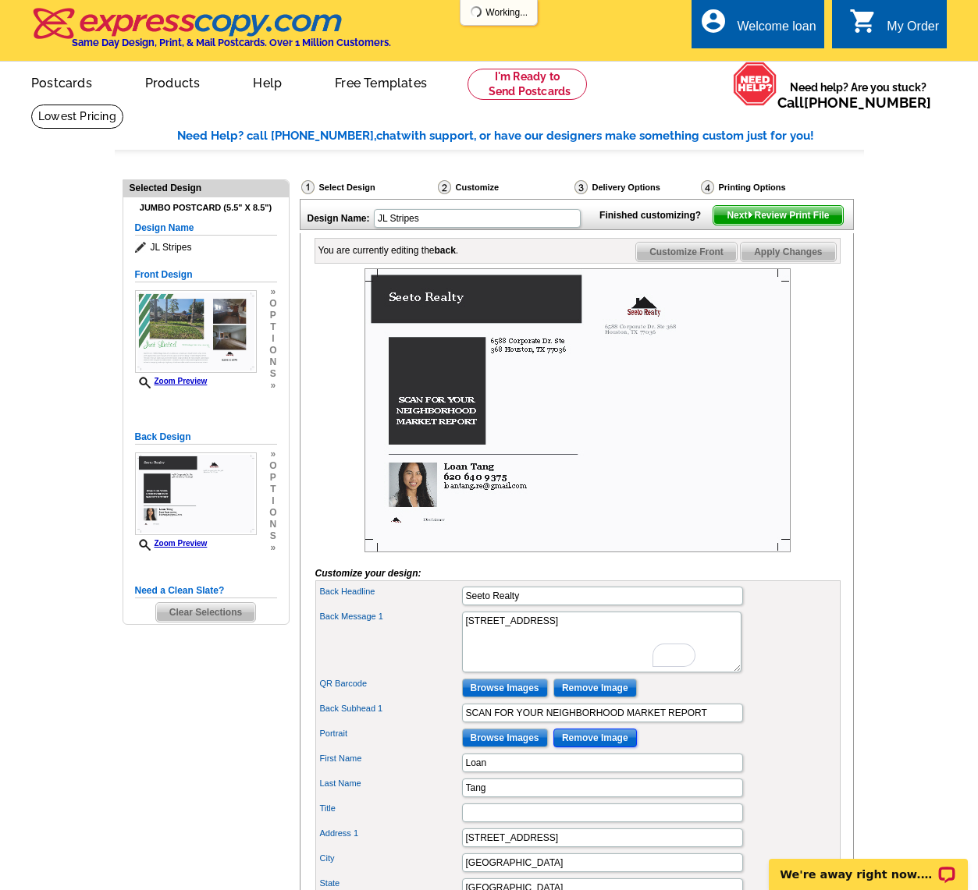
click at [609, 747] on input "Remove Image" at bounding box center [594, 738] width 83 height 19
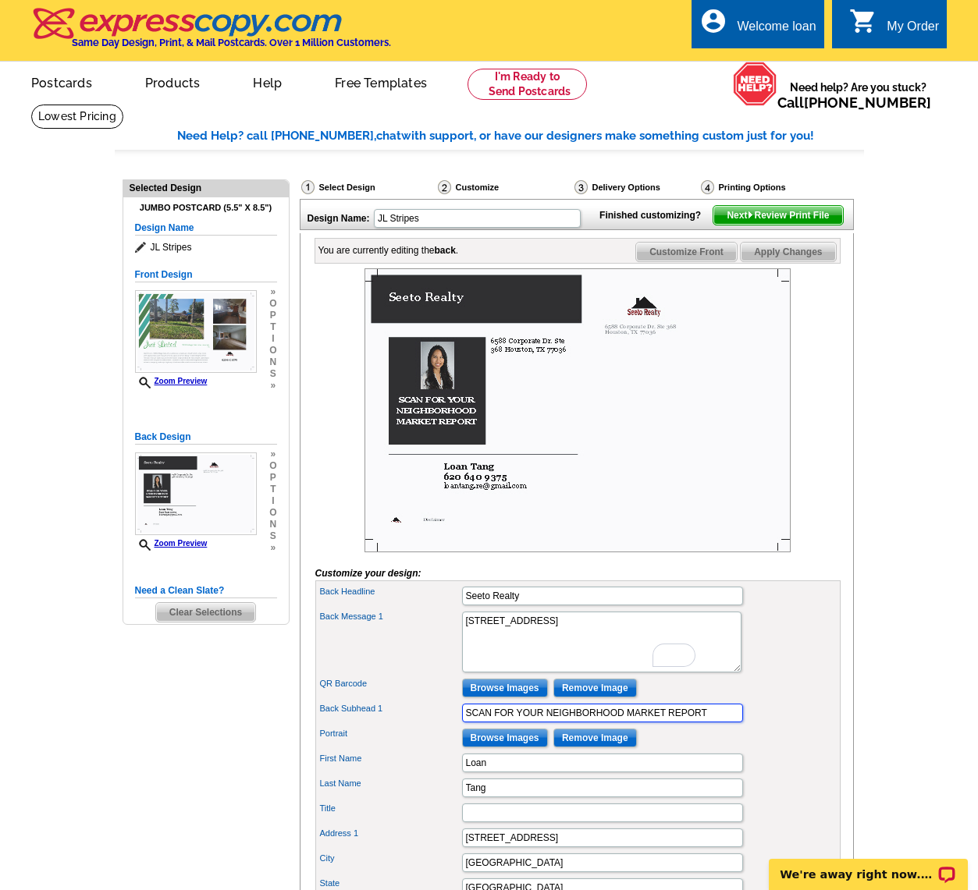
click at [591, 722] on input "SCAN FOR YOUR NEIGHBORHOOD MARKET REPORT" at bounding box center [602, 713] width 281 height 19
click at [843, 708] on div "You are currently editing the back . Customize Front Customize Back Apply Chang…" at bounding box center [577, 679] width 554 height 893
click at [673, 722] on input "Back Subhead 1" at bounding box center [602, 713] width 281 height 19
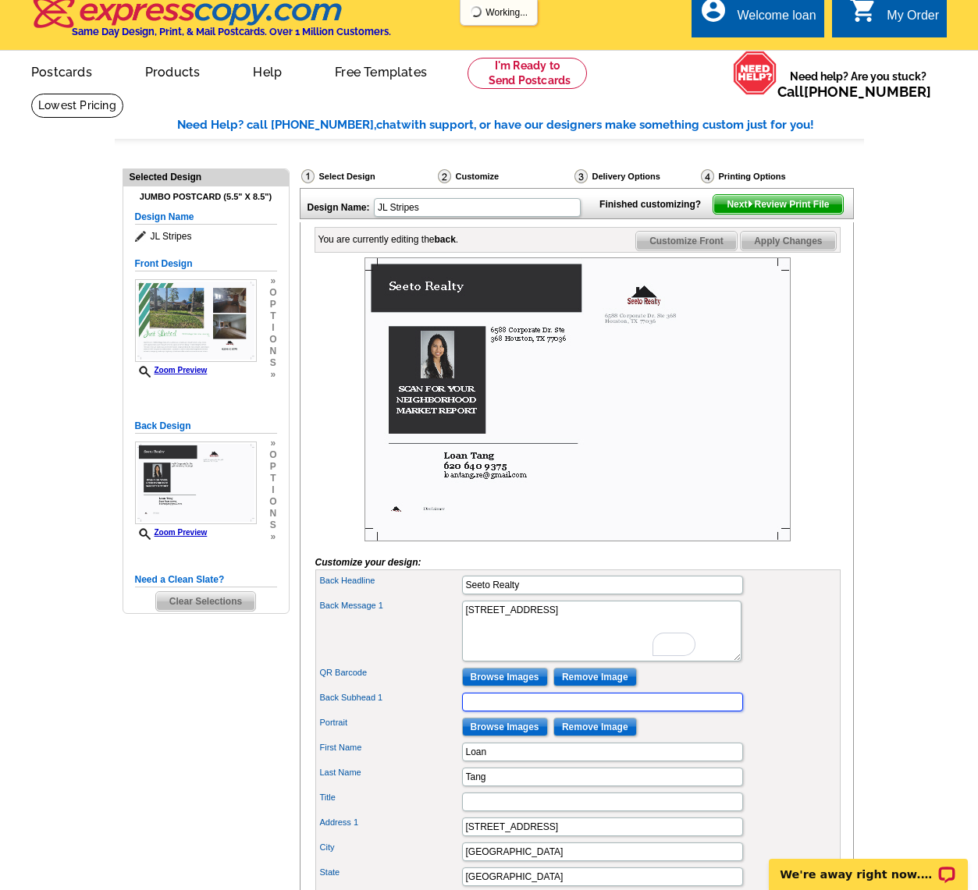
scroll to position [12, 0]
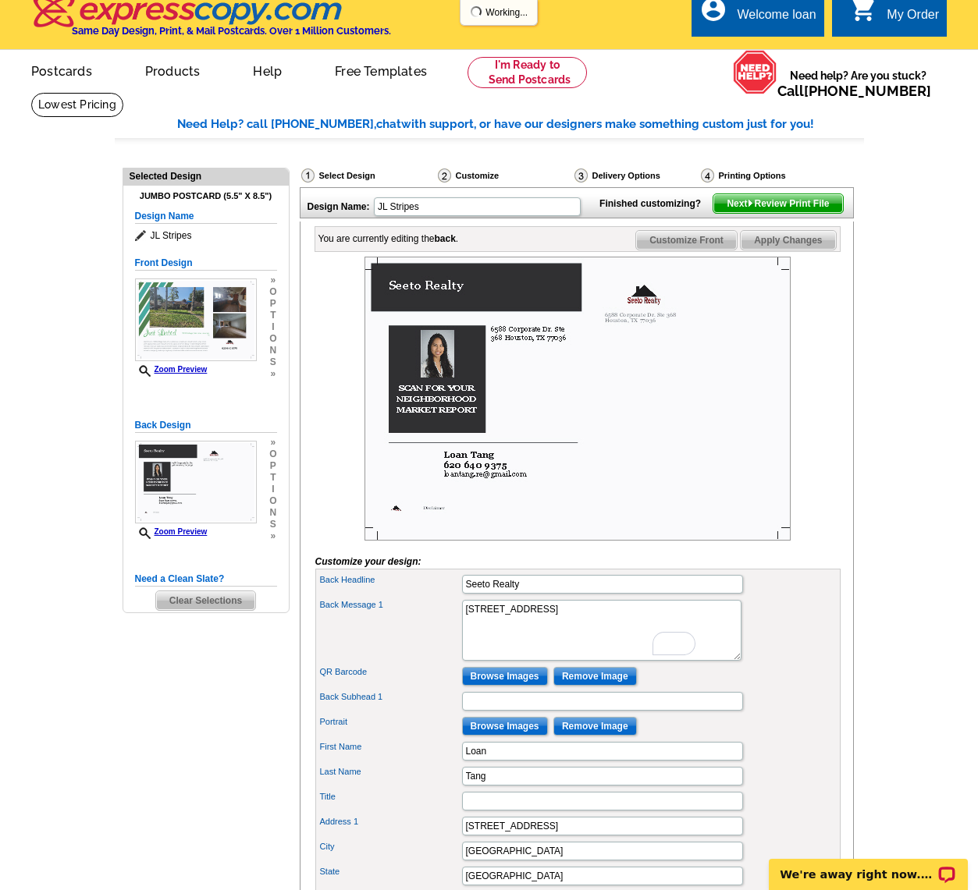
click at [807, 714] on div "Back Subhead 1" at bounding box center [577, 701] width 519 height 25
click at [591, 686] on input "Remove Image" at bounding box center [594, 676] width 83 height 19
click at [500, 739] on div "Portrait Browse Images Remove Image" at bounding box center [577, 726] width 519 height 25
click at [502, 736] on input "Browse Images" at bounding box center [505, 726] width 86 height 19
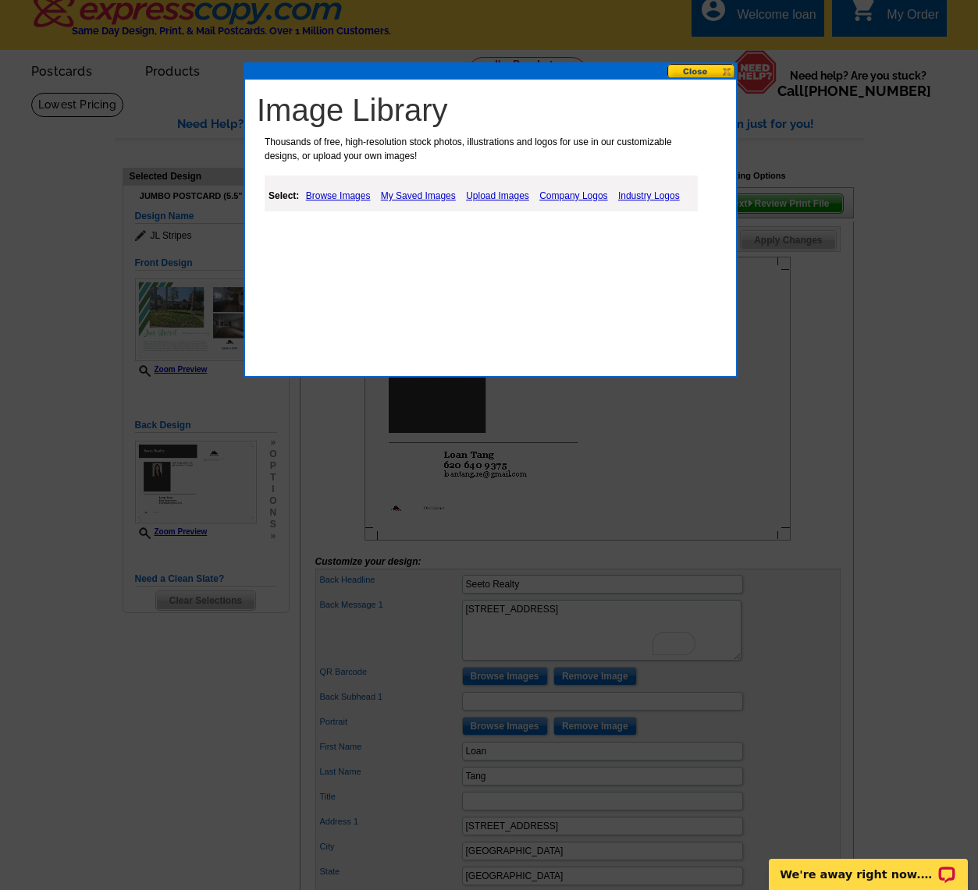
click at [422, 195] on link "My Saved Images" at bounding box center [418, 195] width 83 height 19
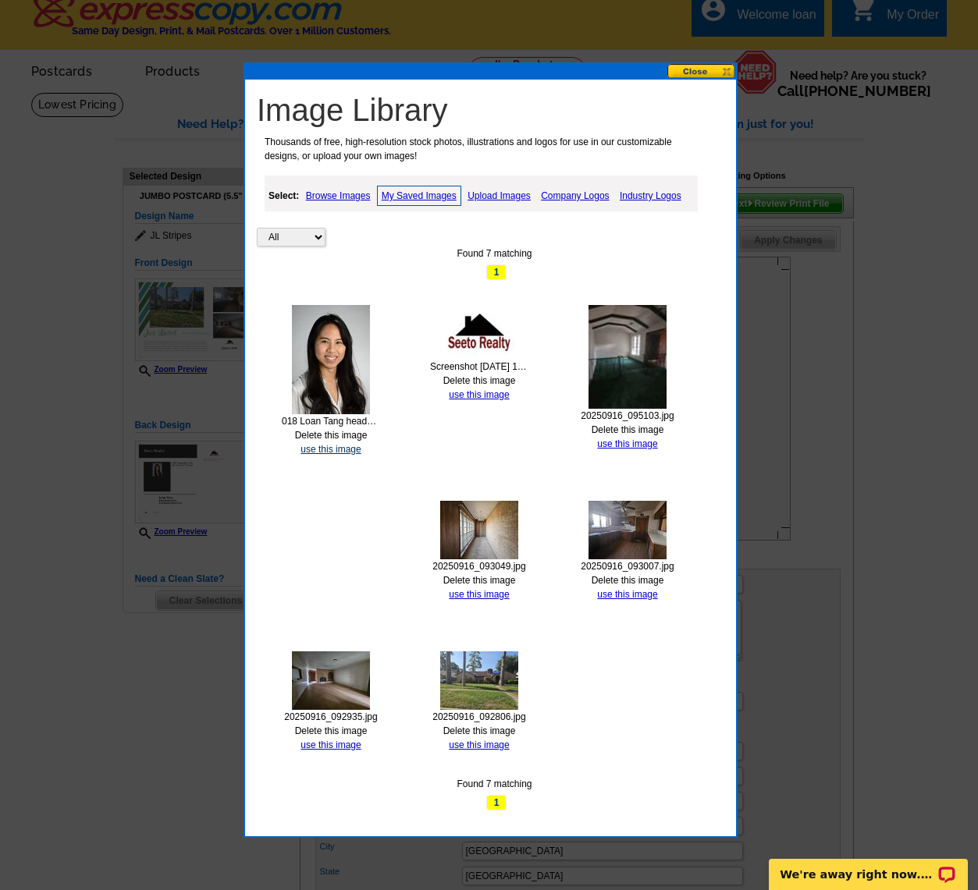
click at [333, 448] on link "use this image" at bounding box center [330, 449] width 60 height 11
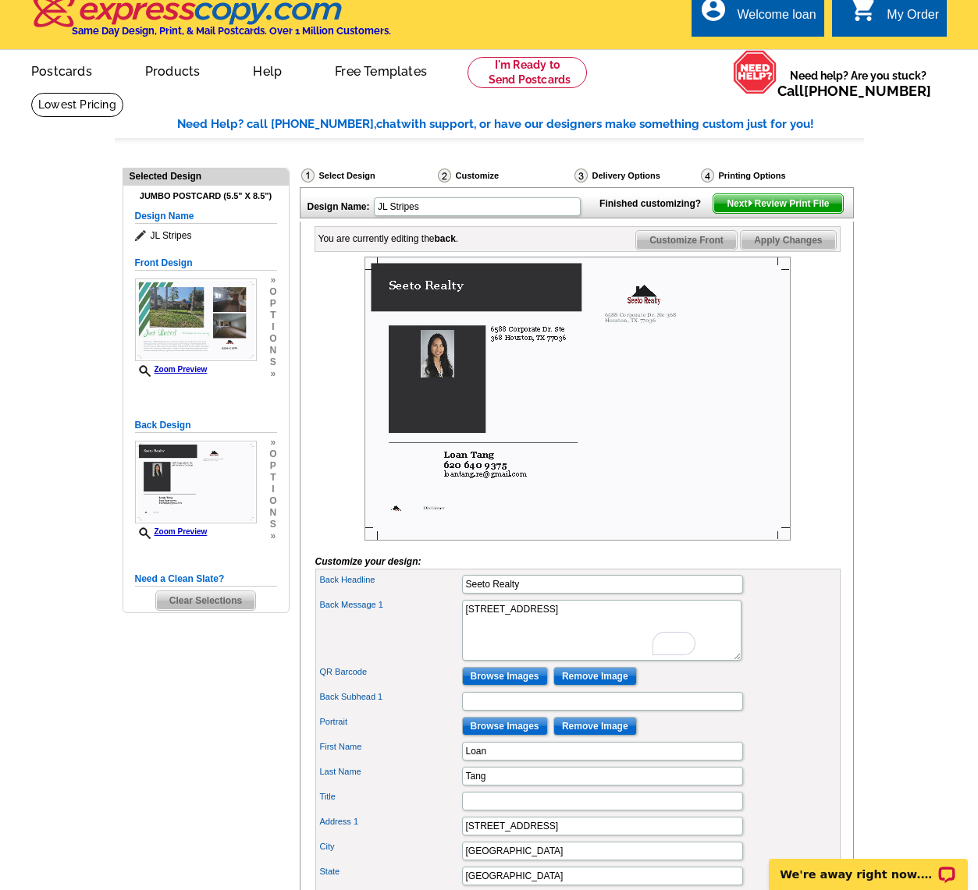
scroll to position [0, 0]
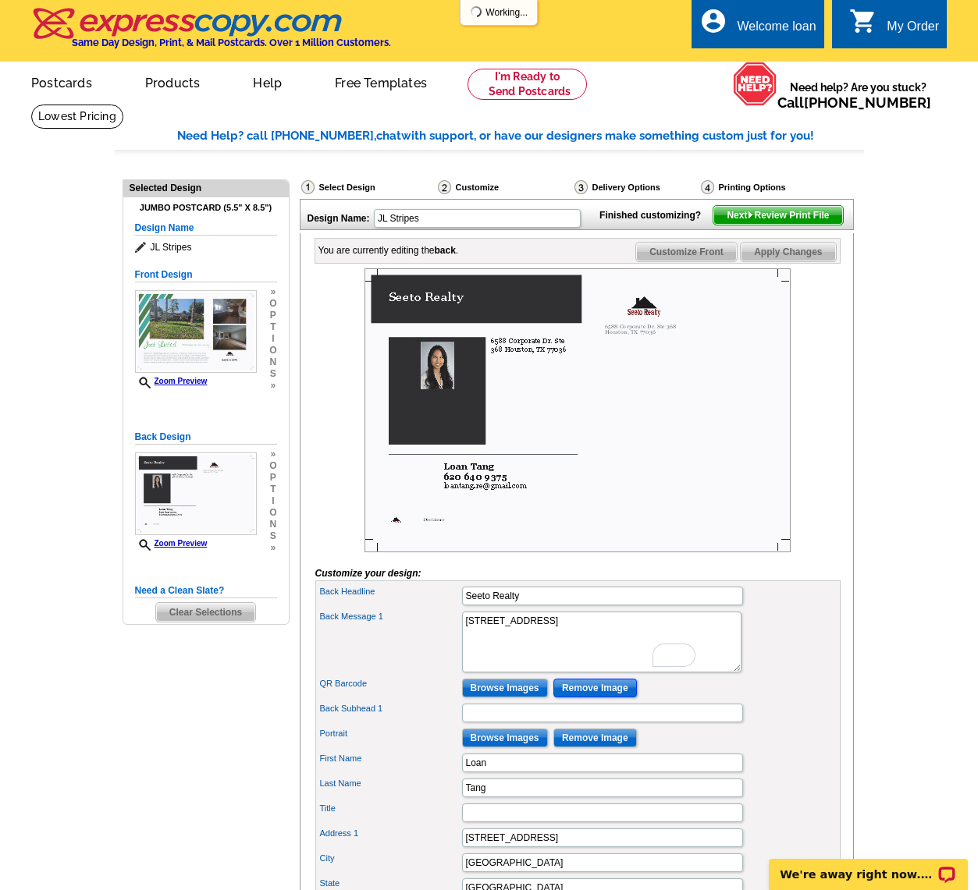
click at [624, 697] on input "Remove Image" at bounding box center [594, 688] width 83 height 19
click at [573, 661] on textarea "I’ve been in the business for 10+ years, and I know how to read the market. We’…" at bounding box center [601, 642] width 279 height 61
click at [465, 645] on textarea "I’ve been in the business for 10+ years, and I know how to read the market. We’…" at bounding box center [601, 642] width 279 height 61
click at [569, 657] on textarea "I’ve been in the business for 10+ years, and I know how to read the market. We’…" at bounding box center [601, 642] width 279 height 61
click at [466, 642] on textarea "I’ve been in the business for 10+ years, and I know how to read the market. We’…" at bounding box center [601, 642] width 279 height 61
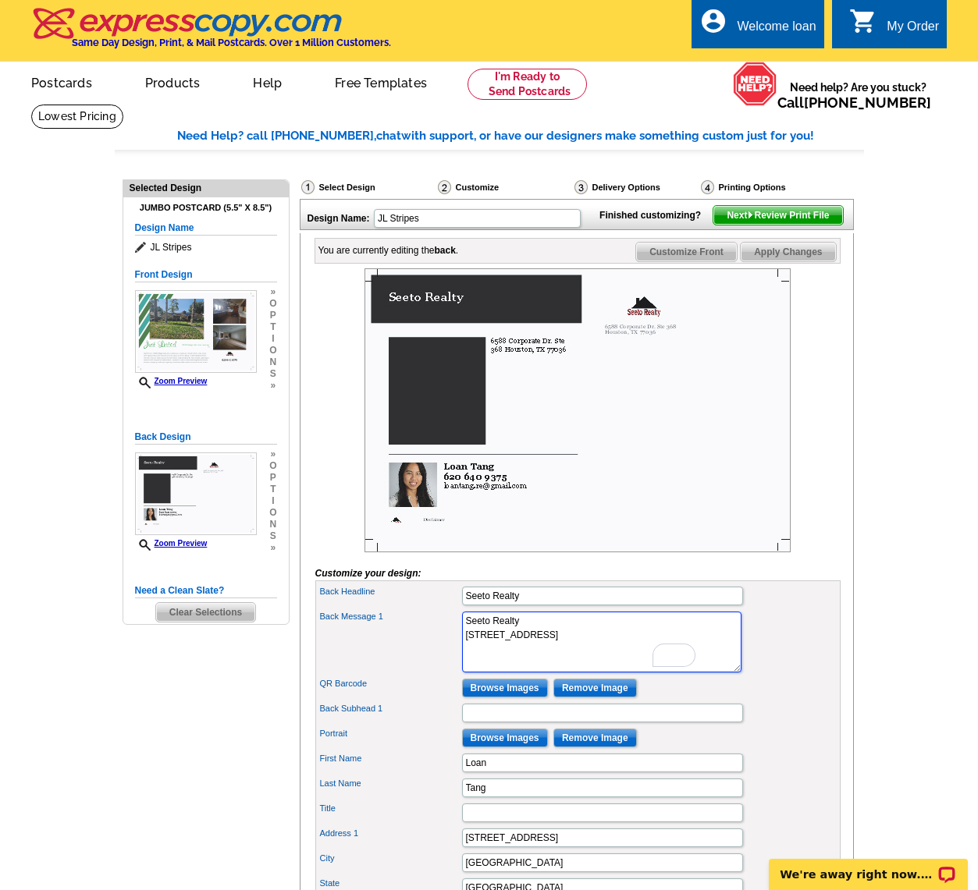
click at [532, 649] on textarea "I’ve been in the business for 10+ years, and I know how to read the market. We’…" at bounding box center [601, 642] width 279 height 61
click at [569, 673] on textarea "I’ve been in the business for 10+ years, and I know how to read the market. We’…" at bounding box center [601, 642] width 279 height 61
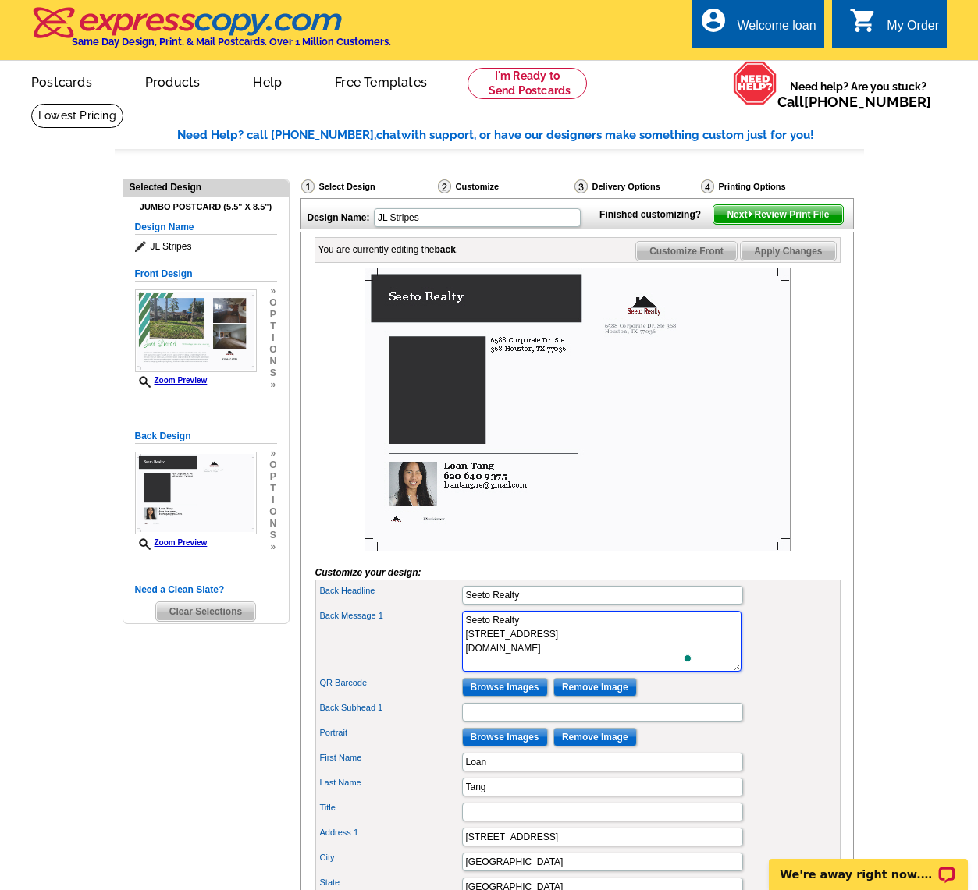
type textarea "Seeto Realty 6588 Corporate Dr. Ste 368 Houston, TX 77036 Seetorealty.com"
click at [833, 666] on div "Back Message 1 I’ve been in the business for 10+ years, and I know how to read …" at bounding box center [577, 641] width 519 height 67
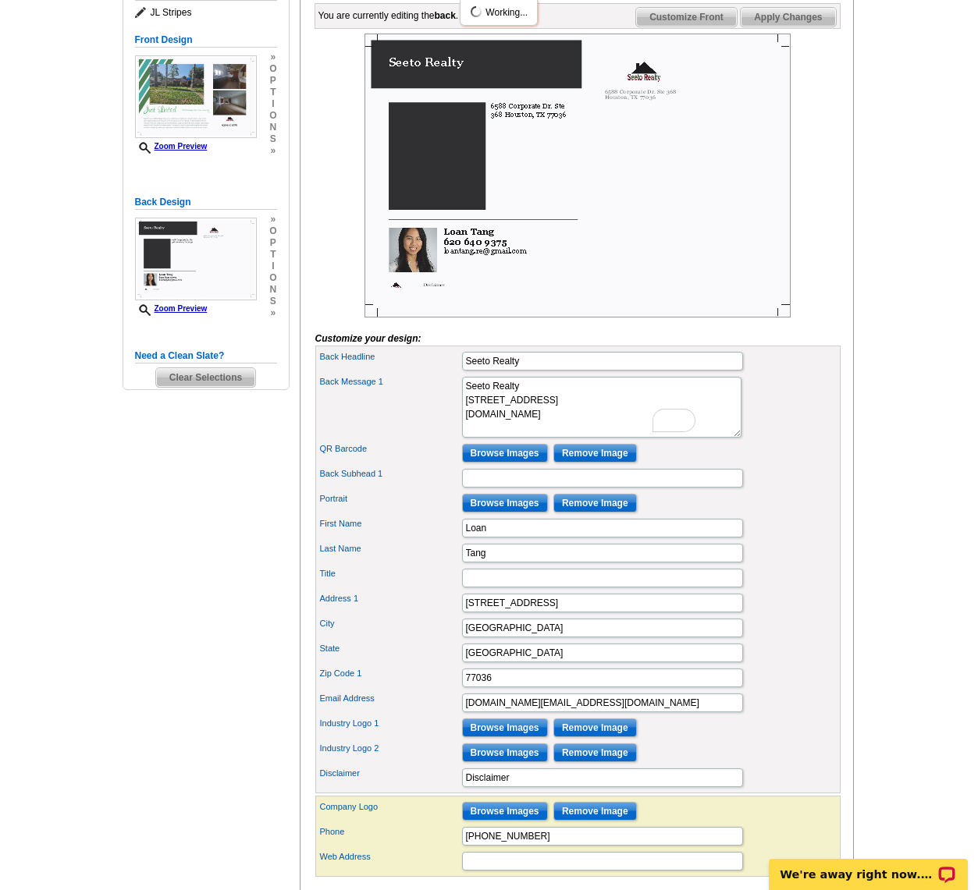
scroll to position [281, 0]
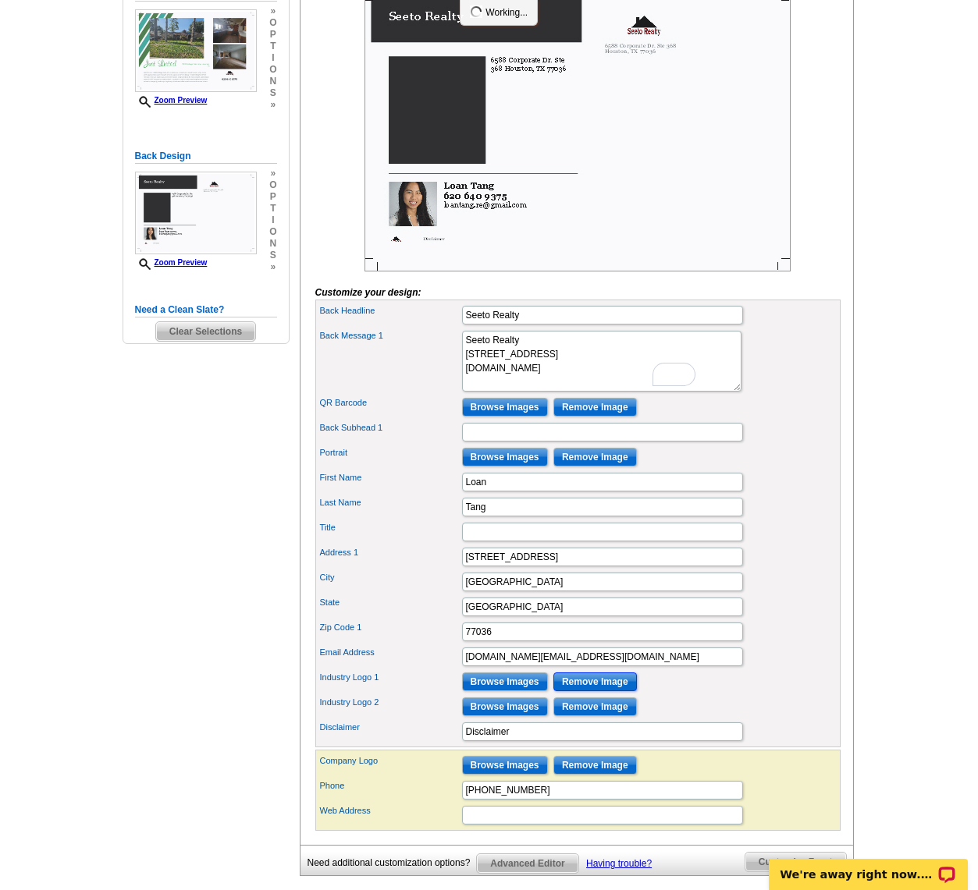
click at [592, 691] on input "Remove Image" at bounding box center [594, 682] width 83 height 19
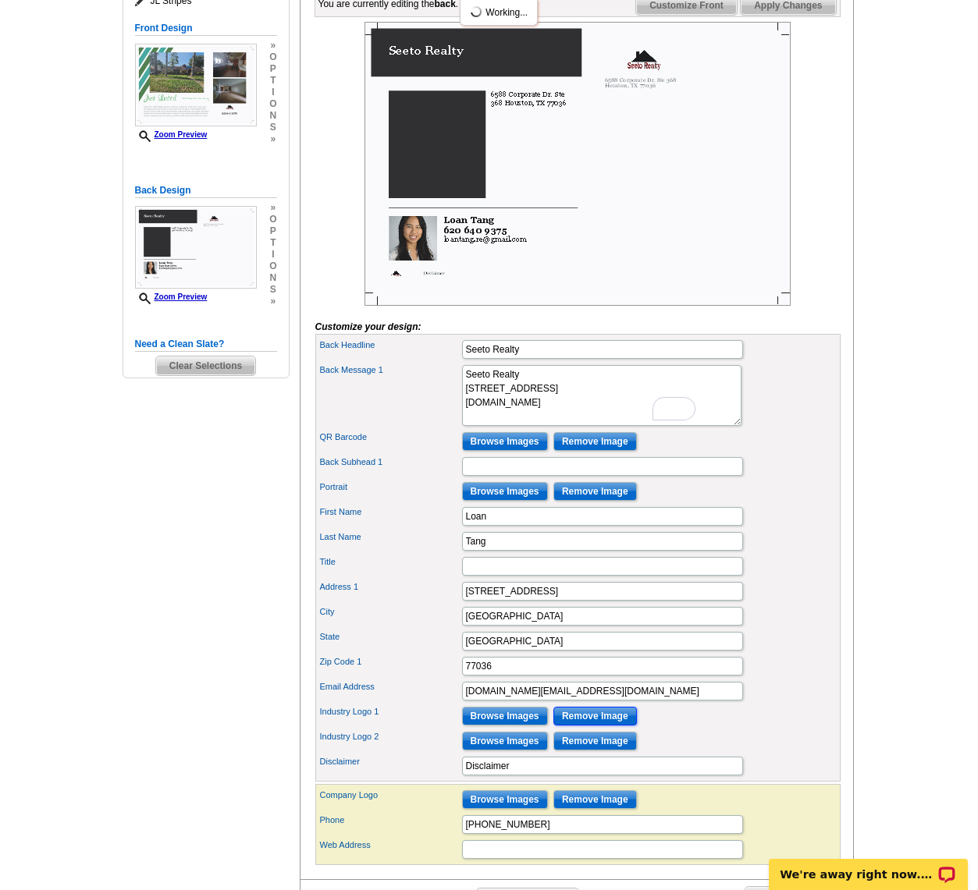
scroll to position [233, 0]
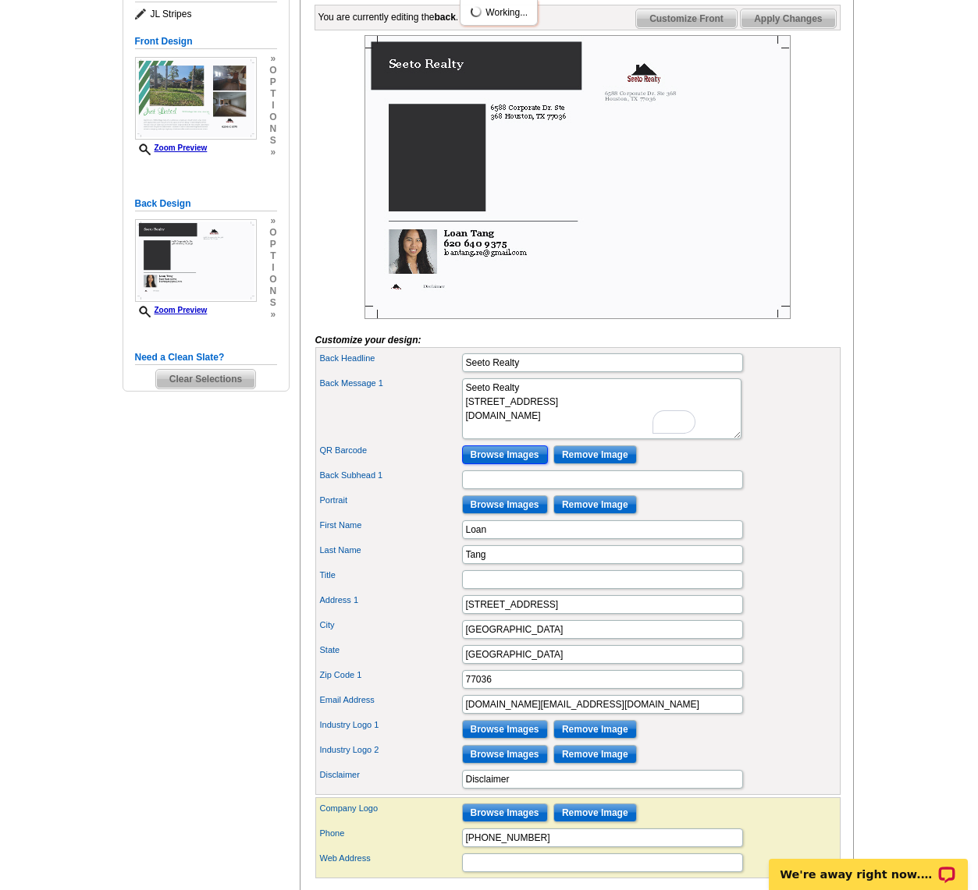
click at [496, 464] on input "Browse Images" at bounding box center [505, 454] width 86 height 19
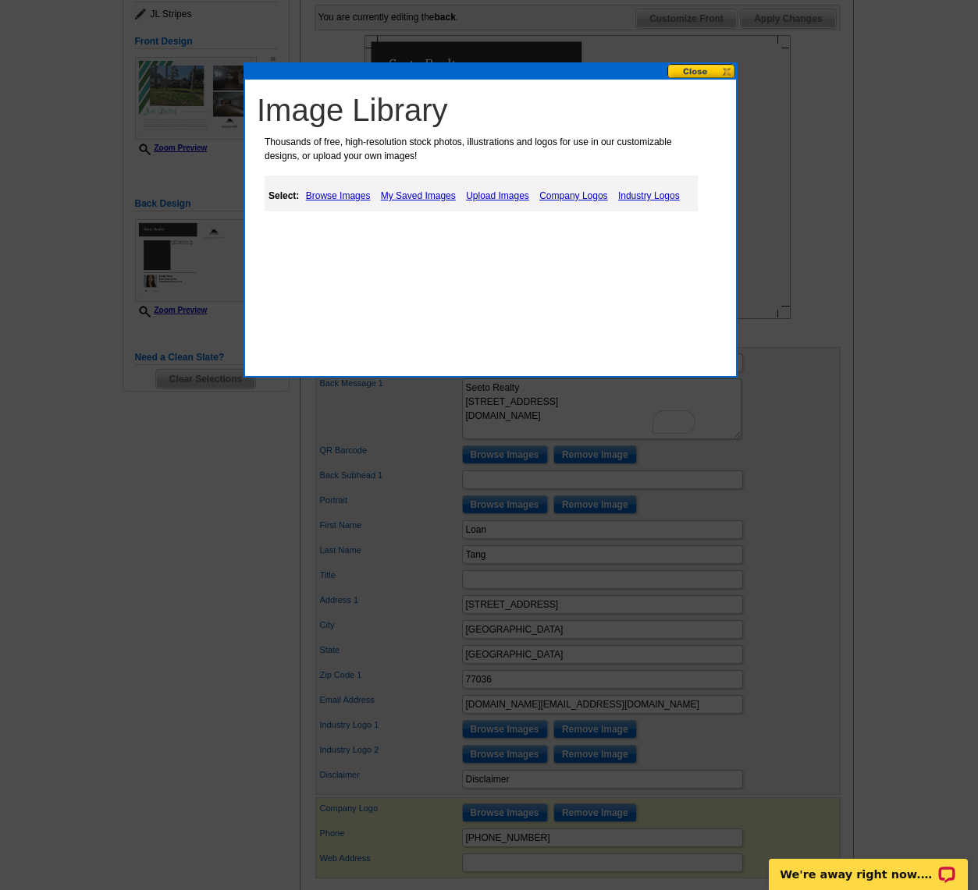
click at [411, 191] on link "My Saved Images" at bounding box center [418, 195] width 83 height 19
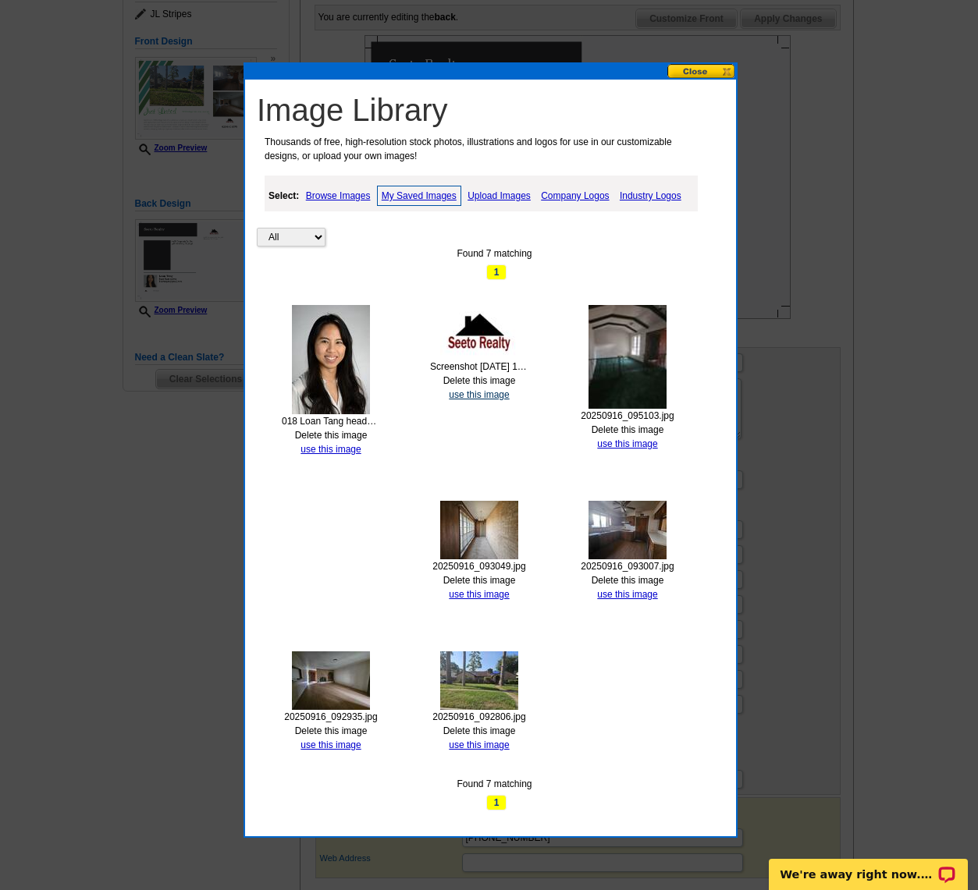
click at [488, 392] on link "use this image" at bounding box center [479, 394] width 60 height 11
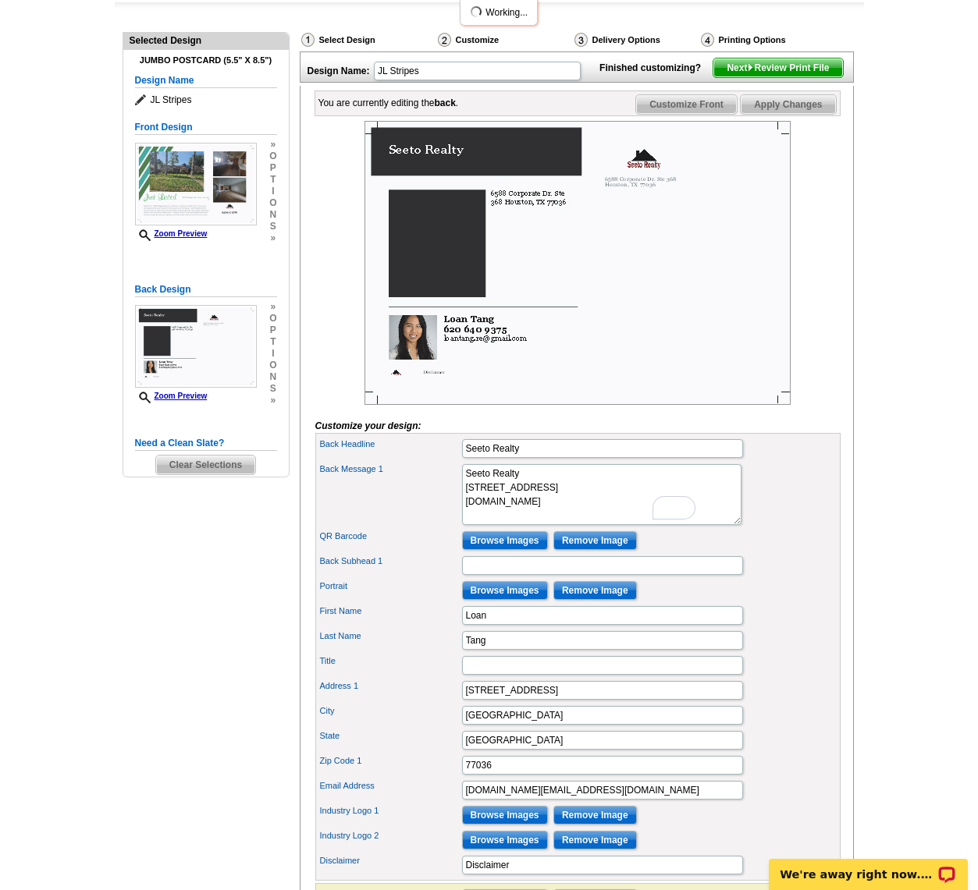
scroll to position [130, 0]
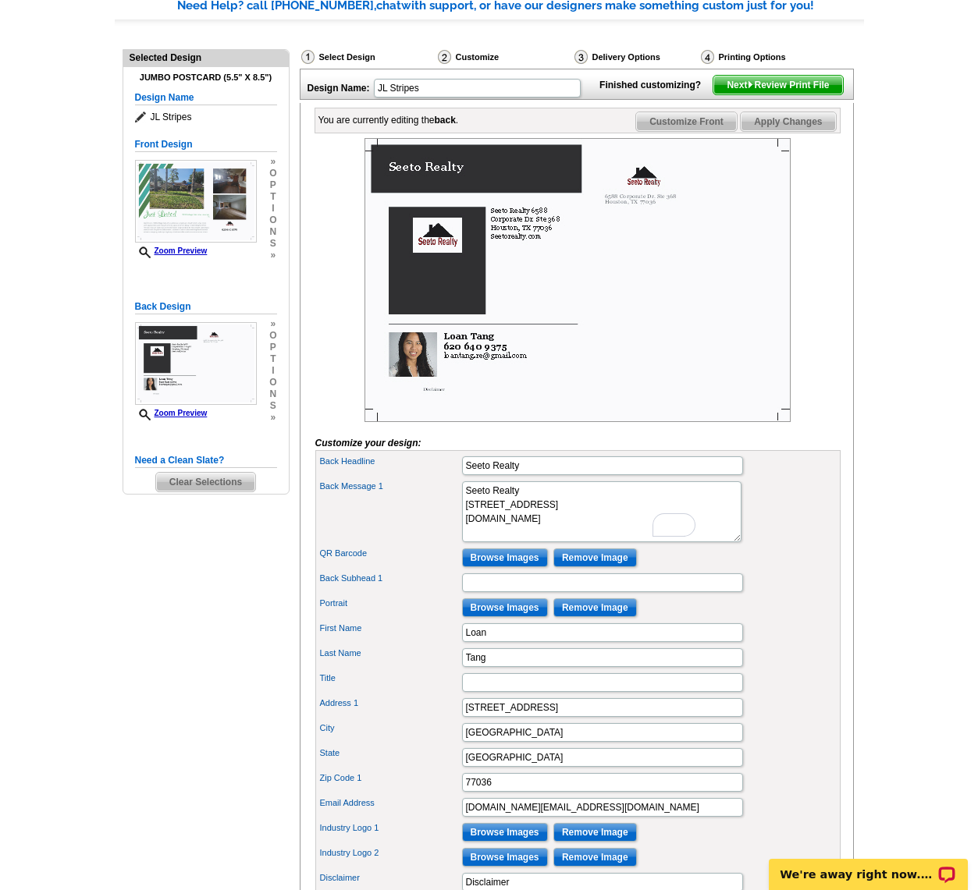
click at [436, 272] on img at bounding box center [577, 280] width 426 height 284
click at [591, 567] on input "Remove Image" at bounding box center [594, 557] width 83 height 19
click at [425, 381] on img at bounding box center [577, 280] width 426 height 284
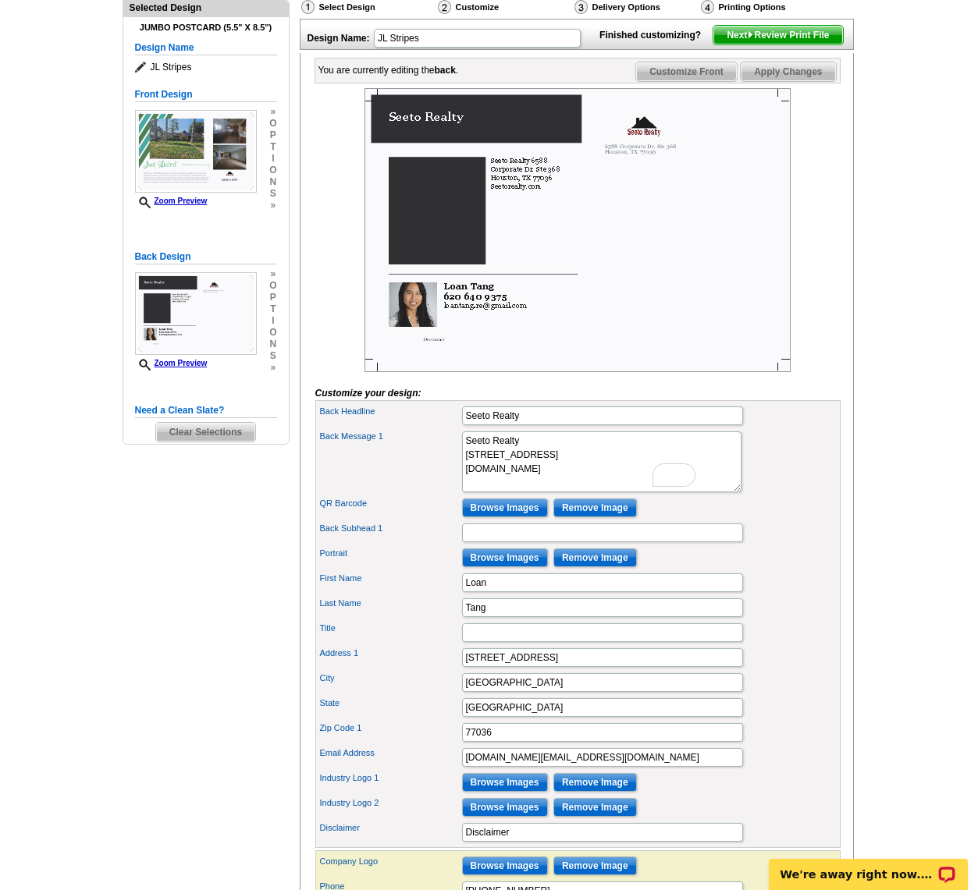
scroll to position [182, 0]
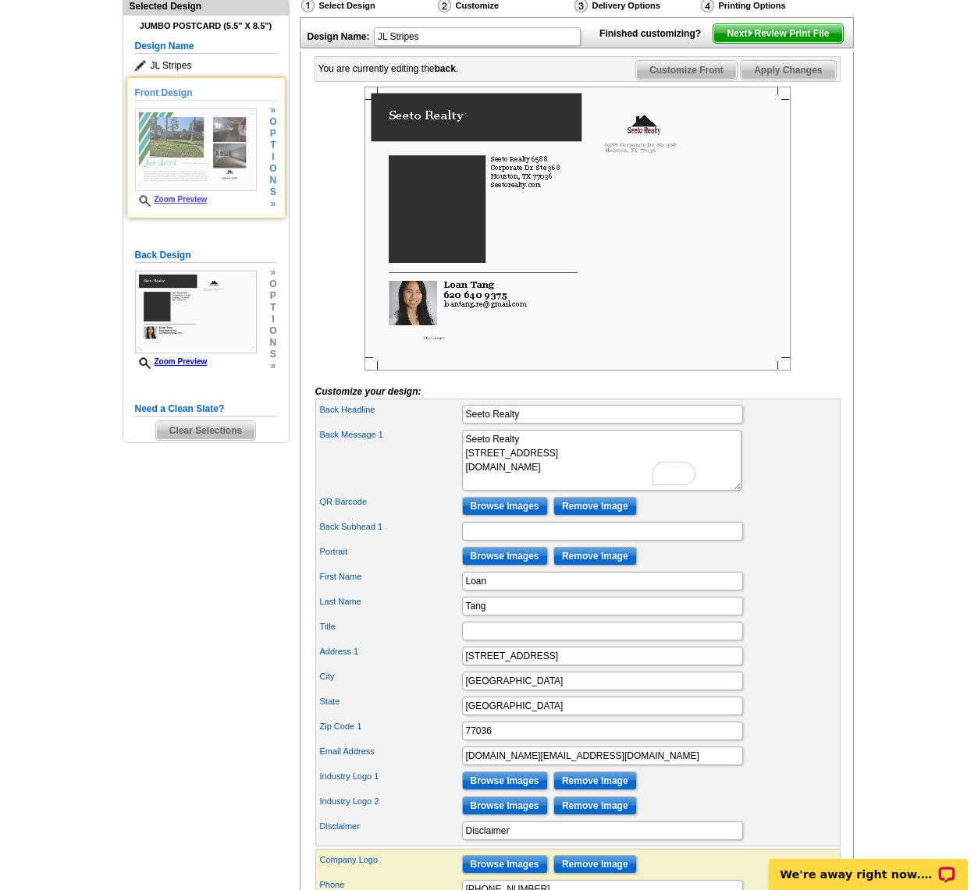
click at [158, 154] on img at bounding box center [196, 149] width 122 height 83
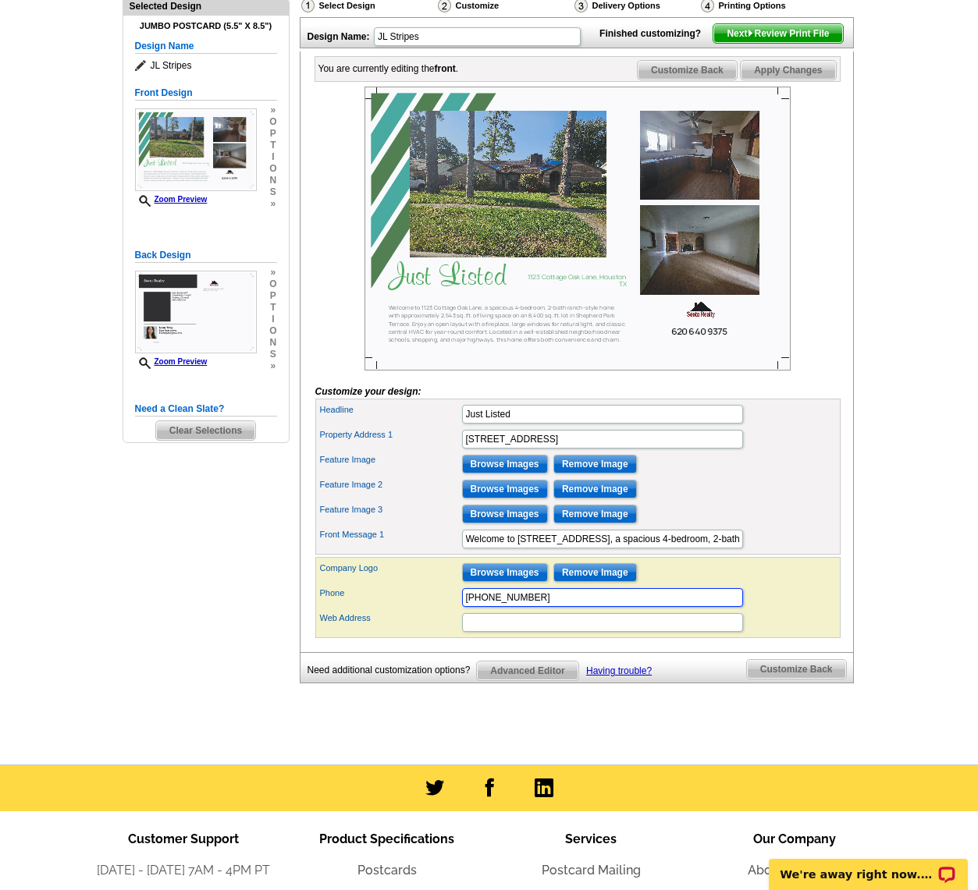
drag, startPoint x: 555, startPoint y: 623, endPoint x: 427, endPoint y: 616, distance: 129.0
click at [427, 610] on div "Phone 620 640 9375" at bounding box center [577, 597] width 519 height 25
click at [840, 524] on div "You are currently editing the front . Customize Front Customize Back Apply Chan…" at bounding box center [577, 351] width 554 height 601
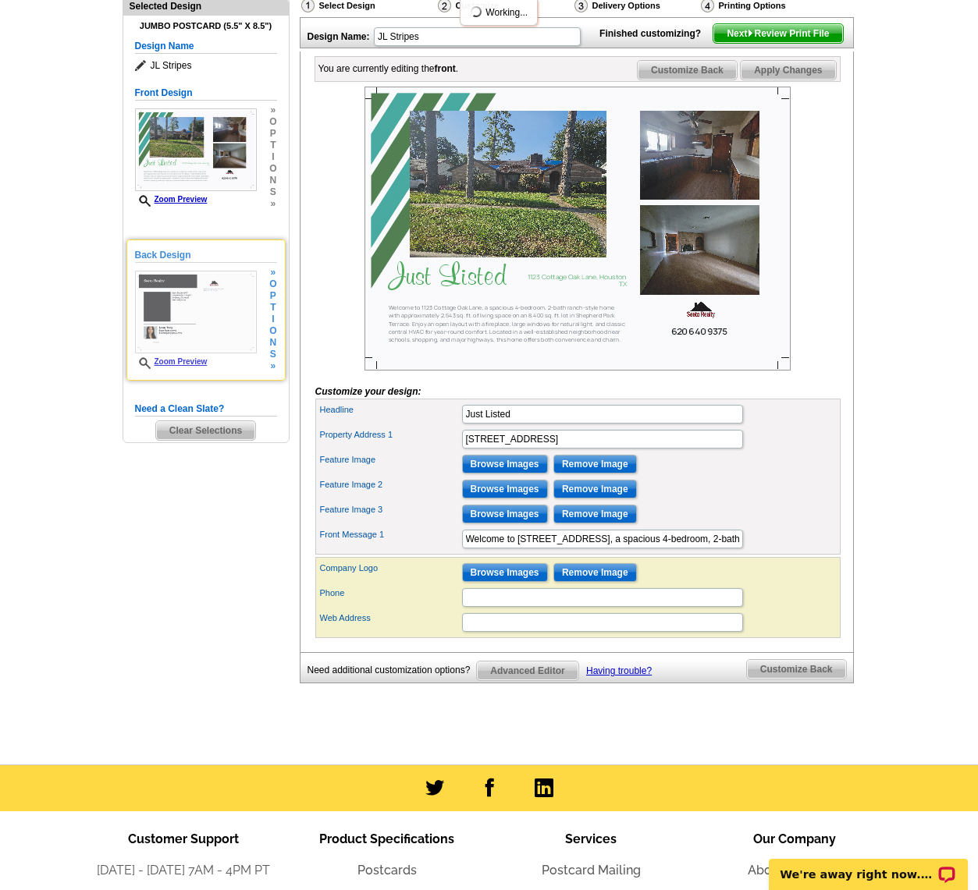
click at [184, 318] on img at bounding box center [196, 312] width 122 height 83
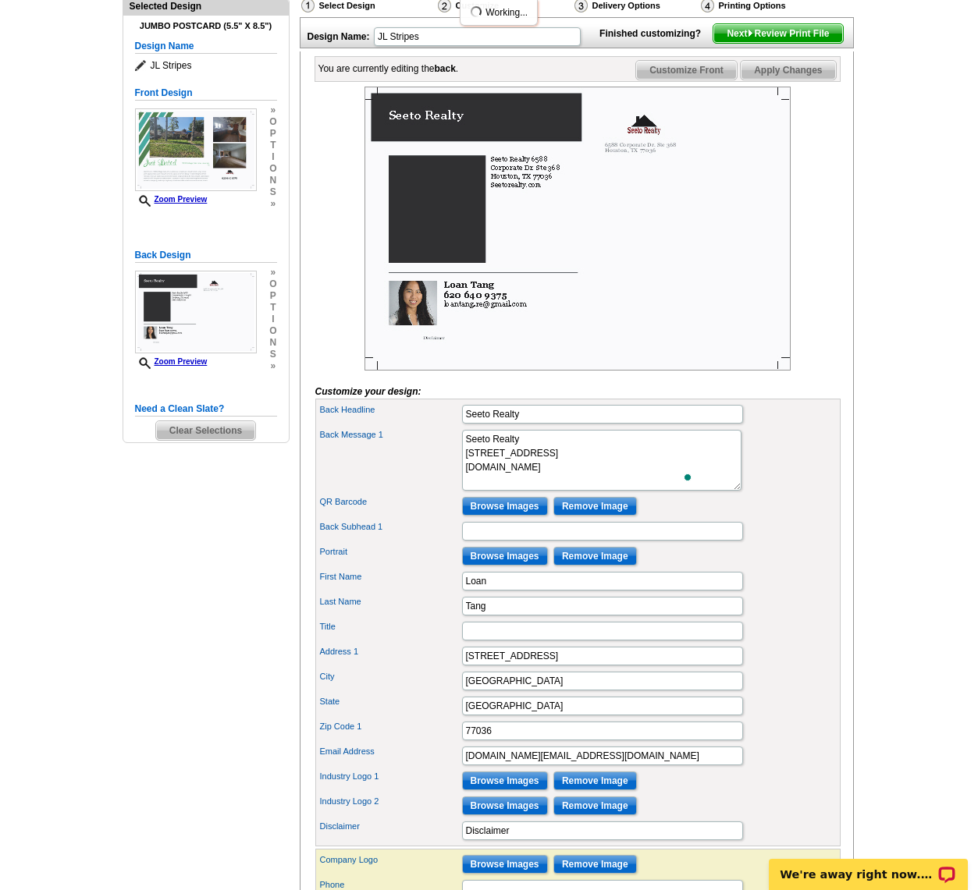
click at [430, 225] on img at bounding box center [577, 229] width 426 height 284
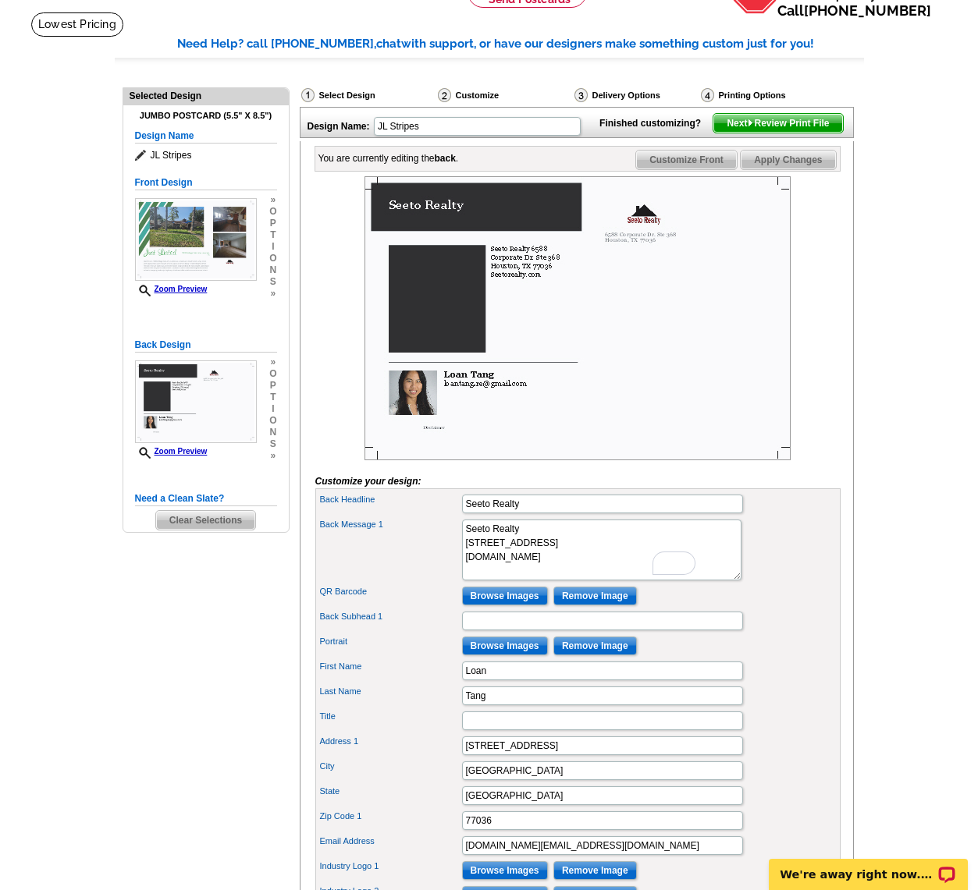
scroll to position [80, 0]
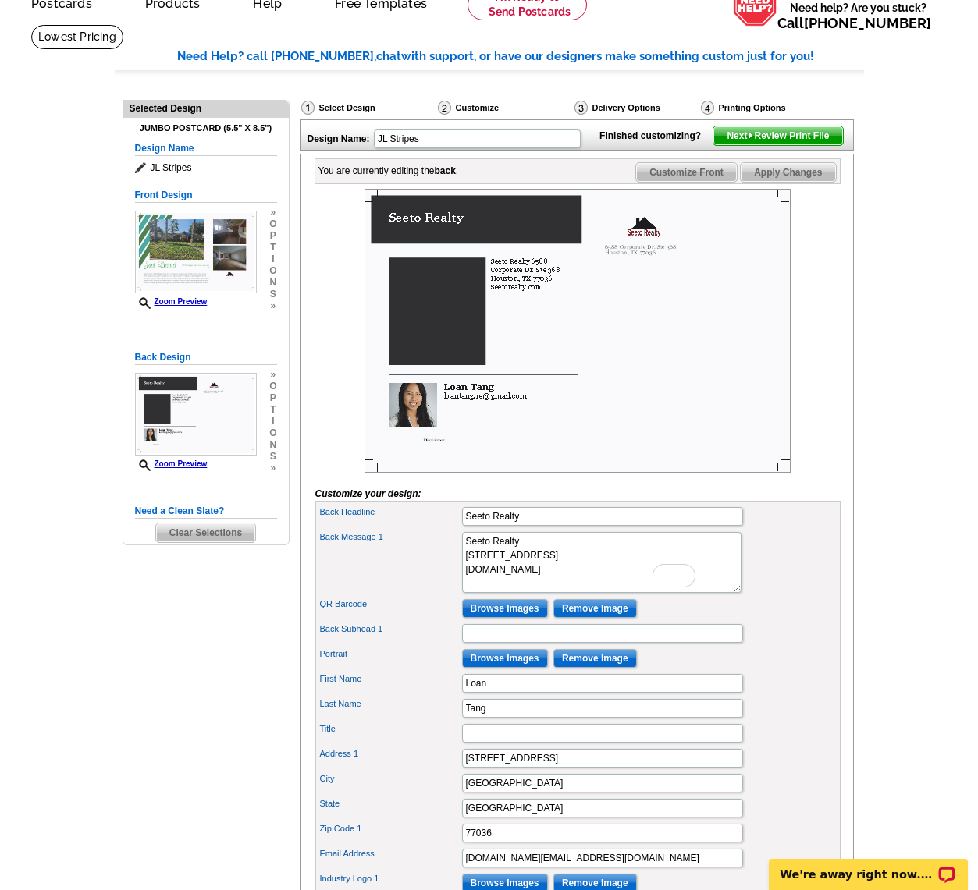
click at [789, 145] on span "Next Review Print File" at bounding box center [777, 135] width 129 height 19
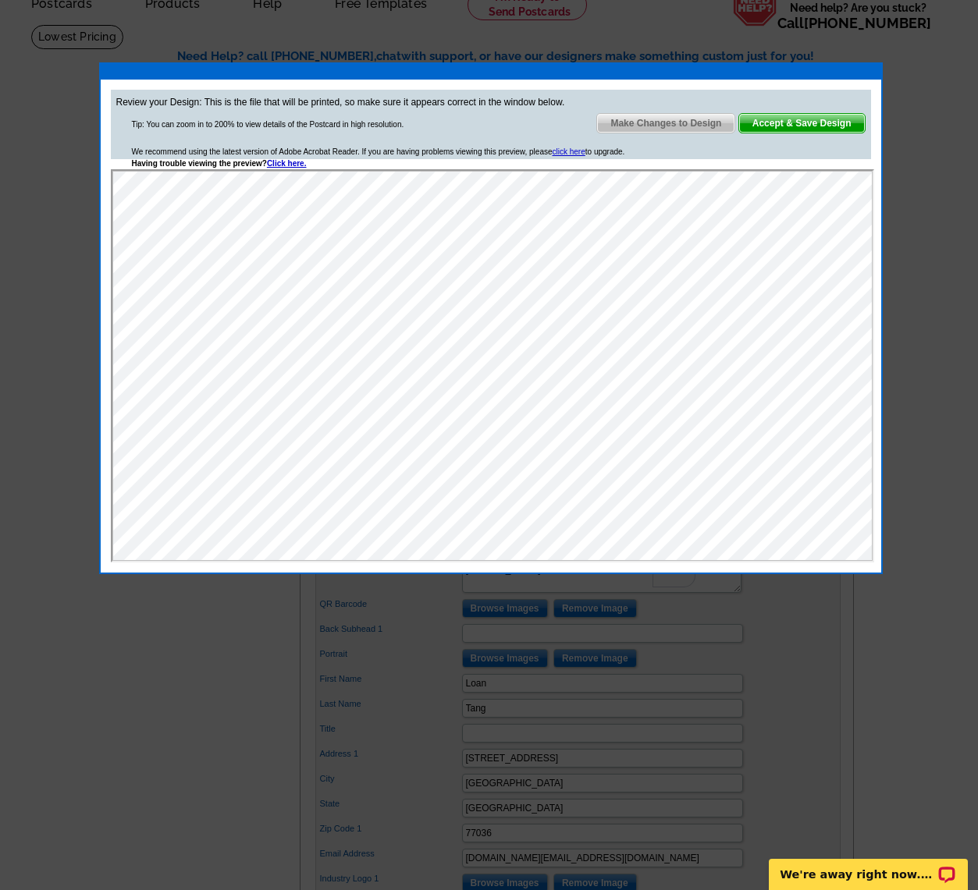
scroll to position [0, 0]
click at [815, 126] on span "Accept & Save Design" at bounding box center [802, 123] width 126 height 19
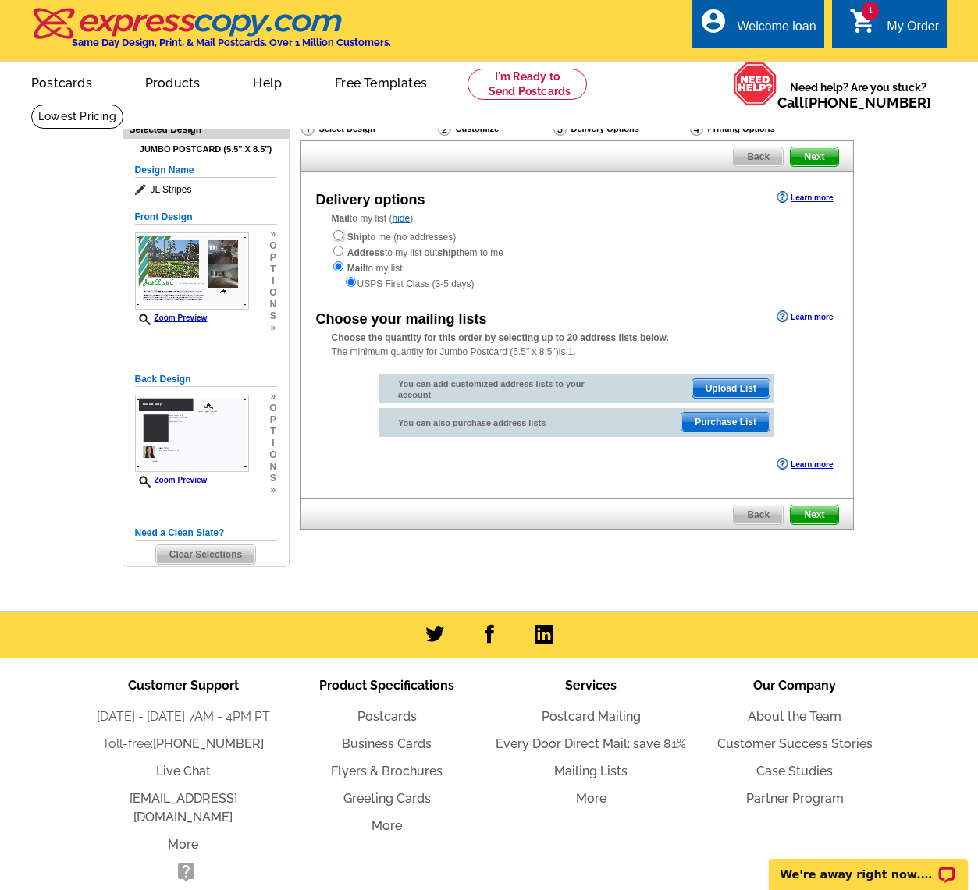
click at [335, 233] on input "radio" at bounding box center [338, 235] width 10 height 10
radio input "true"
click at [818, 513] on span "Next" at bounding box center [813, 515] width 47 height 19
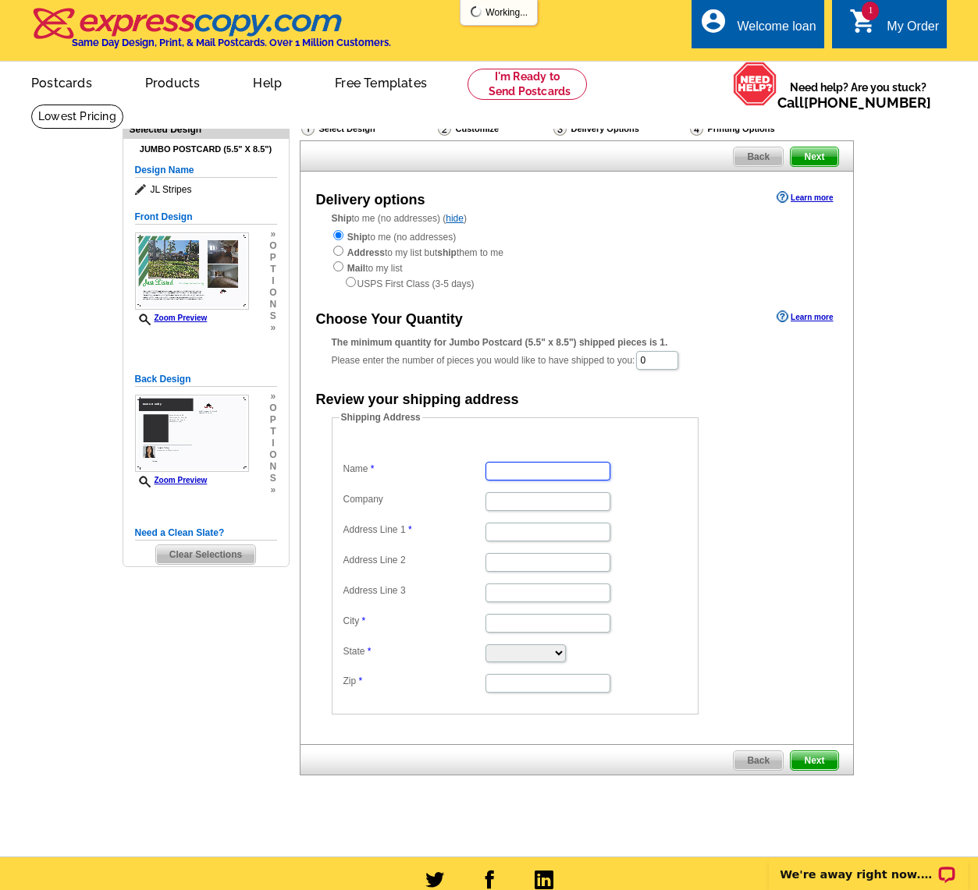
click at [544, 470] on input "Name" at bounding box center [547, 471] width 125 height 19
type input "Loan"
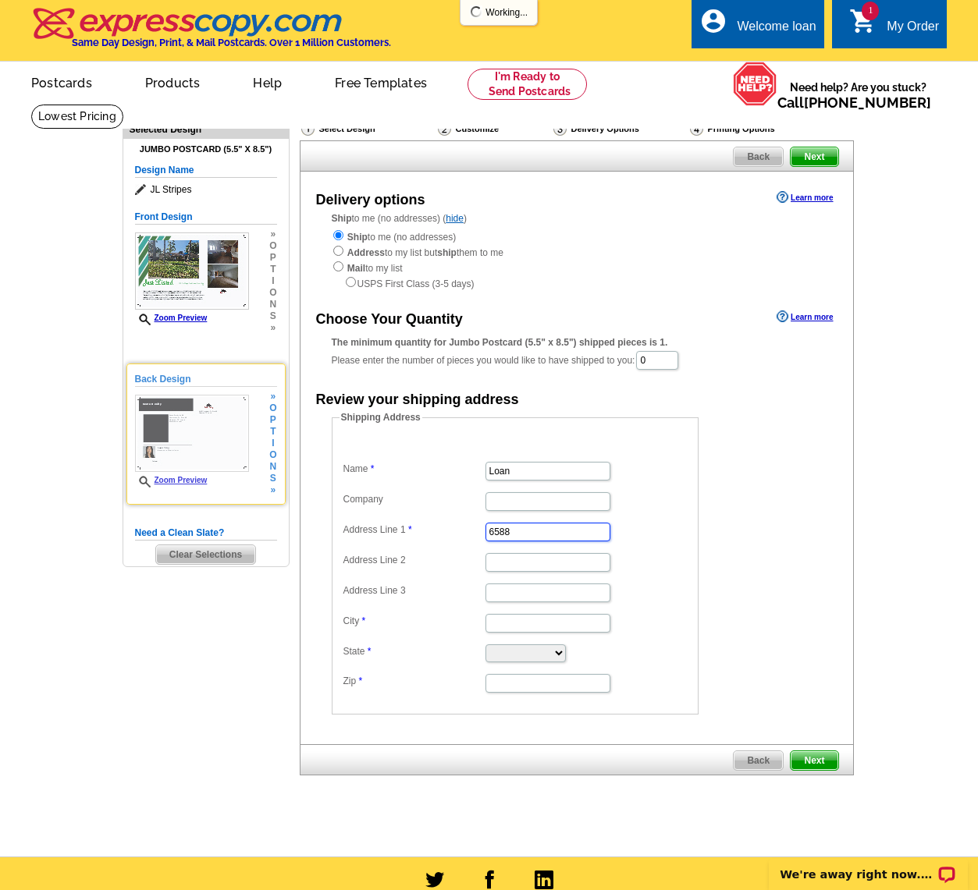
type input "6588"
click at [208, 438] on img at bounding box center [192, 433] width 114 height 77
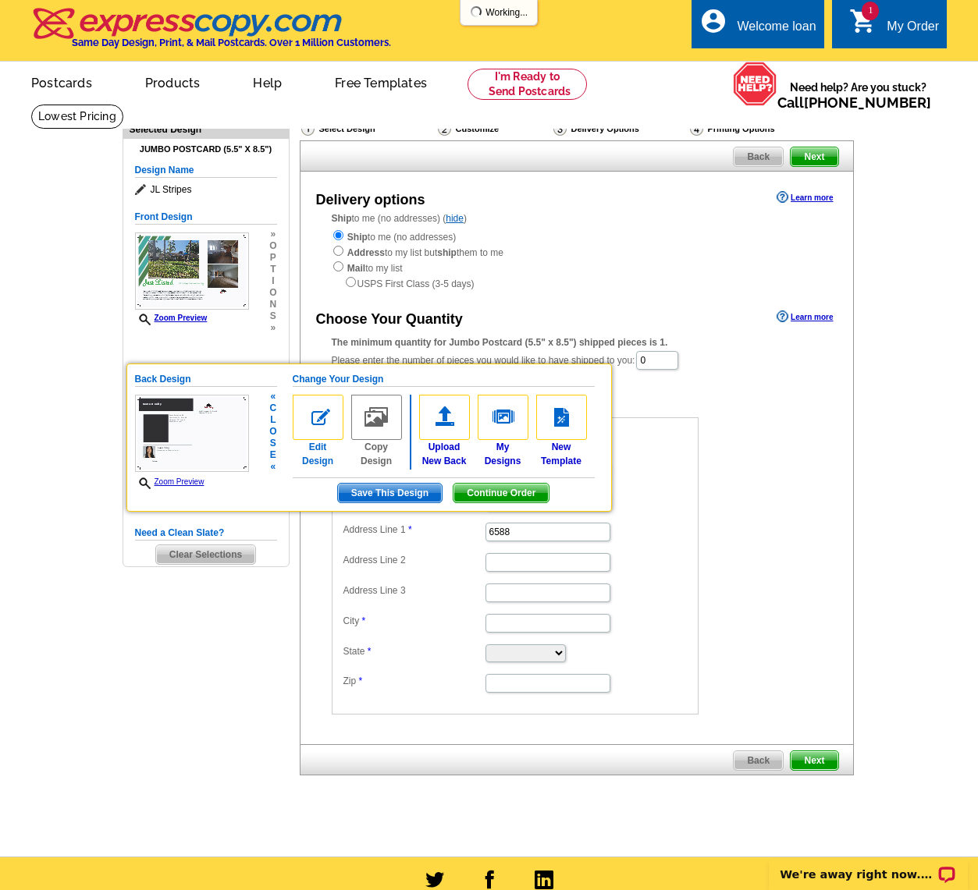
click at [325, 424] on img at bounding box center [318, 417] width 51 height 45
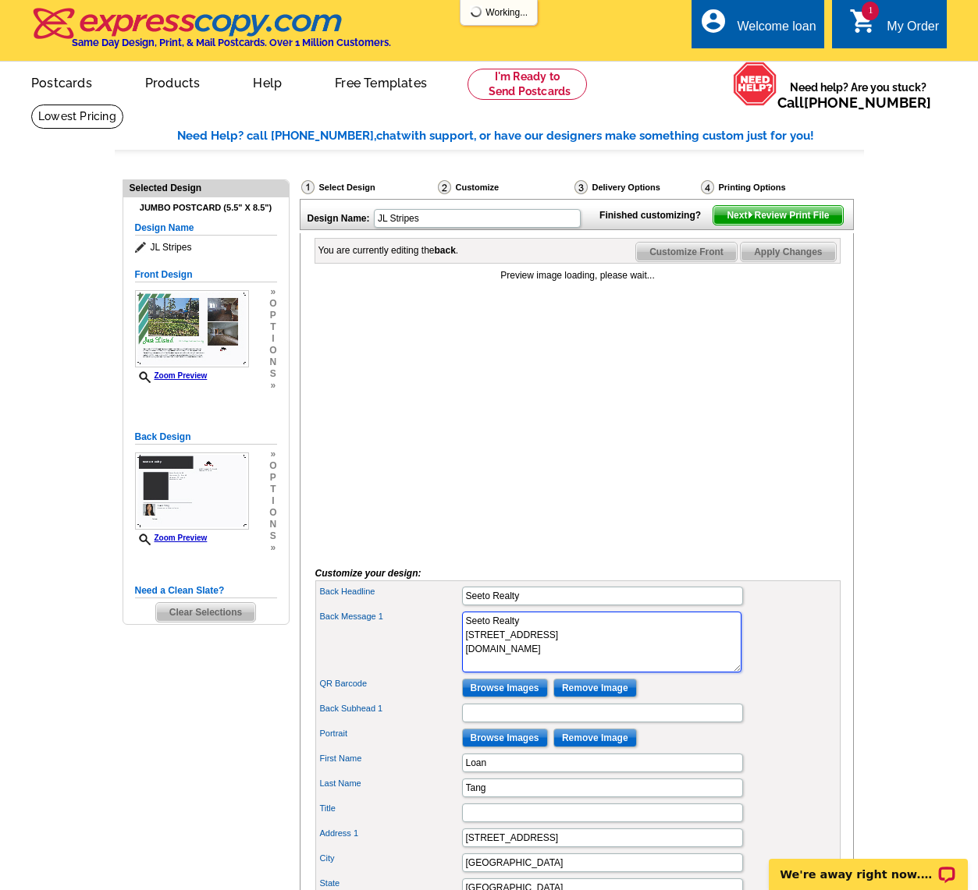
click at [527, 647] on textarea "Seeto Realty [STREET_ADDRESS] [DOMAIN_NAME]" at bounding box center [601, 642] width 279 height 61
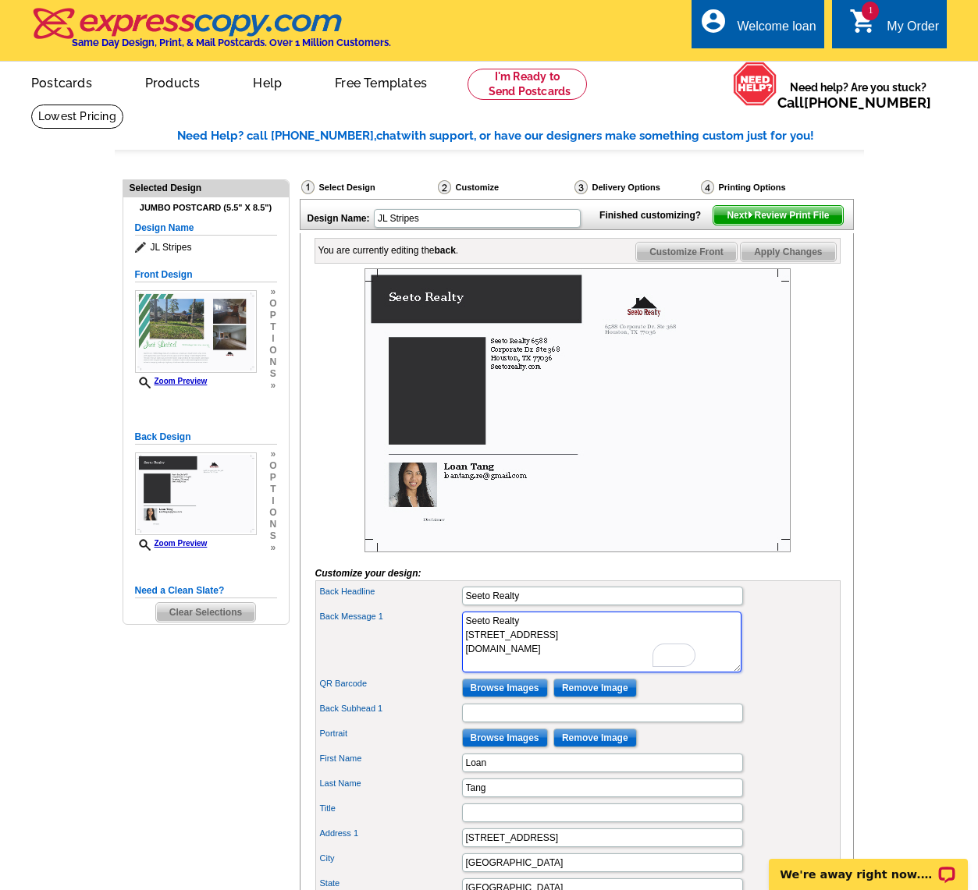
click at [545, 646] on textarea "Seeto Realty [STREET_ADDRESS] [DOMAIN_NAME]" at bounding box center [601, 642] width 279 height 61
drag, startPoint x: 545, startPoint y: 646, endPoint x: 464, endPoint y: 644, distance: 81.2
click at [464, 644] on textarea "Seeto Realty [STREET_ADDRESS] [DOMAIN_NAME]" at bounding box center [601, 642] width 279 height 61
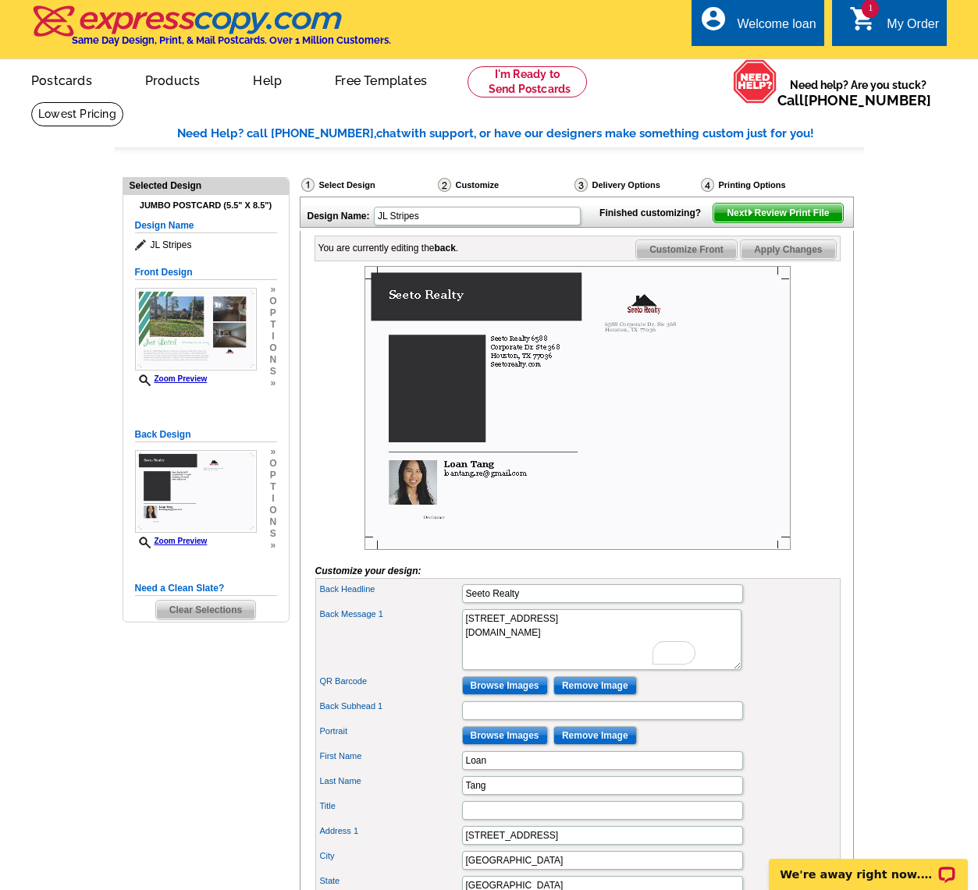
scroll to position [4, 0]
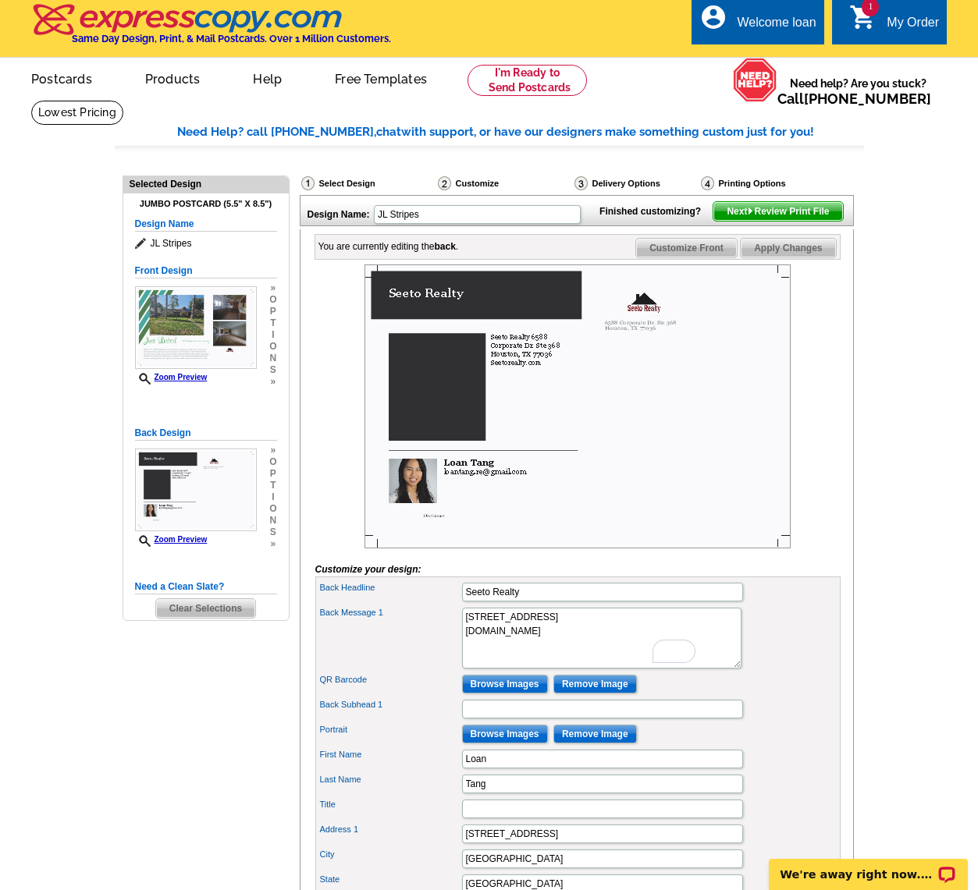
click at [776, 661] on div "Back Message 1 Seeto Realty [STREET_ADDRESS] [DOMAIN_NAME]" at bounding box center [577, 638] width 519 height 67
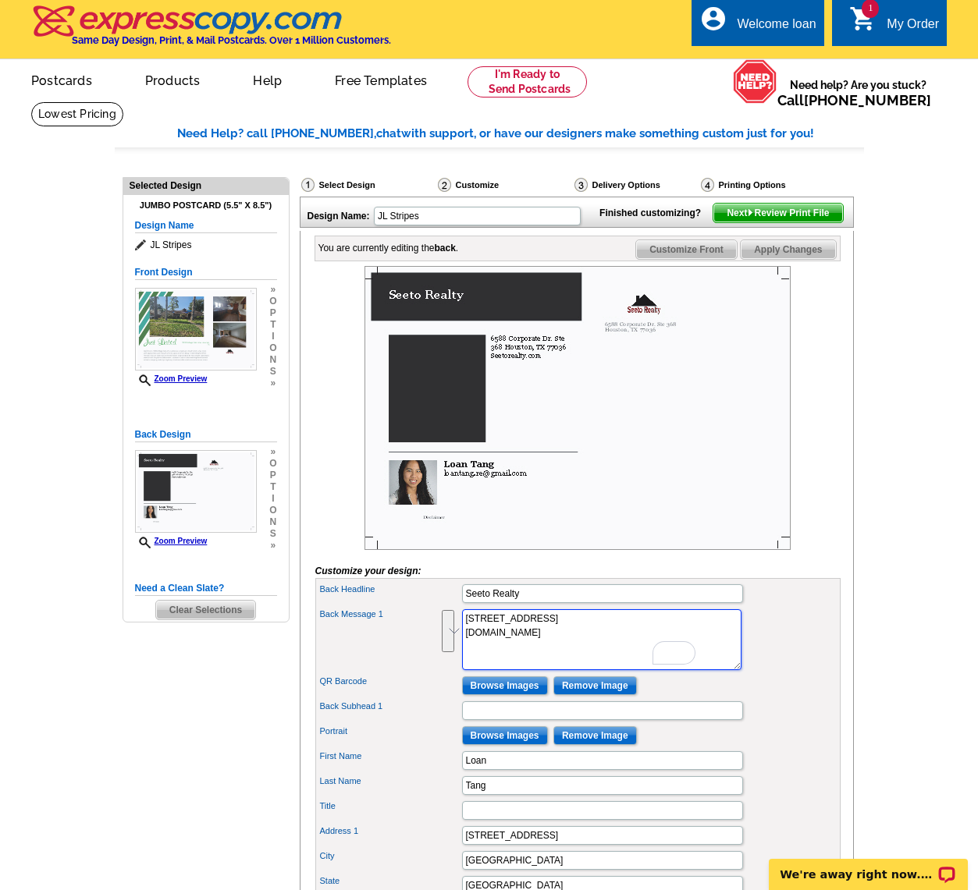
drag, startPoint x: 570, startPoint y: 683, endPoint x: 455, endPoint y: 644, distance: 120.9
click at [455, 644] on div "Back Message 1 Seeto Realty [STREET_ADDRESS] [DOMAIN_NAME]" at bounding box center [577, 639] width 519 height 67
type textarea "\ [DOMAIN_NAME]"
drag, startPoint x: 566, startPoint y: 679, endPoint x: 444, endPoint y: 633, distance: 130.9
click at [444, 633] on div "Back Message 1 Seeto Realty 6588 Corporate Dr. Ste 368 Houston, TX 77036 Seetor…" at bounding box center [577, 639] width 519 height 67
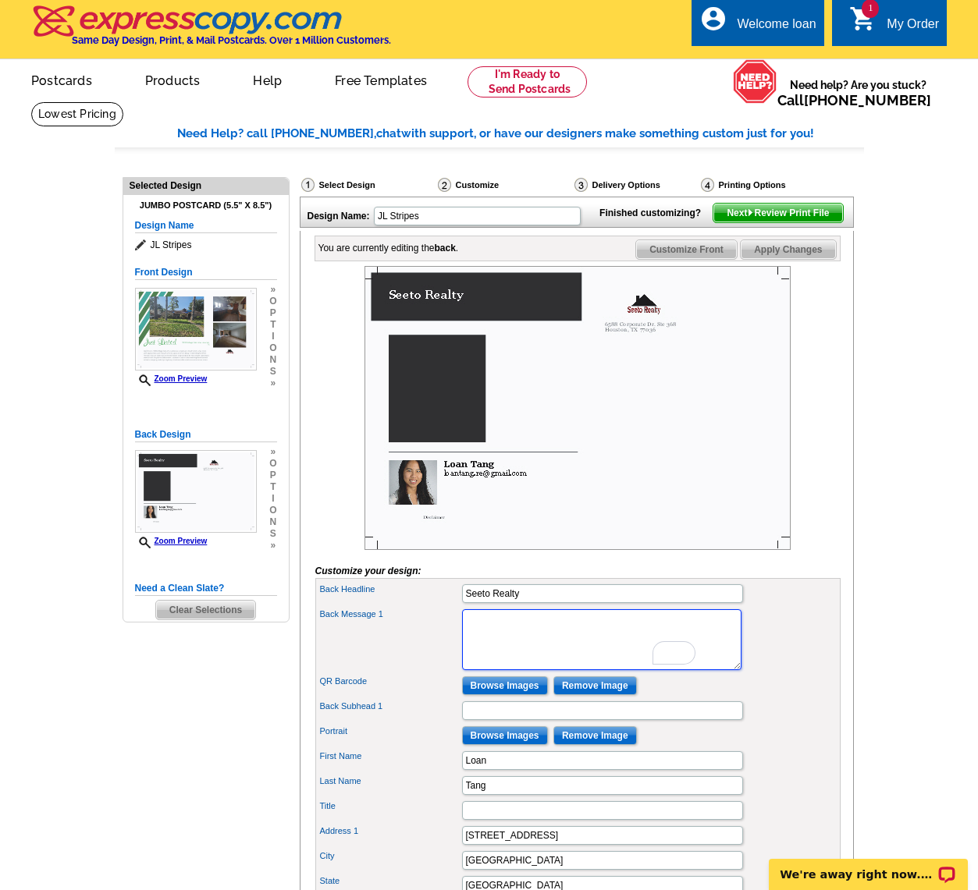
paste textarea "Thinking about buying or selling? Let me help you navigate the market with ease…"
type textarea "Thinking about buying or selling? Let me help you navigate the market with ease…"
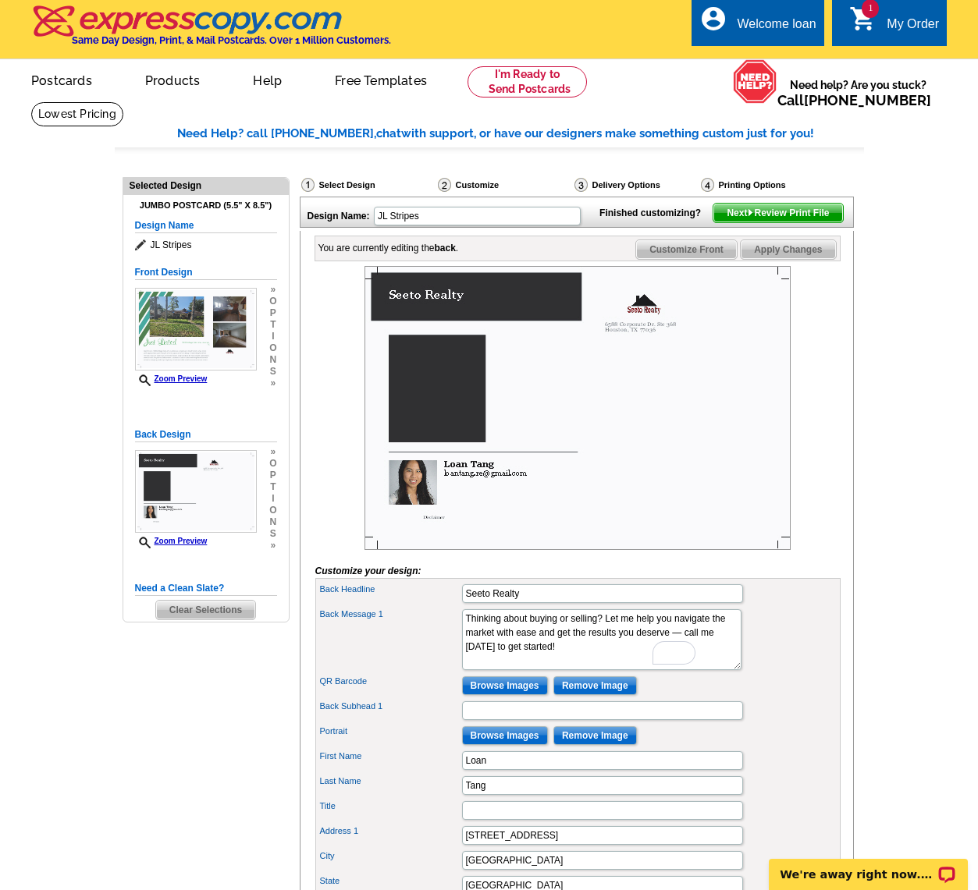
click at [810, 640] on div "Back Message 1 Seeto Realty 6588 Corporate Dr. Ste 368 Houston, TX 77036 Seetor…" at bounding box center [577, 639] width 519 height 67
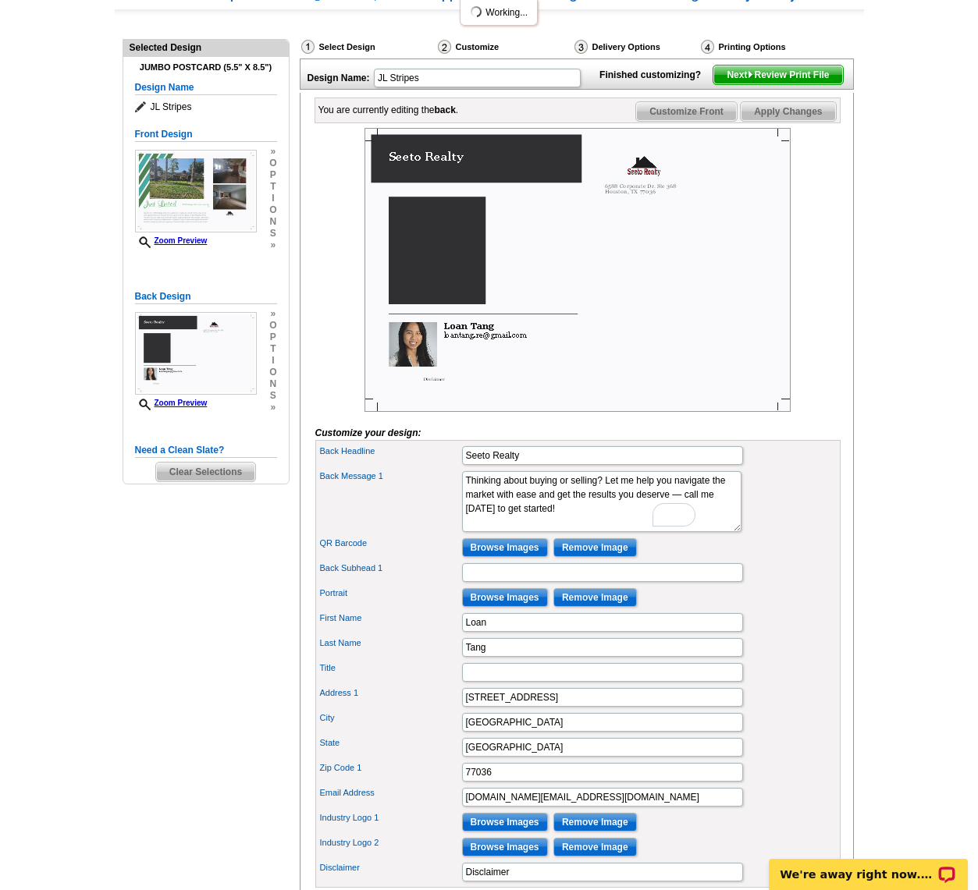
scroll to position [108, 0]
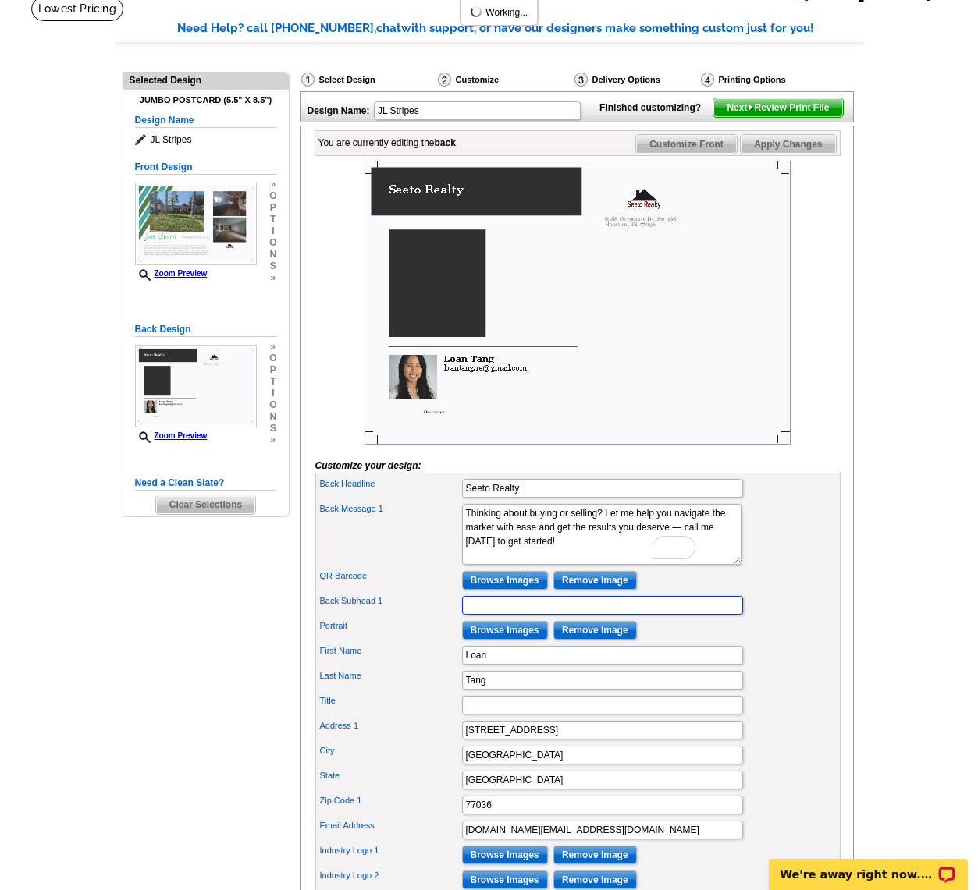
click at [699, 615] on input "Back Subhead 1" at bounding box center [602, 605] width 281 height 19
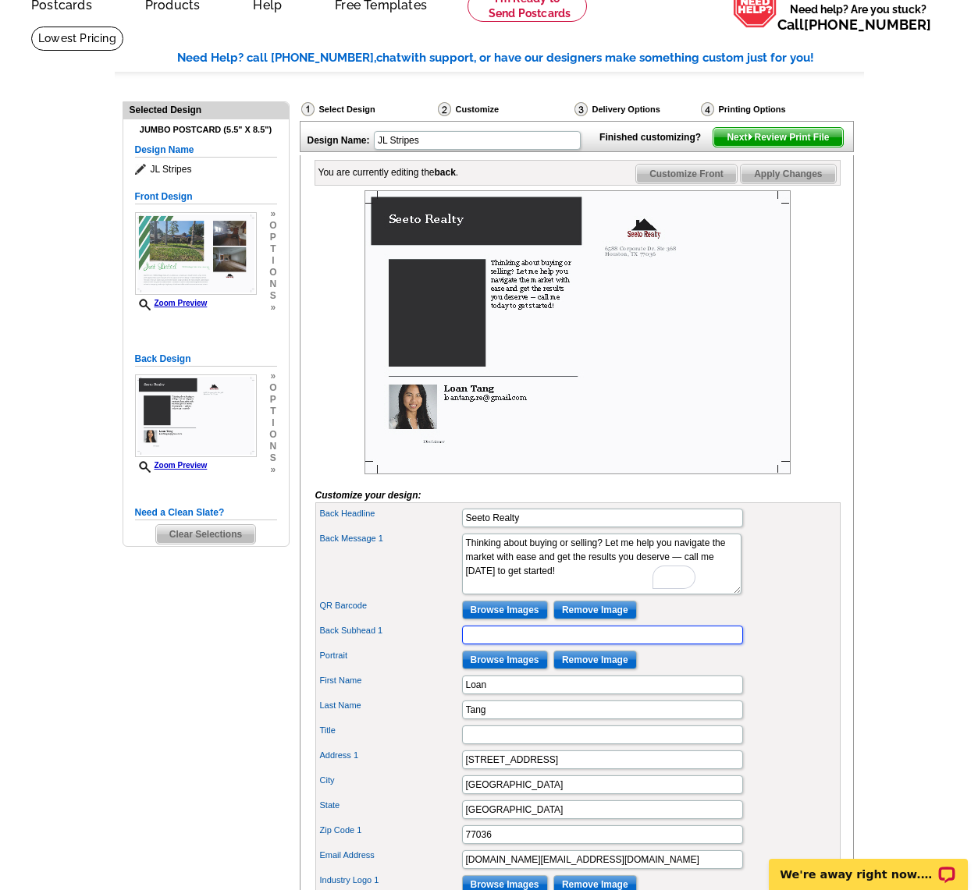
scroll to position [75, 0]
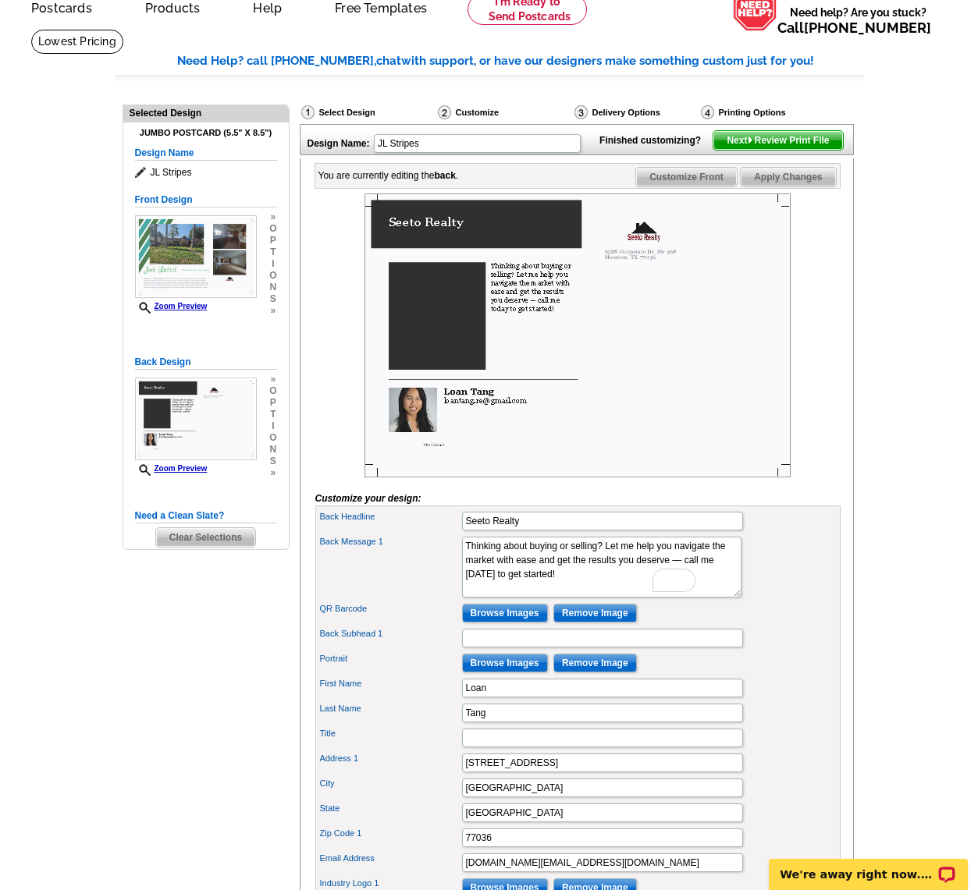
click at [648, 433] on img at bounding box center [577, 335] width 426 height 284
click at [508, 623] on input "Browse Images" at bounding box center [505, 613] width 86 height 19
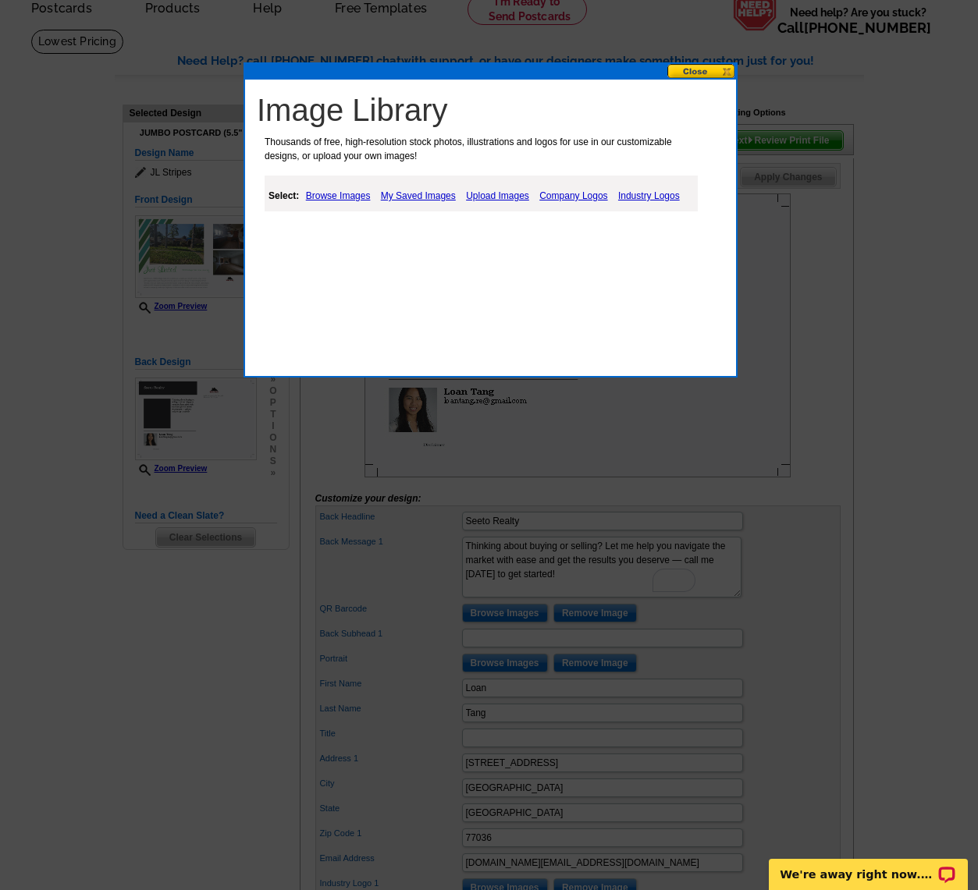
click at [504, 193] on link "Upload Images" at bounding box center [497, 195] width 71 height 19
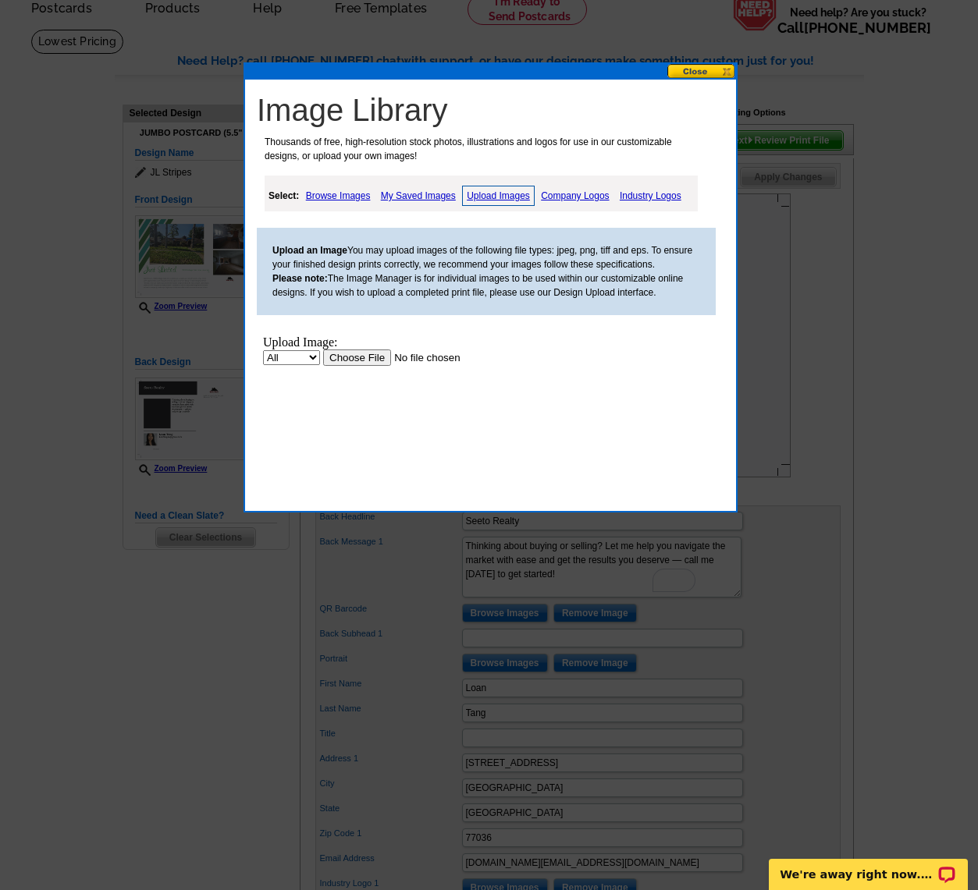
scroll to position [0, 0]
click at [361, 360] on input "file" at bounding box center [421, 358] width 197 height 16
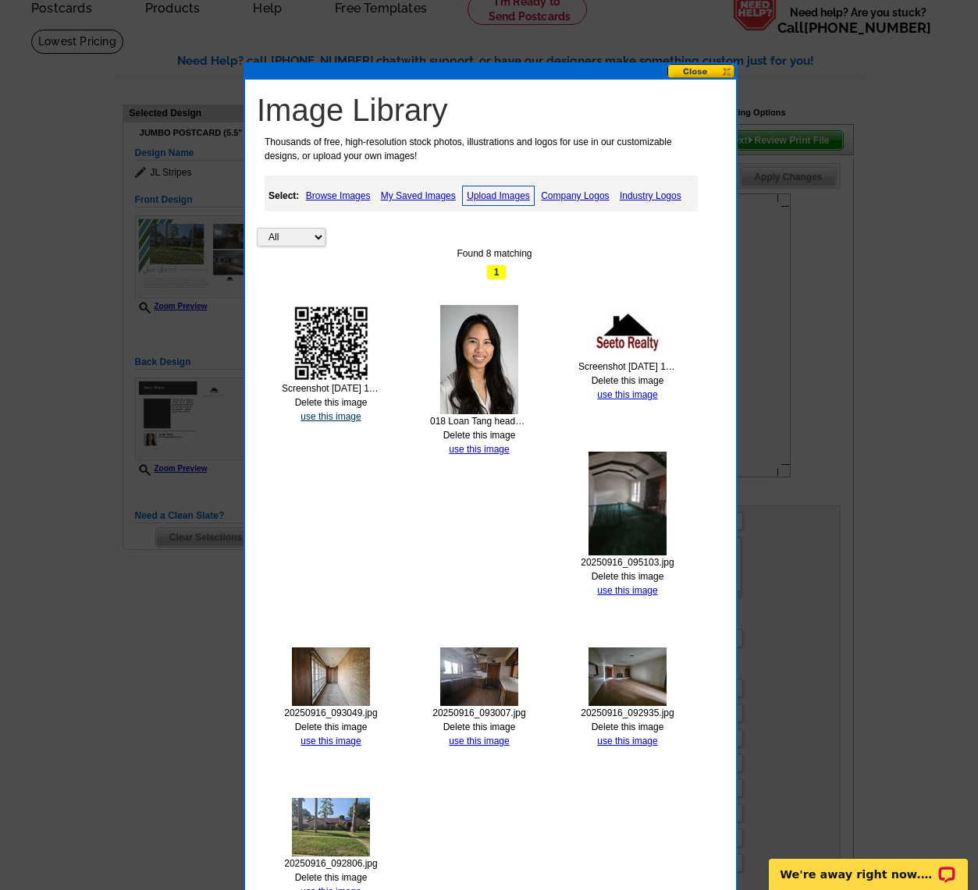
click at [318, 416] on link "use this image" at bounding box center [330, 416] width 60 height 11
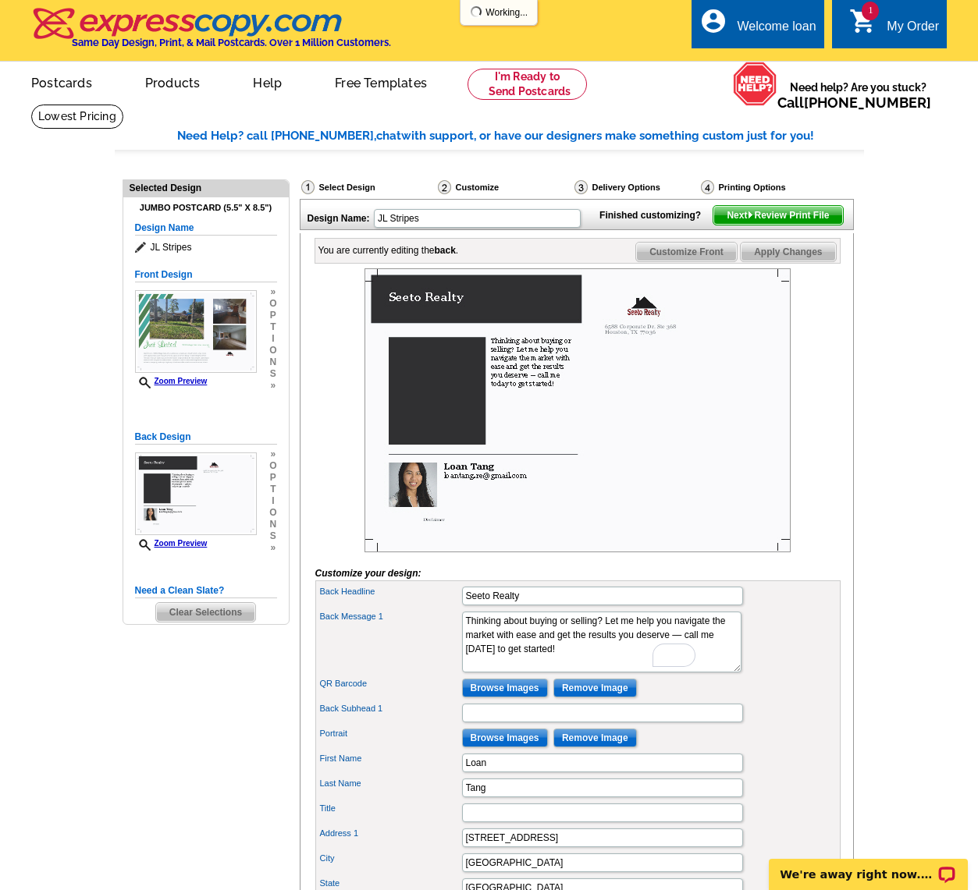
click at [770, 501] on img at bounding box center [577, 410] width 426 height 284
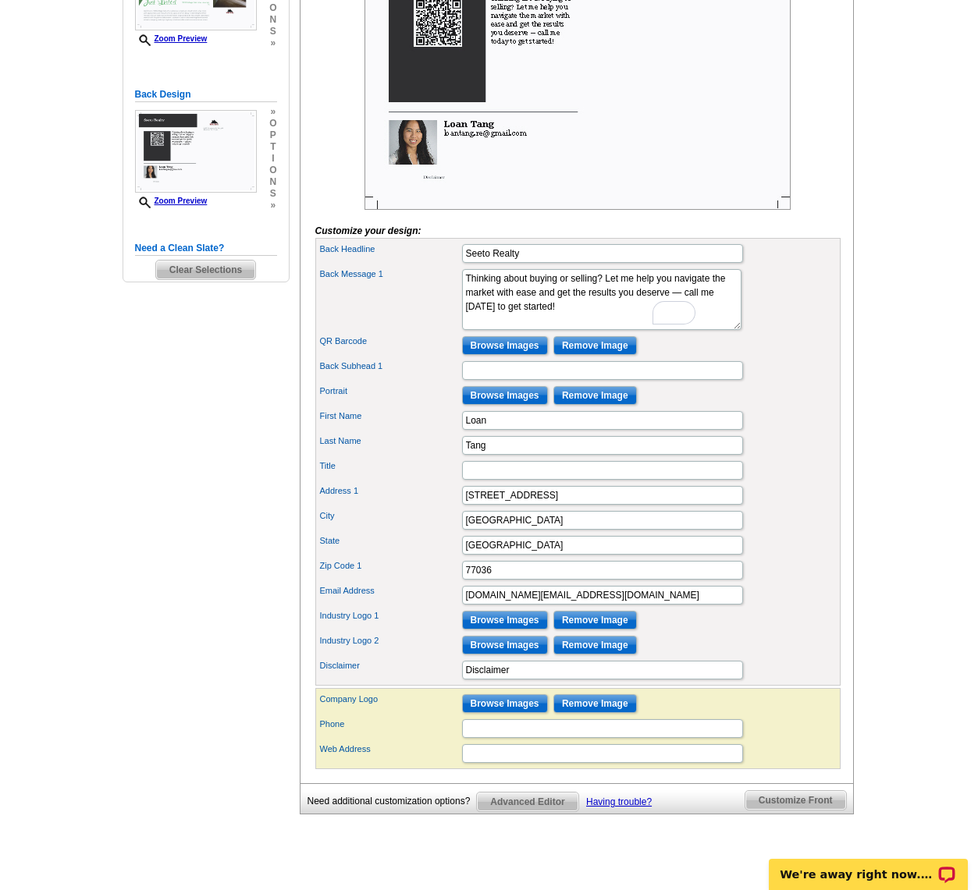
scroll to position [396, 0]
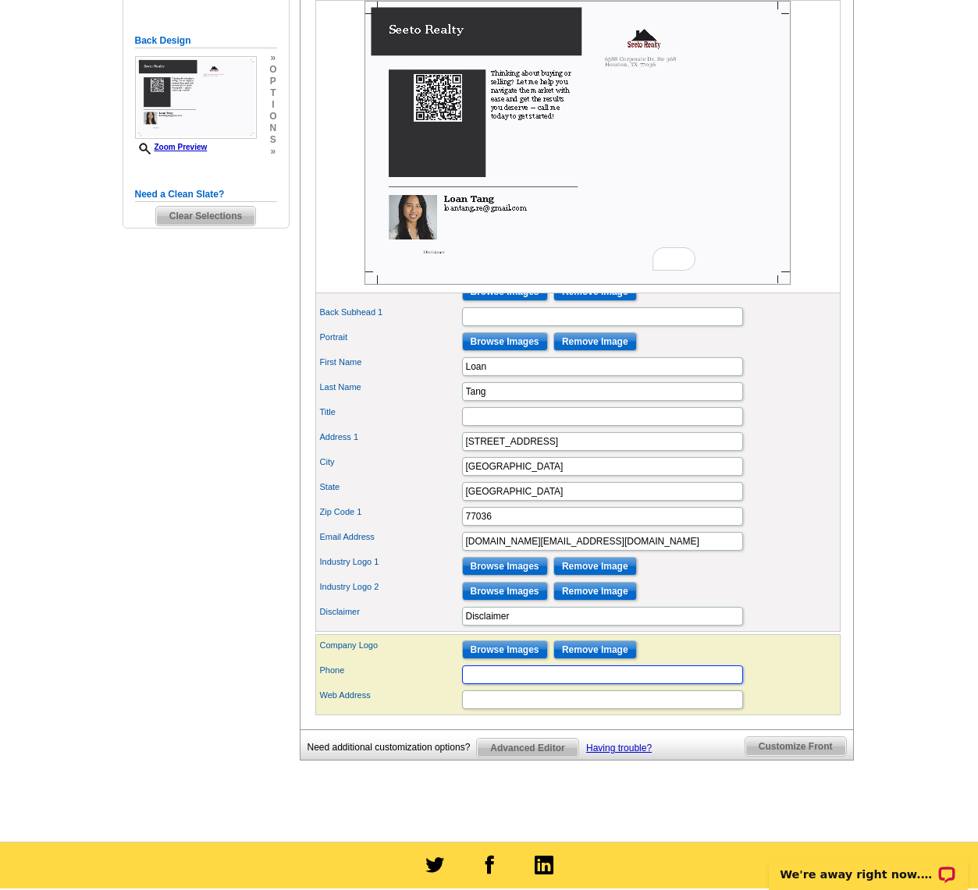
click at [528, 684] on input "Phone" at bounding box center [602, 675] width 281 height 19
type input "620 640 9375"
click at [543, 709] on input "Web Address" at bounding box center [602, 699] width 281 height 19
type input "seetorealty.com"
click at [795, 529] on div "Zip Code 1 77036" at bounding box center [577, 516] width 519 height 25
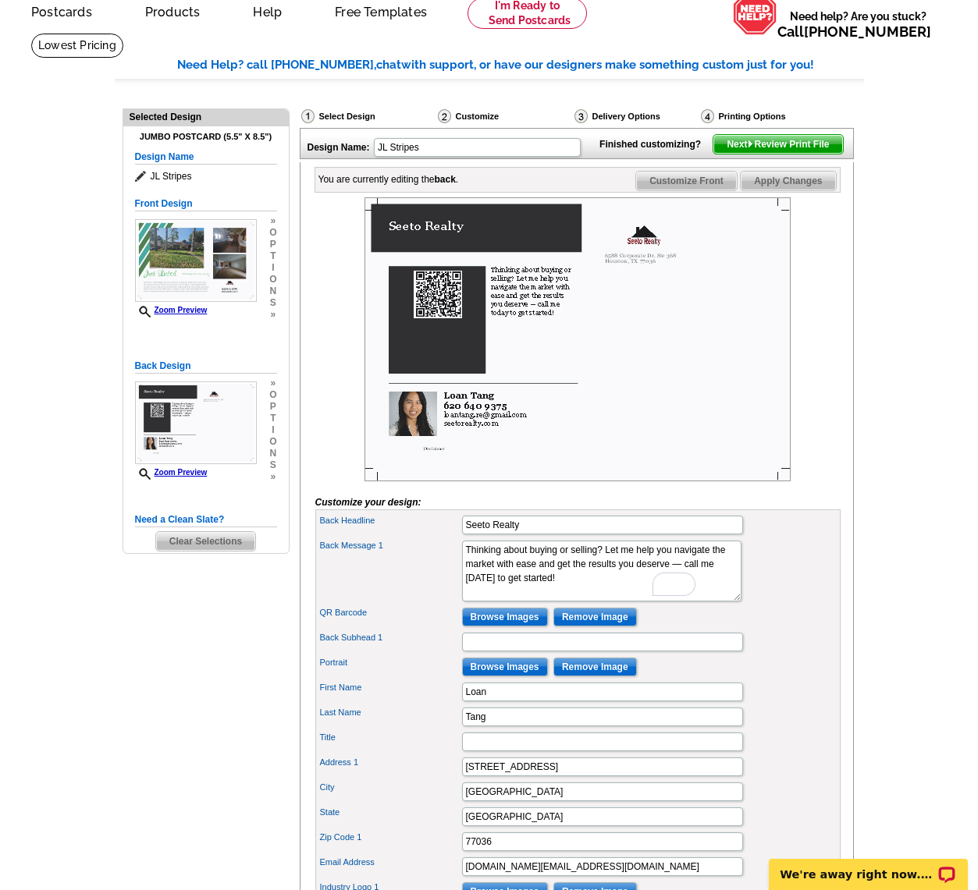
scroll to position [50, 0]
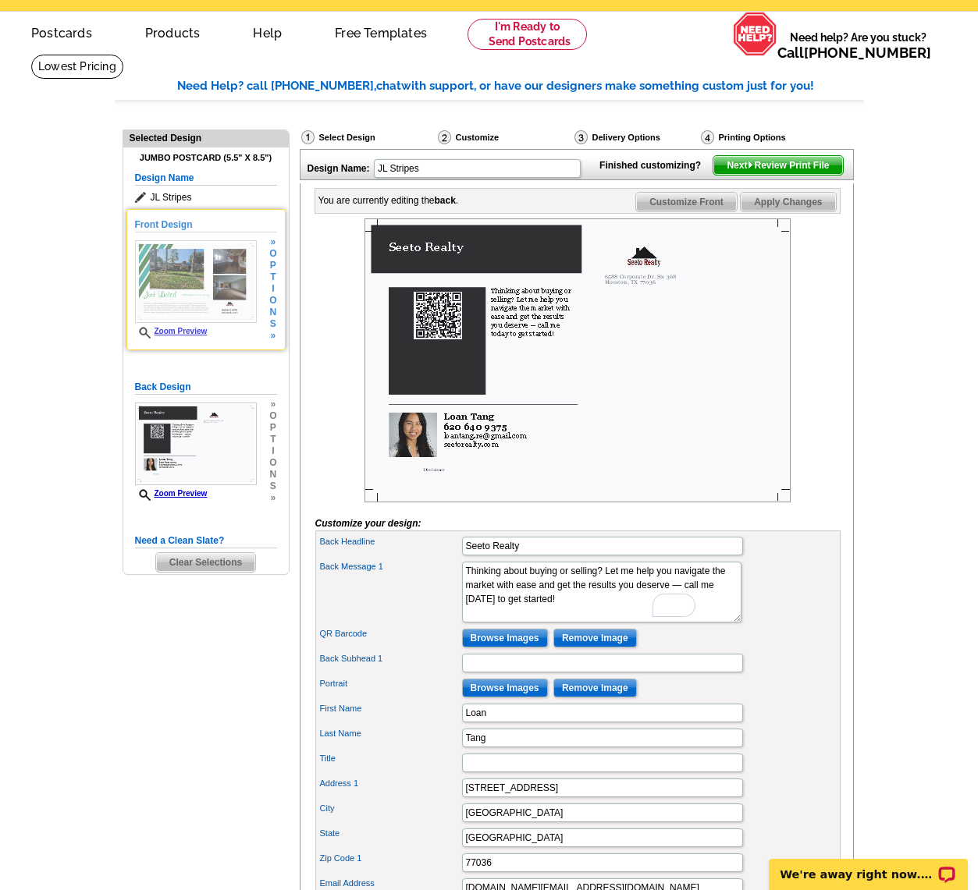
click at [182, 294] on img at bounding box center [196, 281] width 122 height 83
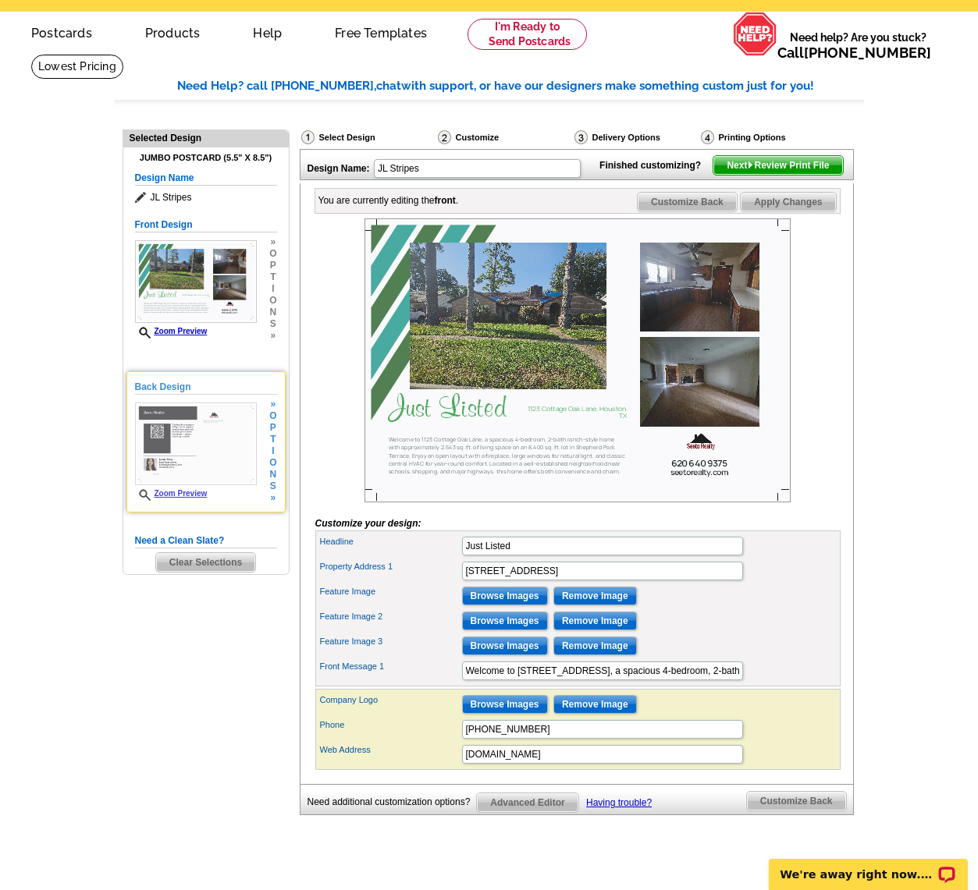
click at [197, 399] on div "Back Design Zoom Preview » o p t i o n s »" at bounding box center [206, 442] width 142 height 124
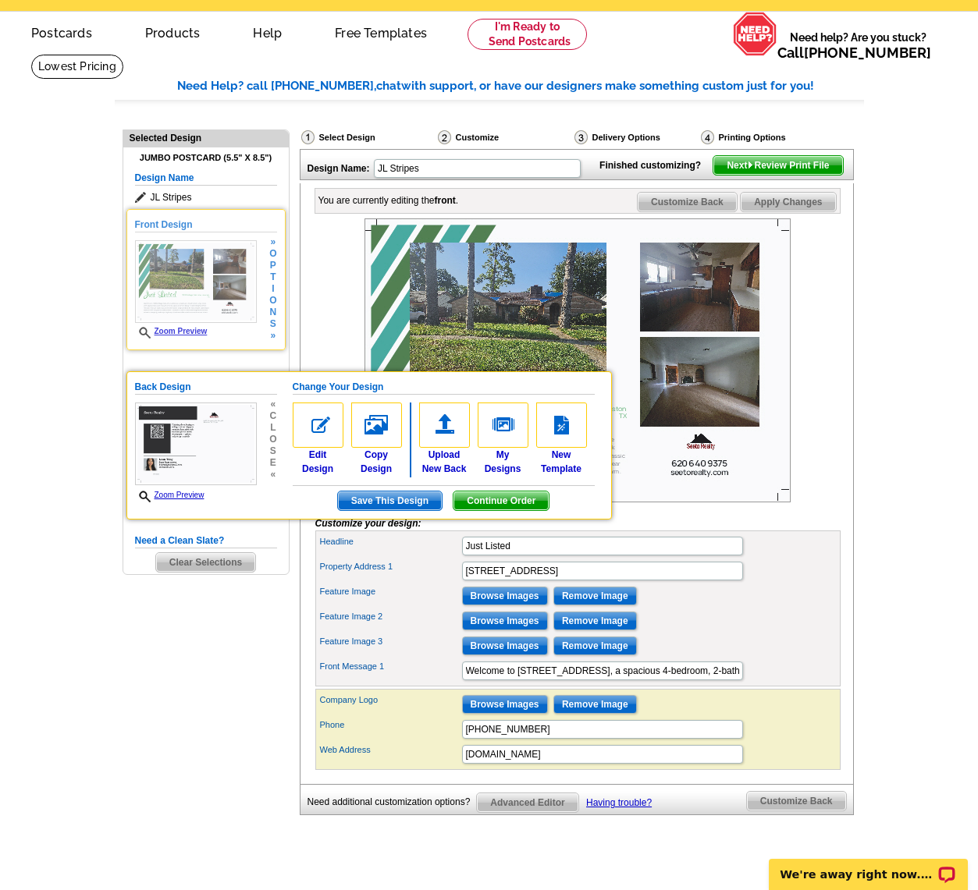
click at [177, 280] on img at bounding box center [196, 281] width 122 height 83
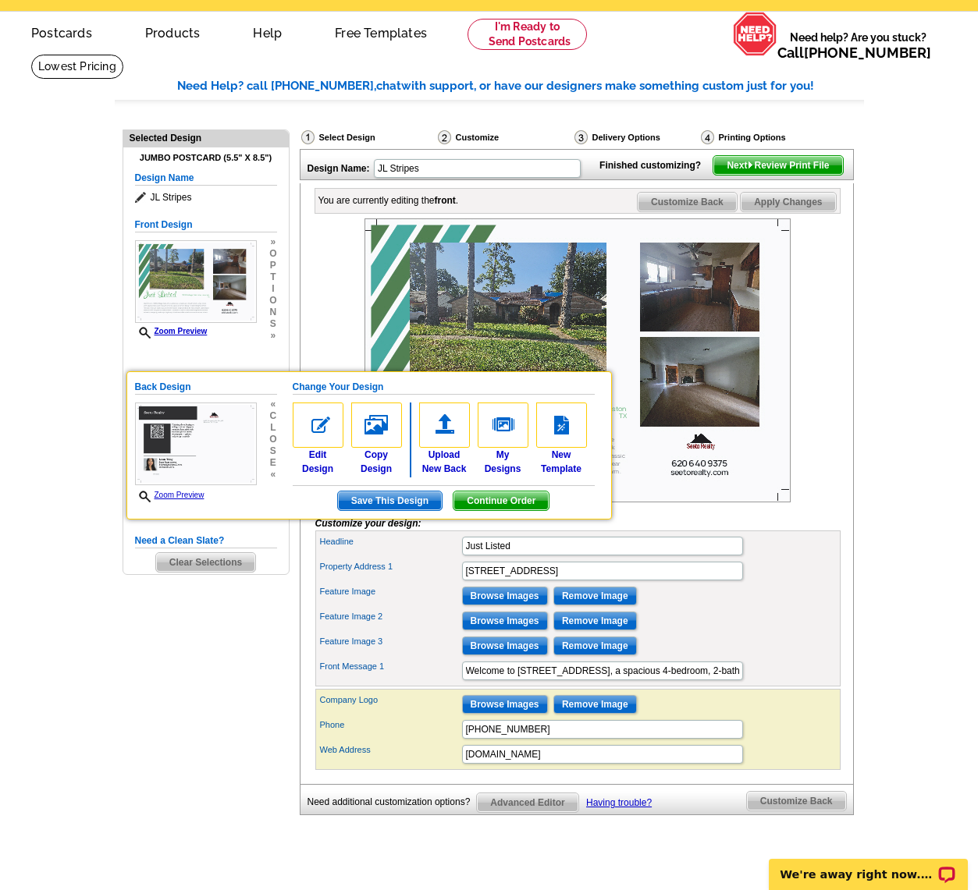
click at [87, 436] on main "Need Help? call 800-260-5887, chat with support, or have our designers make som…" at bounding box center [489, 475] width 978 height 843
click at [782, 175] on span "Next Review Print File" at bounding box center [777, 165] width 129 height 19
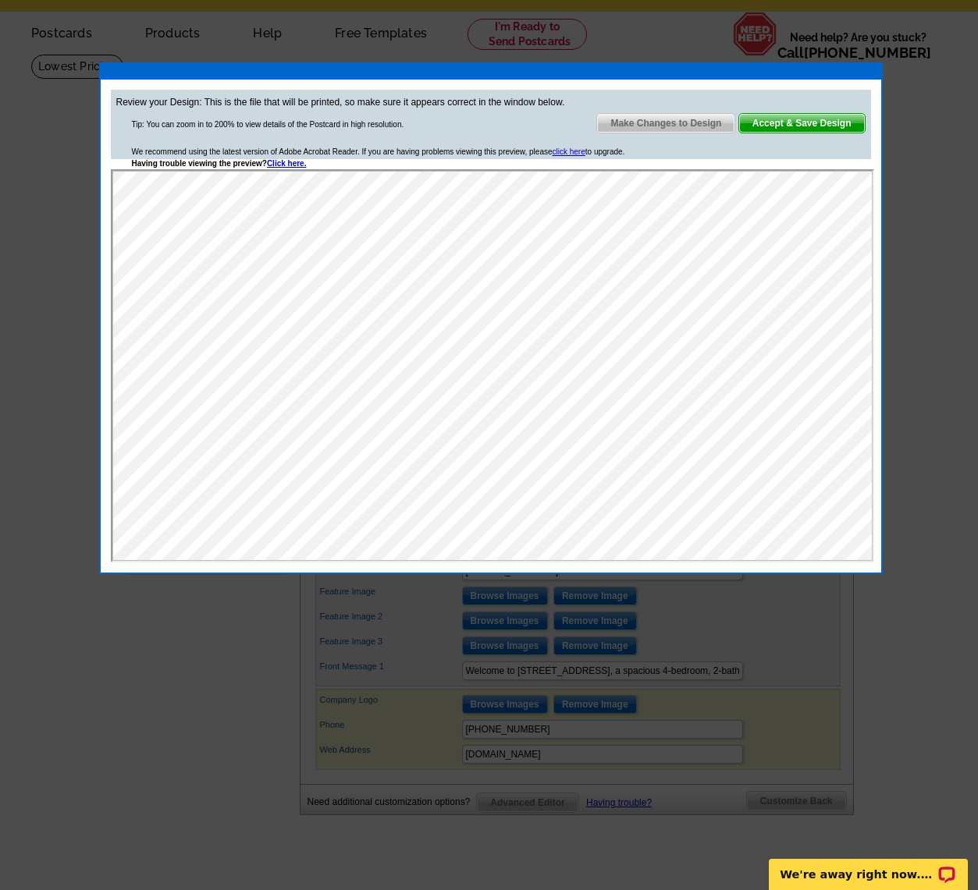
scroll to position [0, 0]
click at [837, 124] on span "Accept & Save Design" at bounding box center [802, 123] width 126 height 19
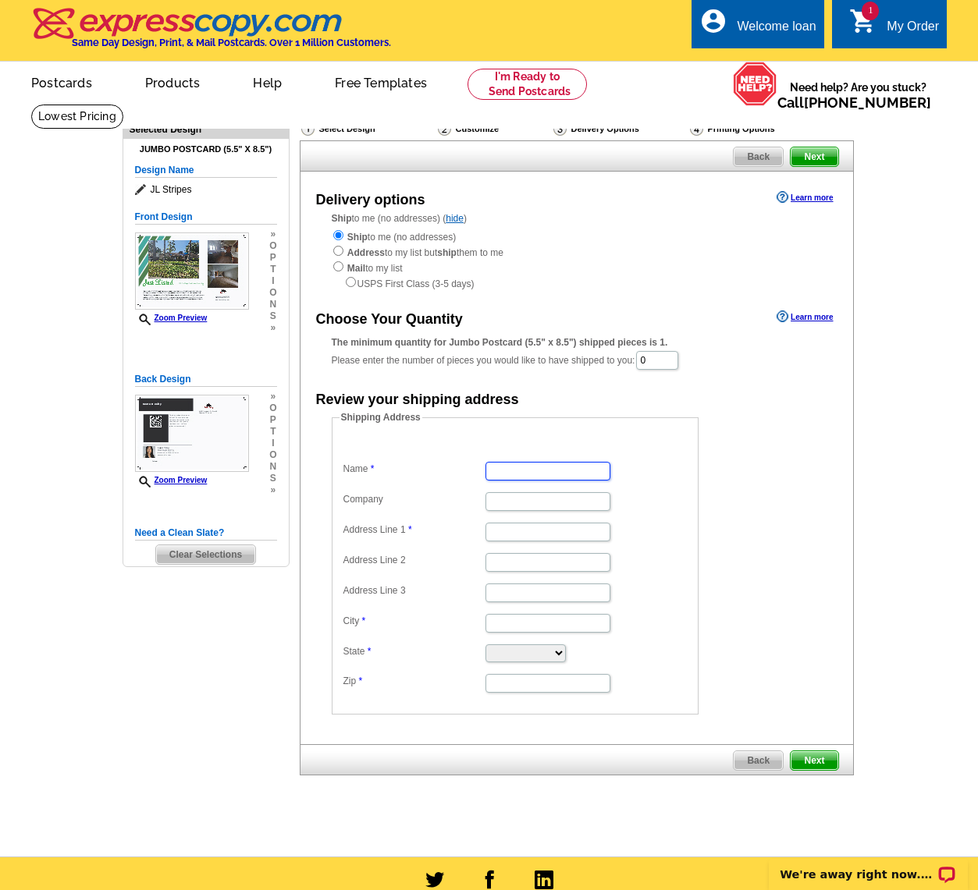
click at [544, 467] on input "Name" at bounding box center [547, 471] width 125 height 19
type input "Loan"
click at [544, 536] on input "Address Line 1" at bounding box center [547, 532] width 125 height 19
type input "[STREET_ADDRESS]"
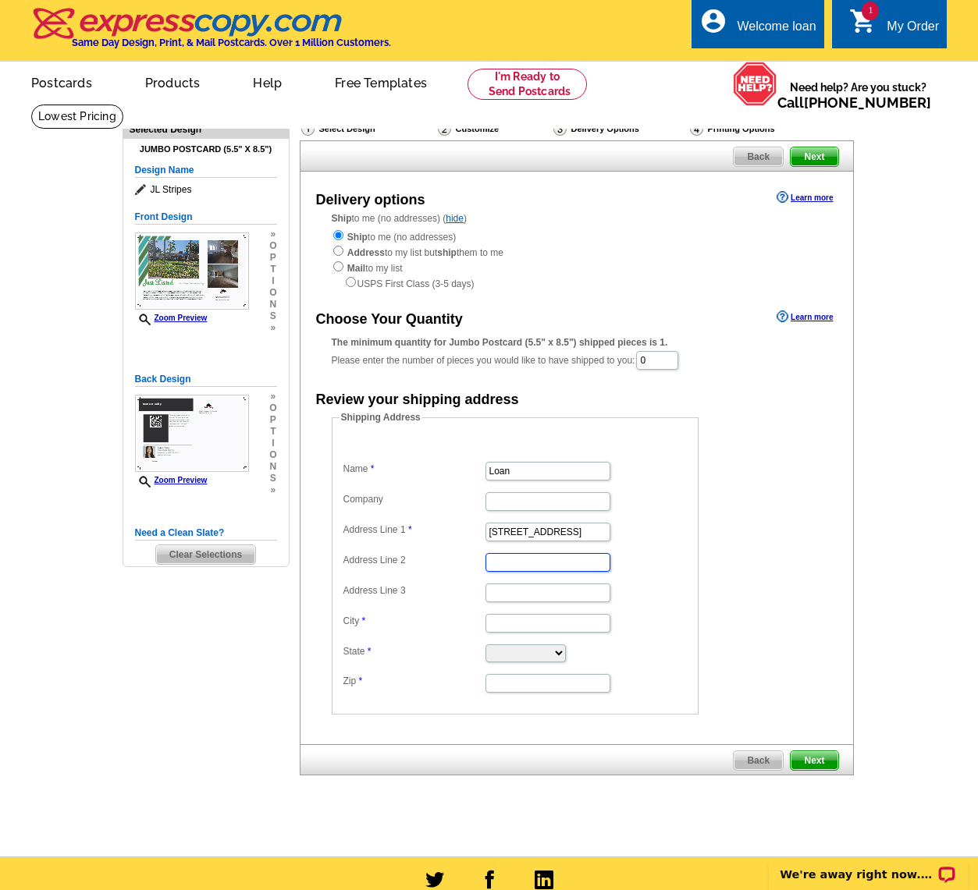
scroll to position [0, 0]
type input "[GEOGRAPHIC_DATA]"
select select "TX"
click at [485, 644] on select "Alabama Alaska Arizona Arkansas California Colorado Connecticut District of Col…" at bounding box center [525, 653] width 80 height 18
type input "77036"
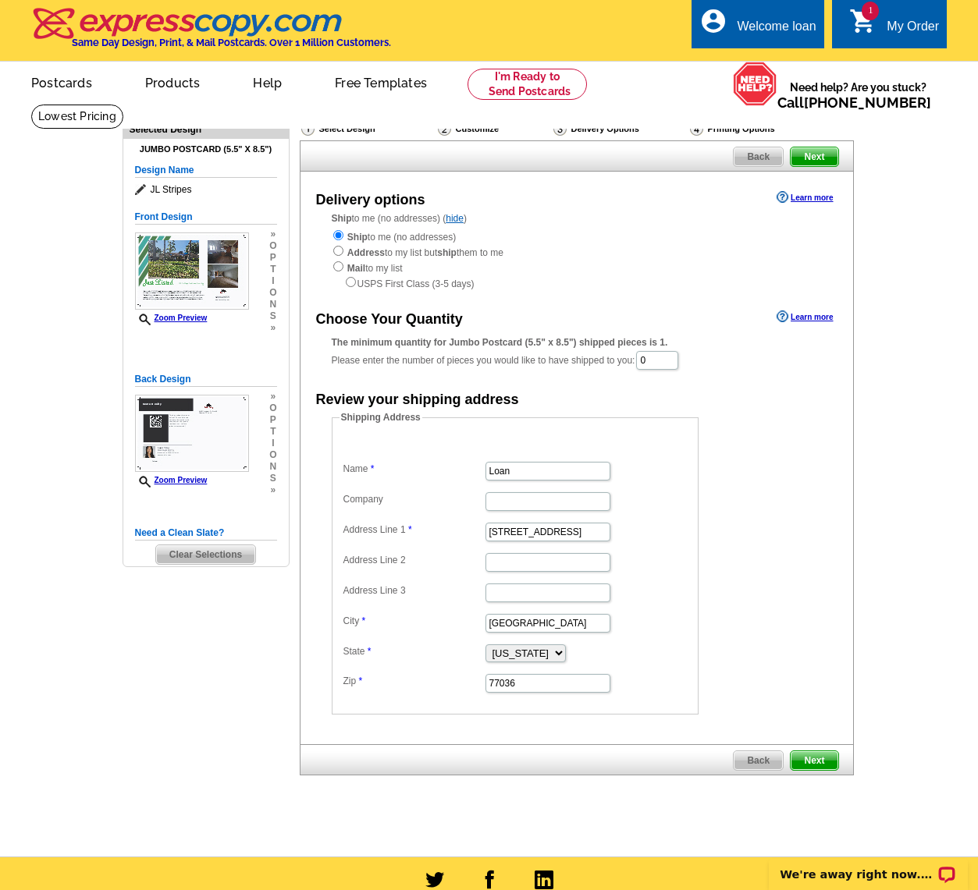
click at [815, 769] on span "Next" at bounding box center [813, 760] width 47 height 19
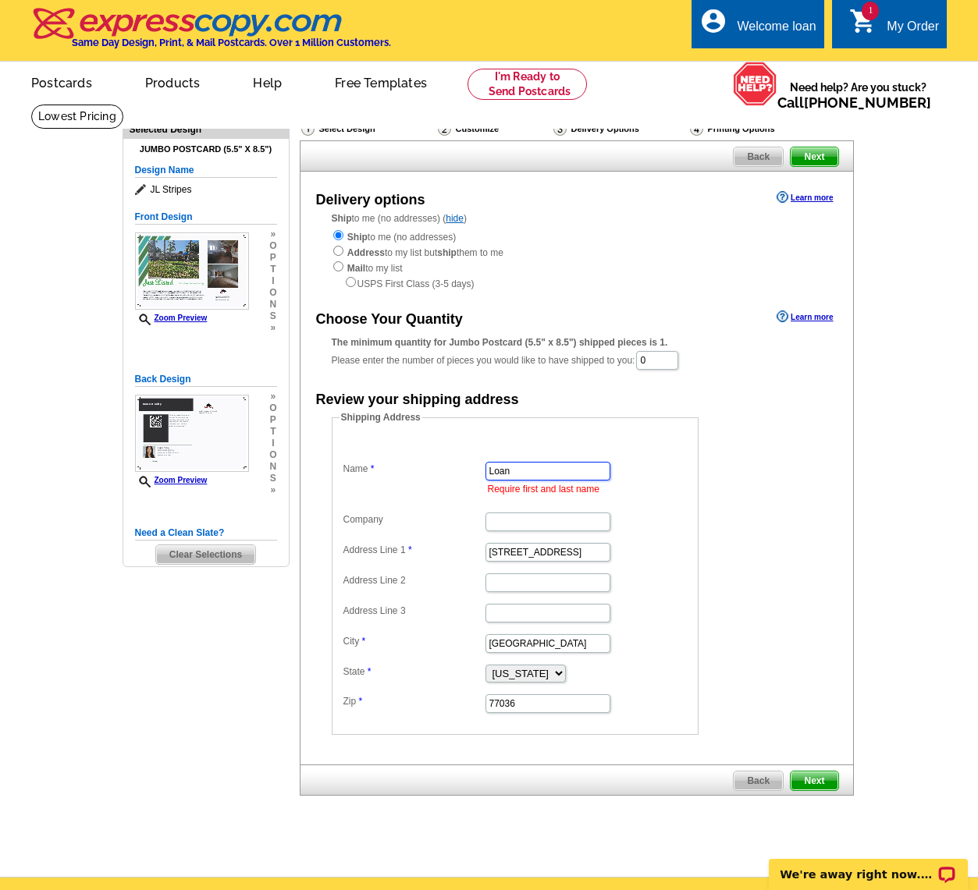
click at [560, 465] on input "Loan" at bounding box center [547, 471] width 125 height 19
type input "Loan Tang"
click at [886, 725] on main "Need Help? call 800-260-5887, chat with support, or have our designers make som…" at bounding box center [489, 490] width 978 height 773
click at [815, 783] on span "Next" at bounding box center [813, 781] width 47 height 19
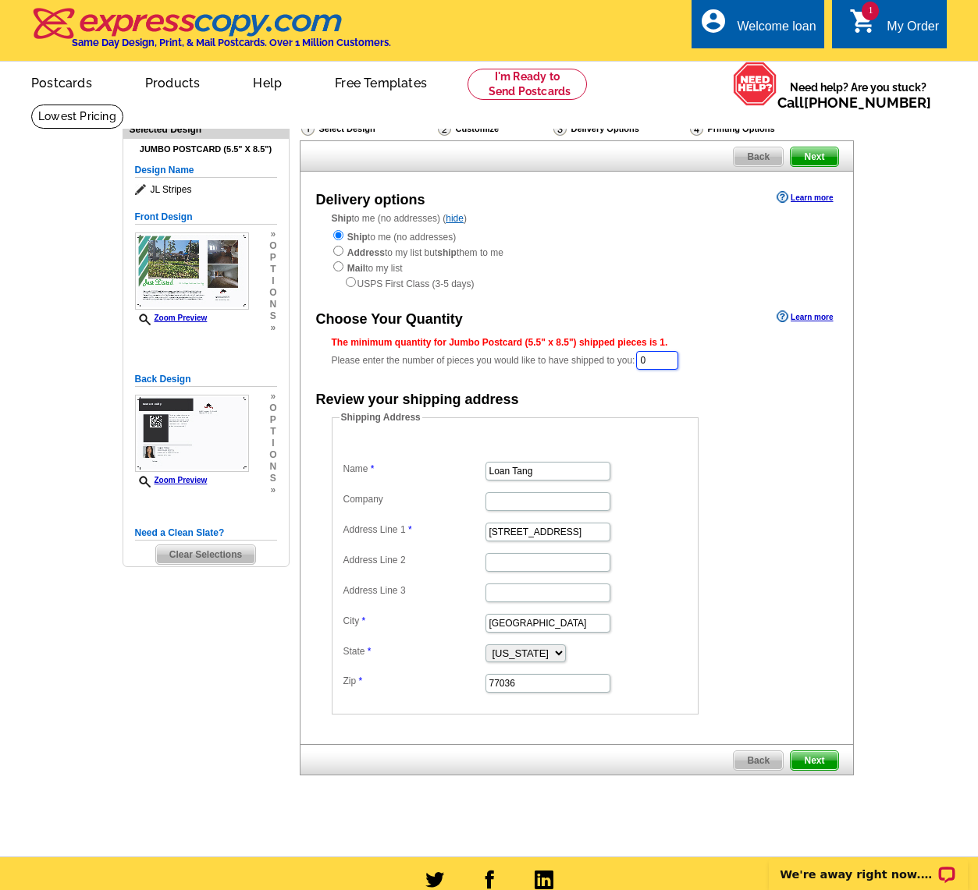
click at [662, 362] on input "0" at bounding box center [657, 360] width 42 height 19
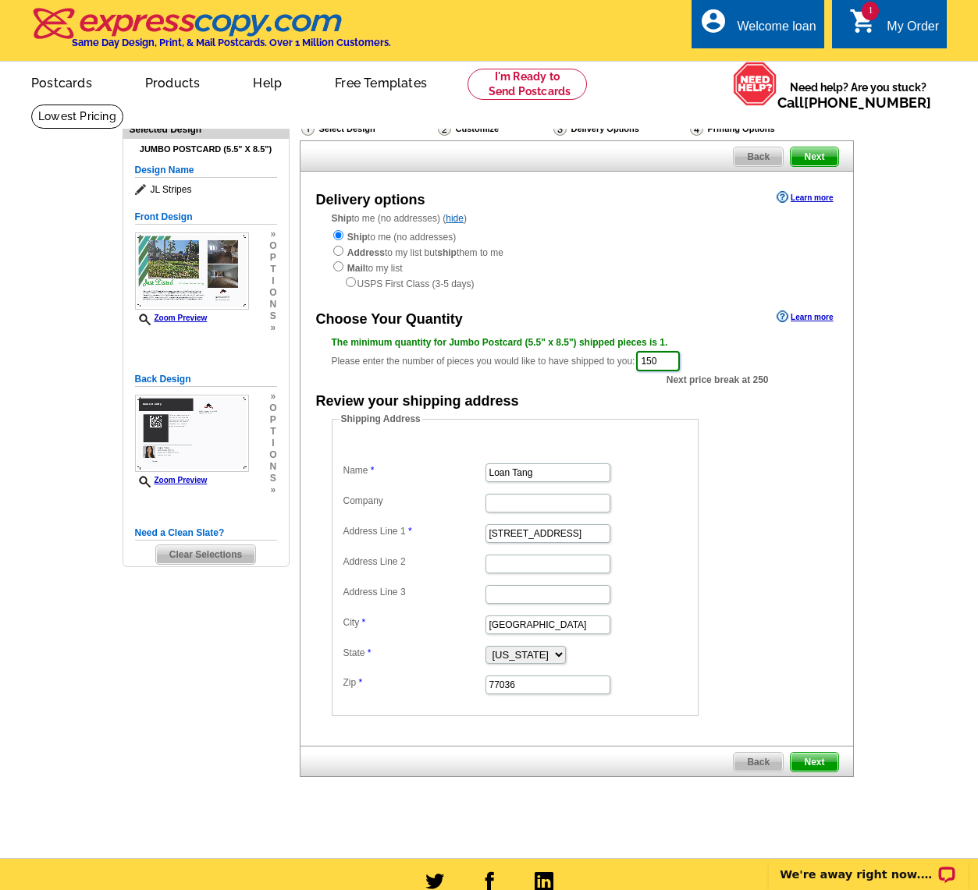
type input "150"
click at [807, 503] on form "Shipping Address Name Loan Tang Company Address Line 1 [STREET_ADDRESS] Address…" at bounding box center [577, 564] width 490 height 304
click at [827, 765] on span "Next" at bounding box center [813, 762] width 47 height 19
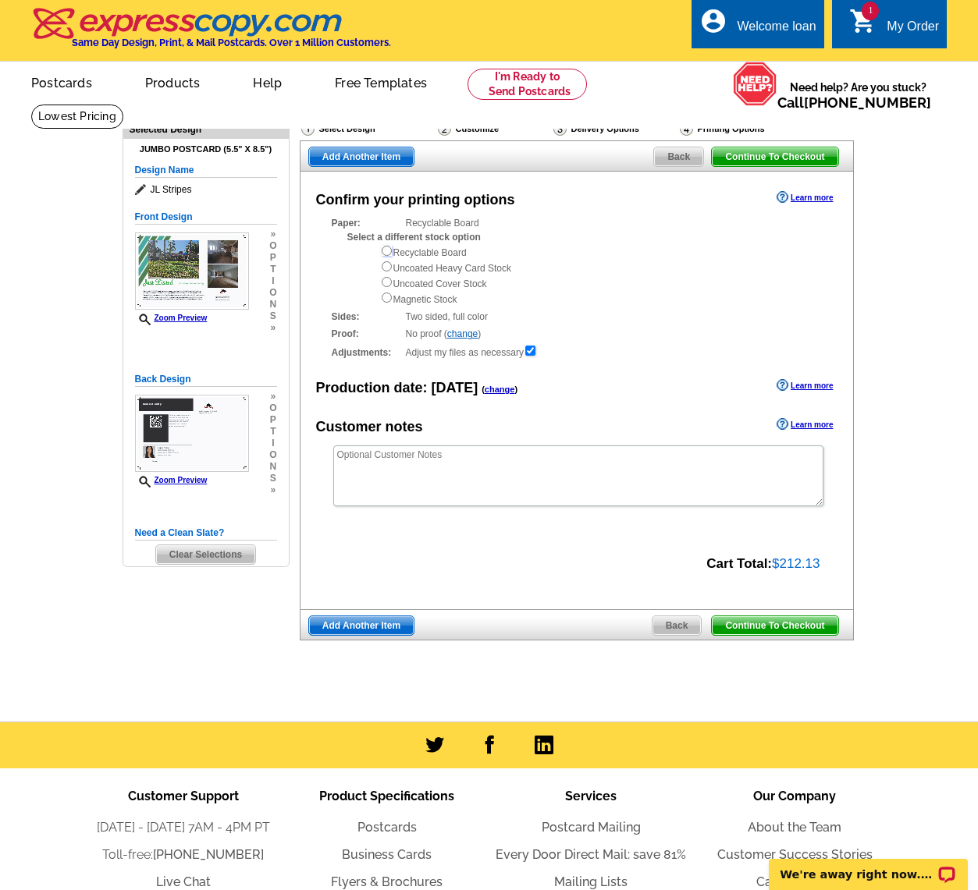
click at [384, 252] on input "radio" at bounding box center [387, 251] width 10 height 10
radio input "true"
click at [818, 626] on span "Continue To Checkout" at bounding box center [775, 625] width 126 height 19
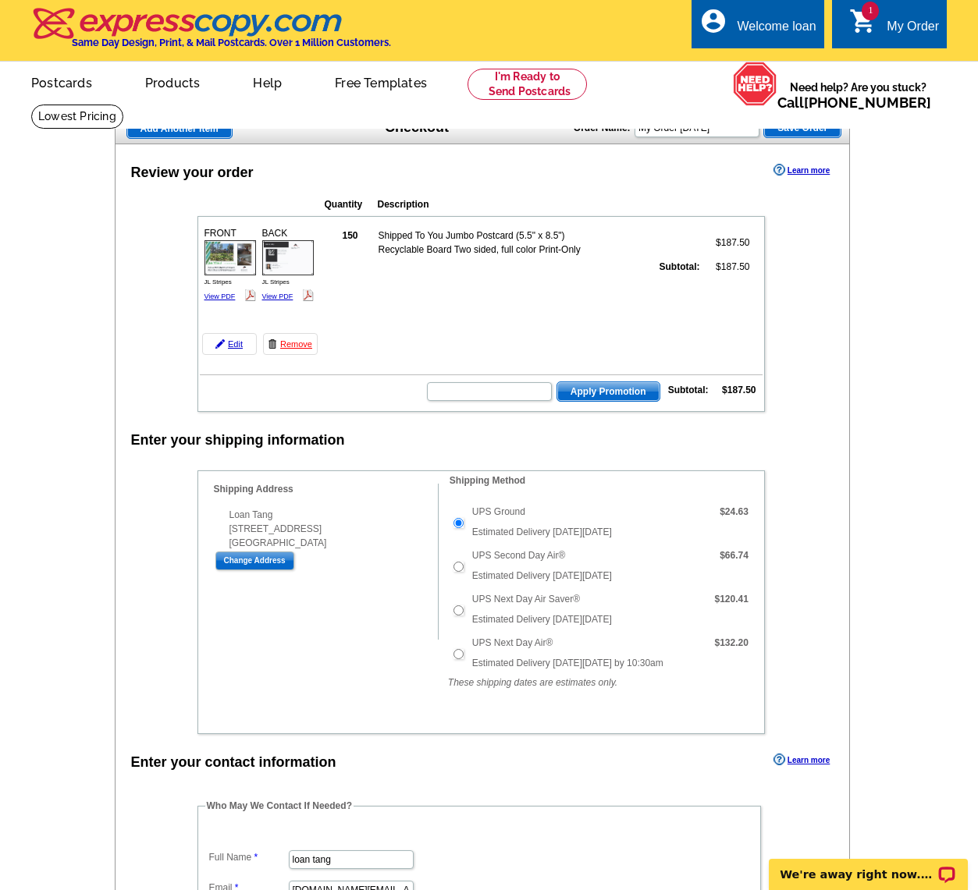
click at [838, 393] on div "Review your order Learn more Quantity Description FRONT 150" at bounding box center [483, 899] width 736 height 1511
